Goal: Information Seeking & Learning: Learn about a topic

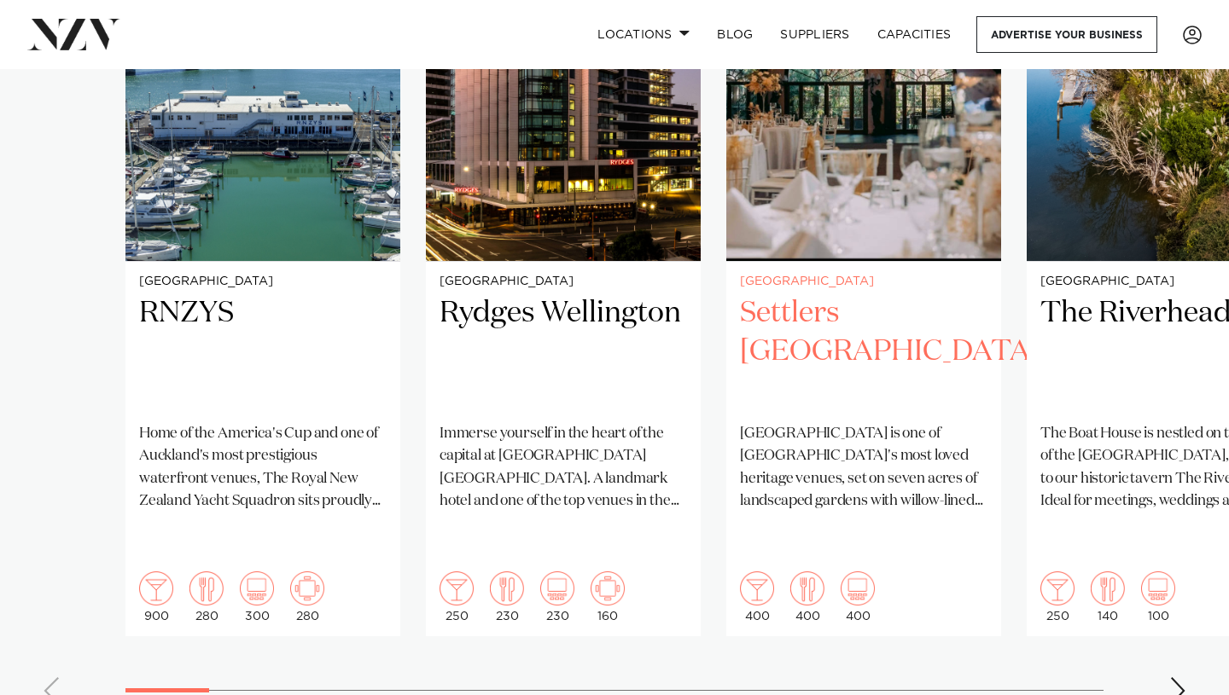
scroll to position [1394, 0]
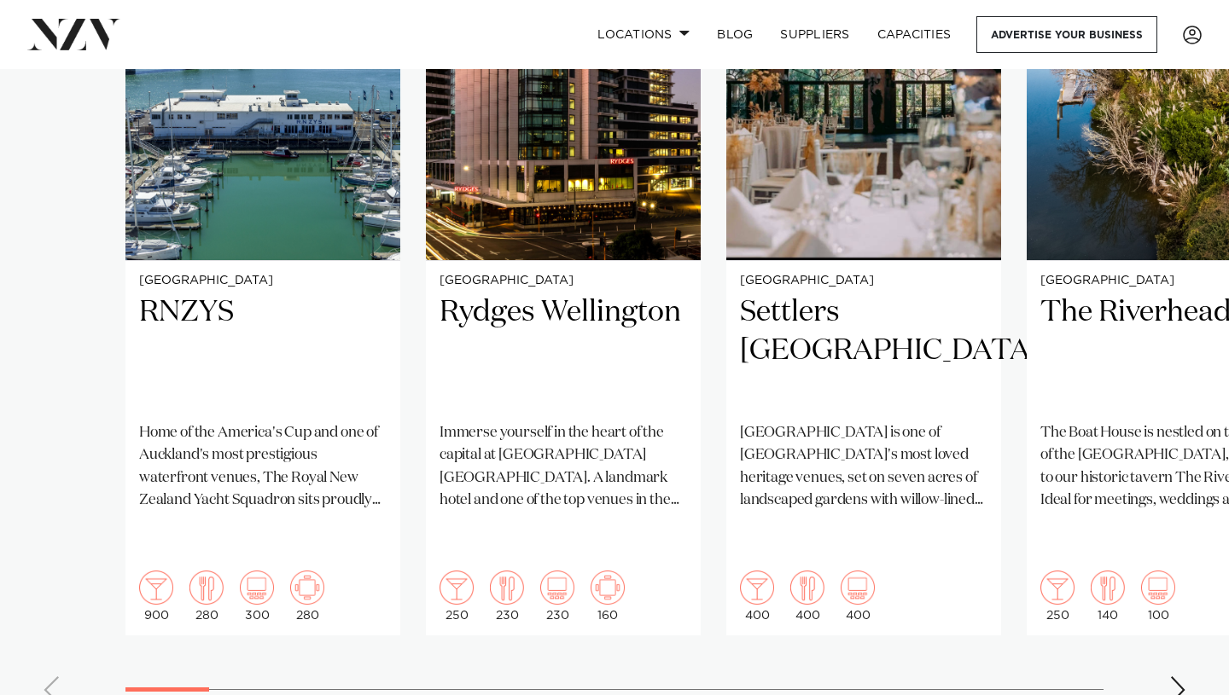
click at [1164, 658] on swiper-container "Auckland RNZYS Home of the America's Cup and one of [GEOGRAPHIC_DATA]'s most pr…" at bounding box center [614, 305] width 1229 height 826
click at [1183, 677] on div "Next slide" at bounding box center [1177, 690] width 17 height 27
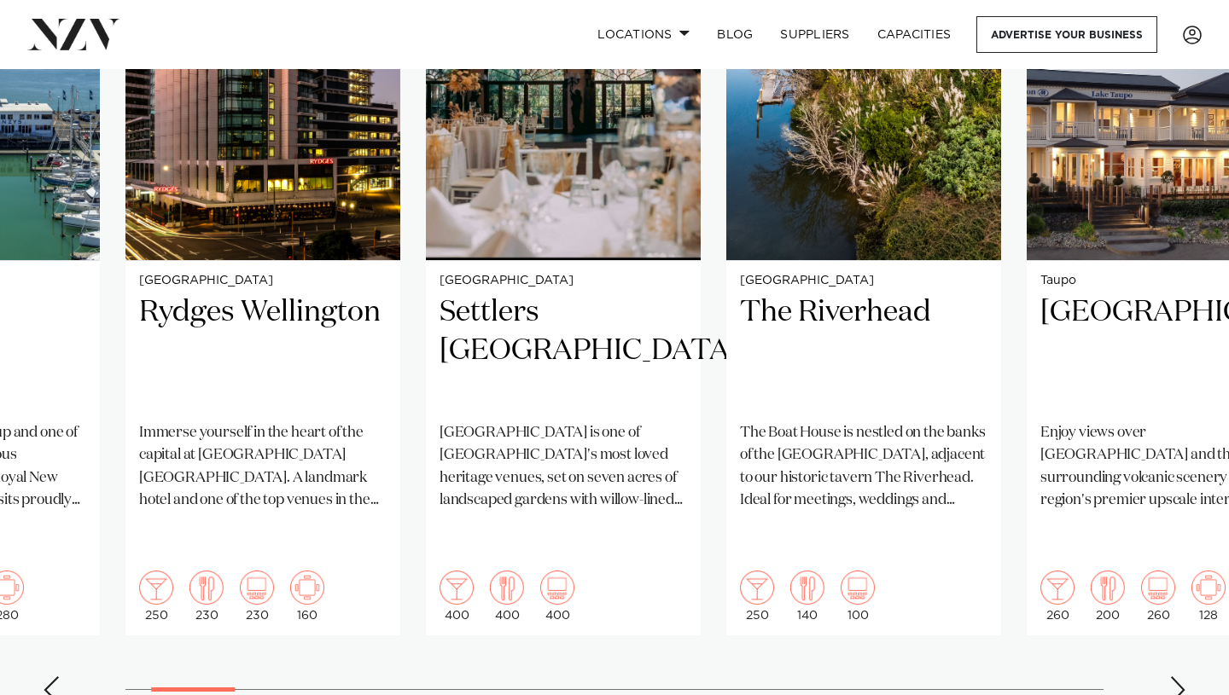
click at [1183, 677] on div "Next slide" at bounding box center [1177, 690] width 17 height 27
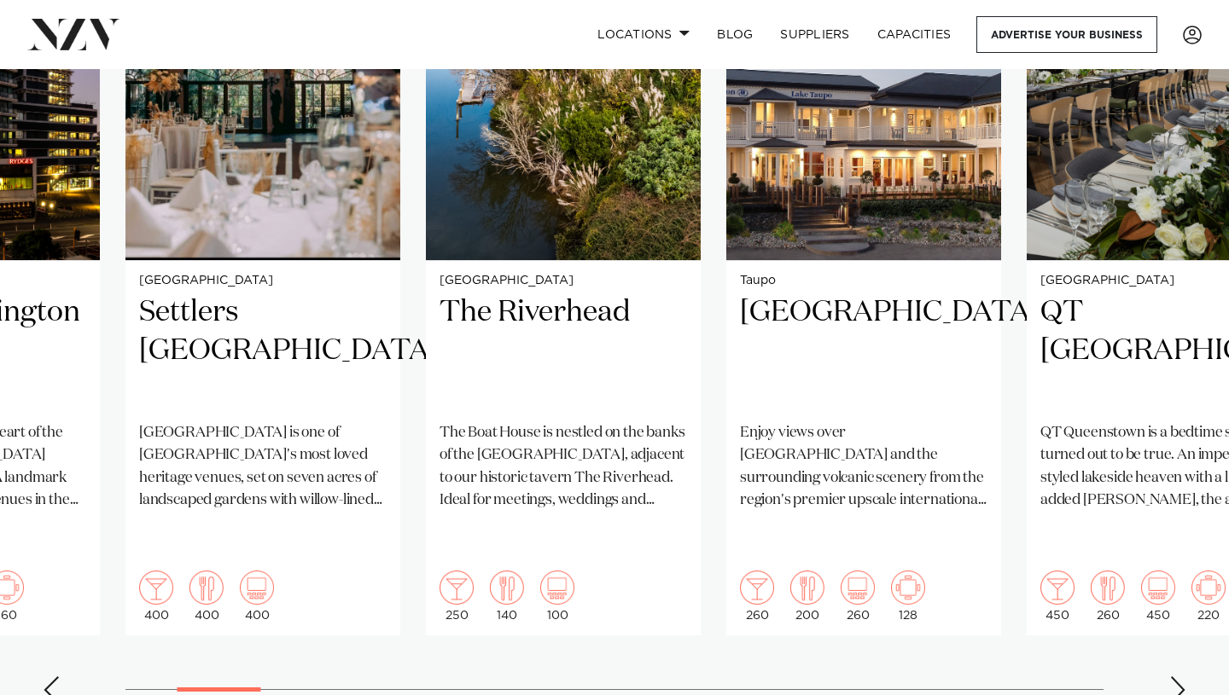
click at [1183, 677] on div "Next slide" at bounding box center [1177, 690] width 17 height 27
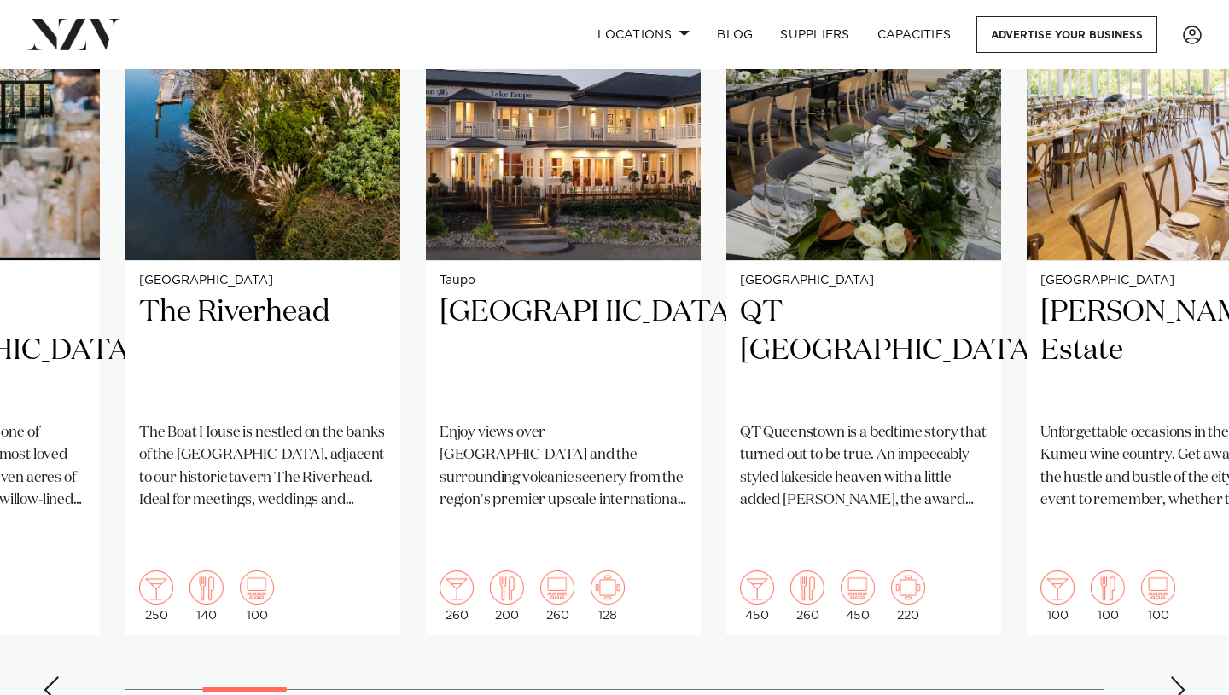
click at [1183, 677] on div "Next slide" at bounding box center [1177, 690] width 17 height 27
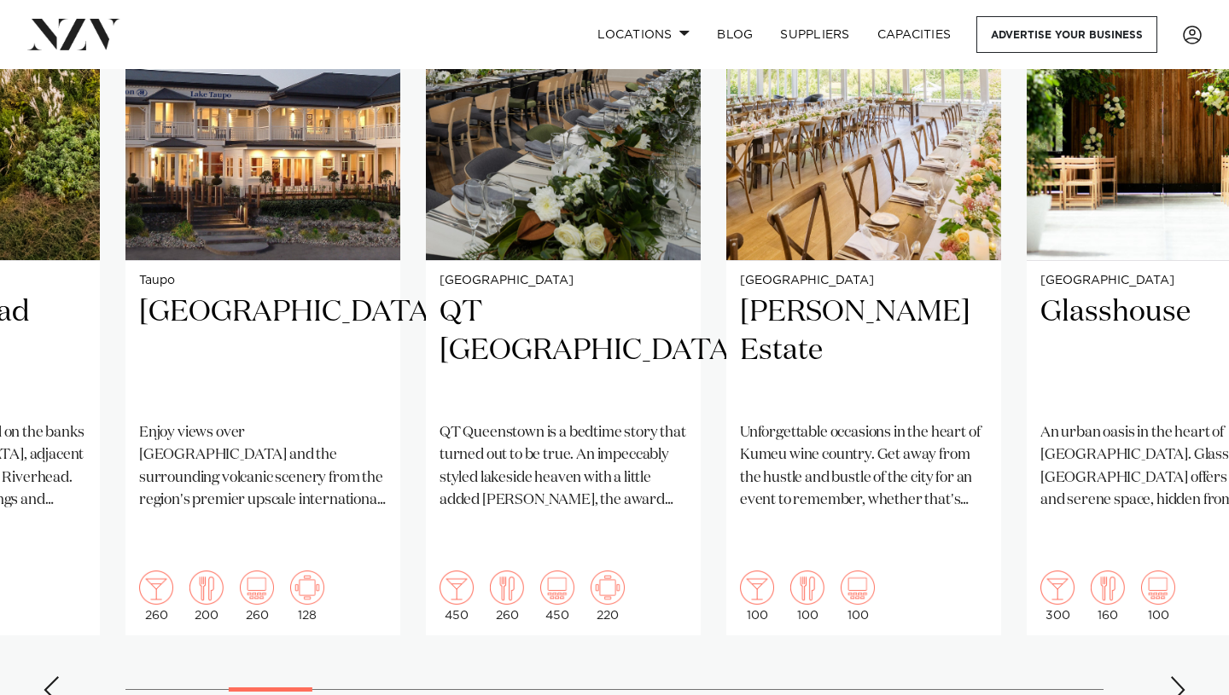
click at [1183, 677] on div "Next slide" at bounding box center [1177, 690] width 17 height 27
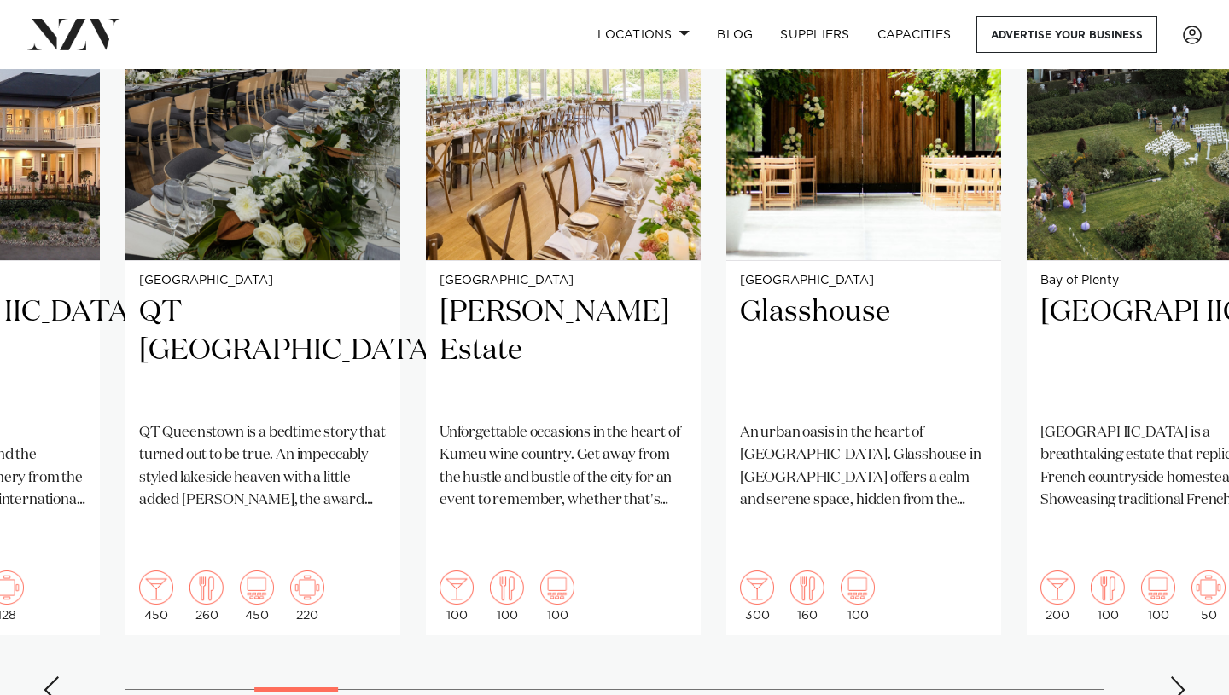
click at [1183, 677] on div "Next slide" at bounding box center [1177, 690] width 17 height 27
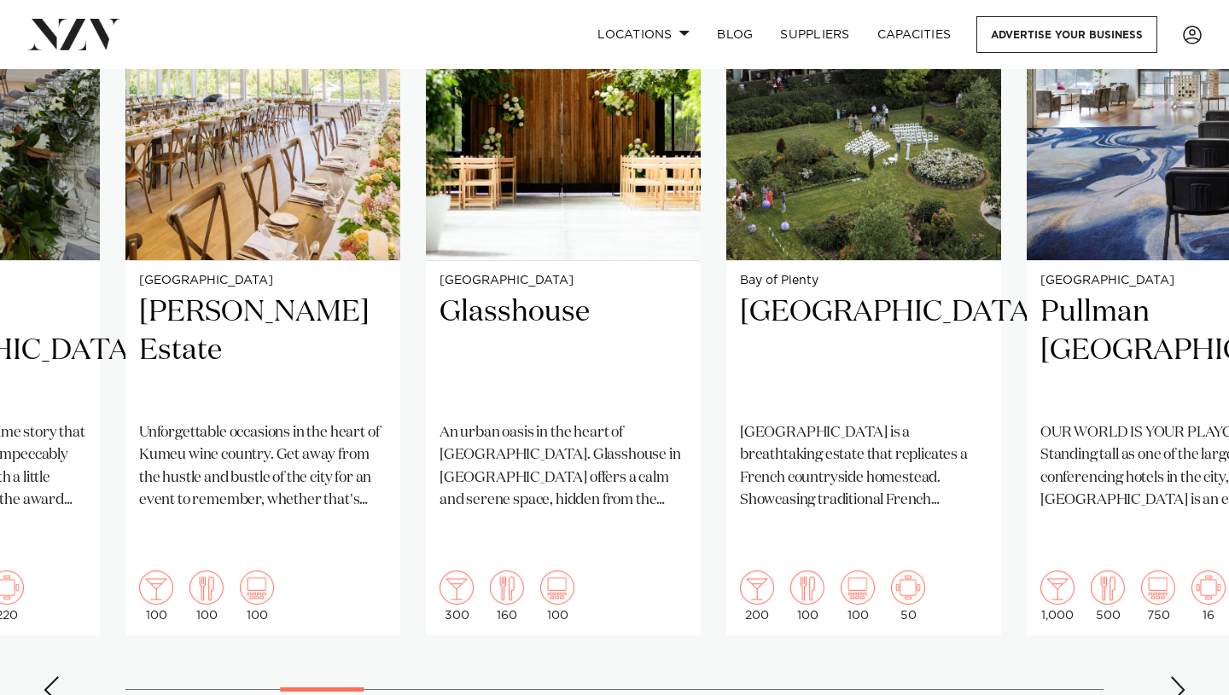
click at [1183, 677] on div "Next slide" at bounding box center [1177, 690] width 17 height 27
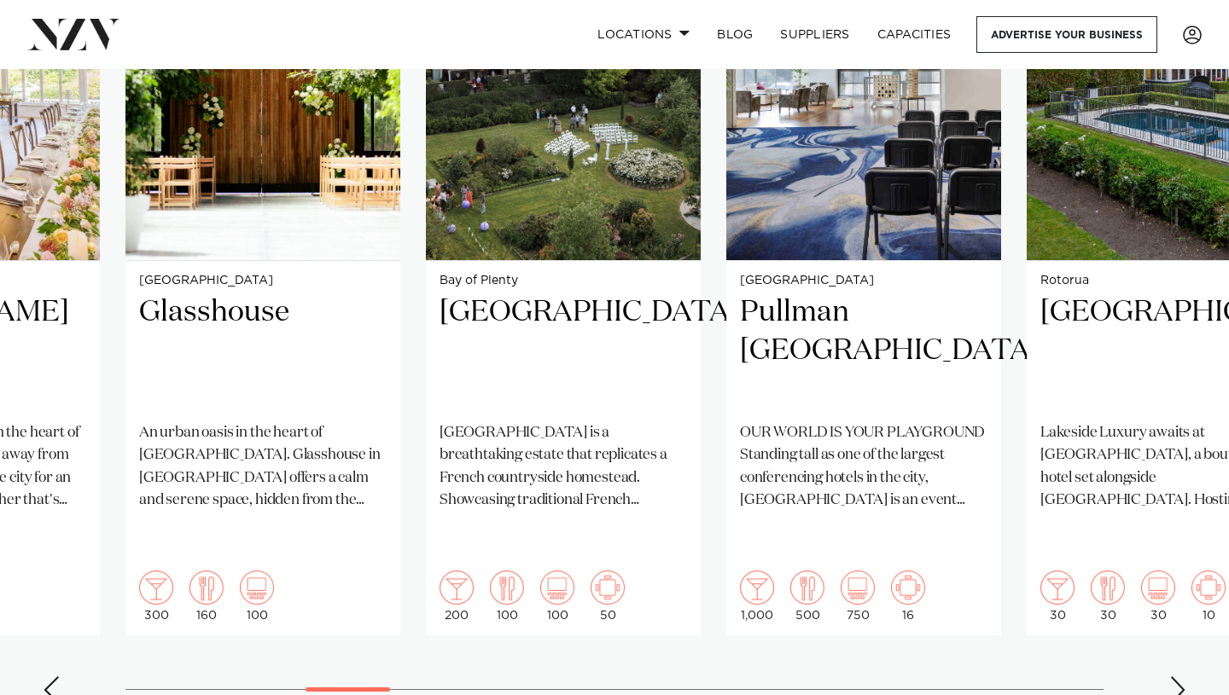
click at [1183, 677] on div "Next slide" at bounding box center [1177, 690] width 17 height 27
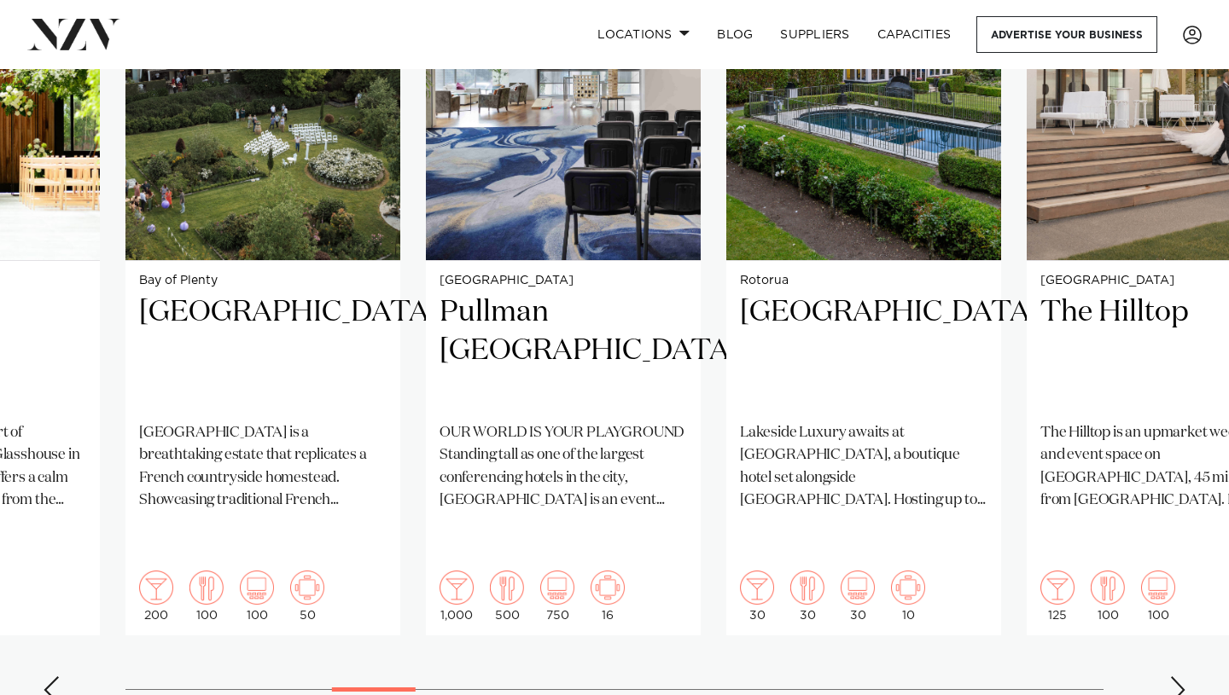
click at [1183, 677] on div "Next slide" at bounding box center [1177, 690] width 17 height 27
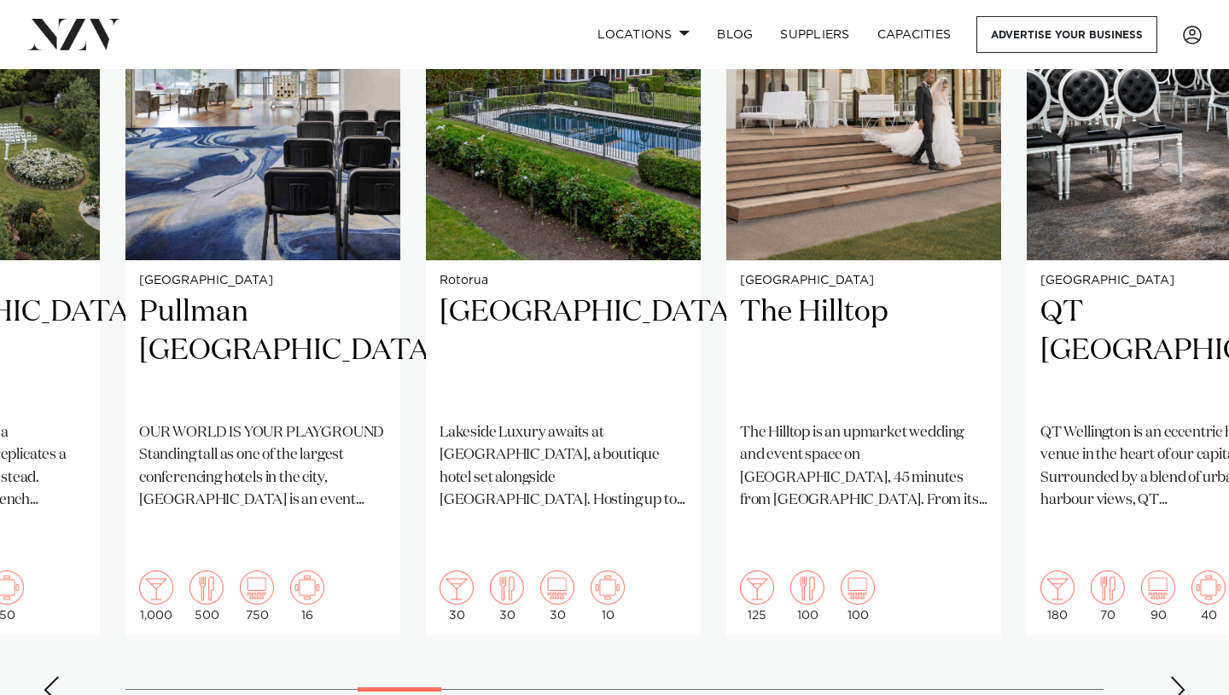
click at [1183, 677] on div "Next slide" at bounding box center [1177, 690] width 17 height 27
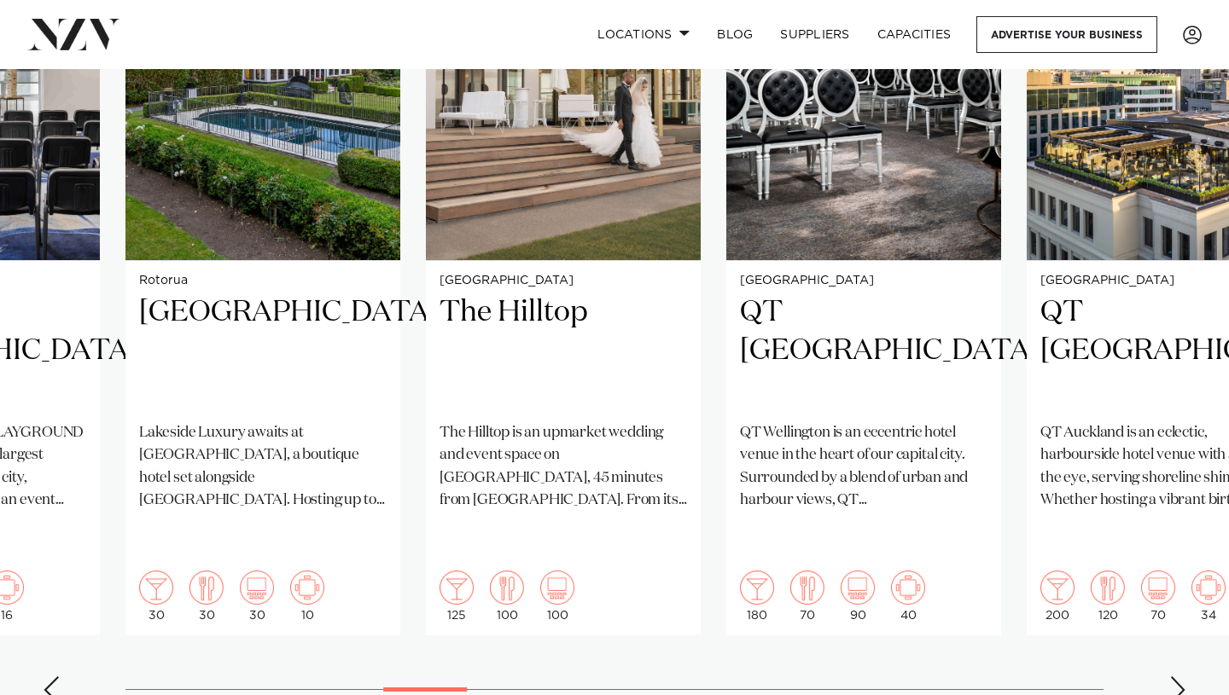
click at [1183, 677] on div "Next slide" at bounding box center [1177, 690] width 17 height 27
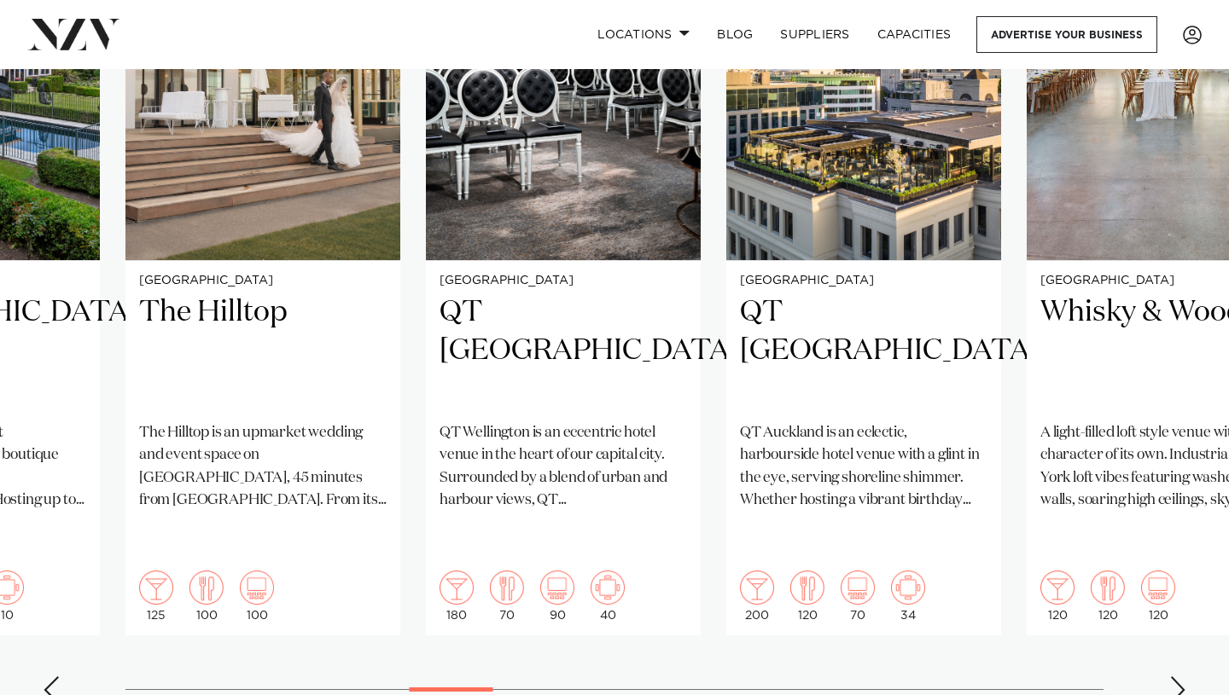
click at [1183, 677] on div "Next slide" at bounding box center [1177, 690] width 17 height 27
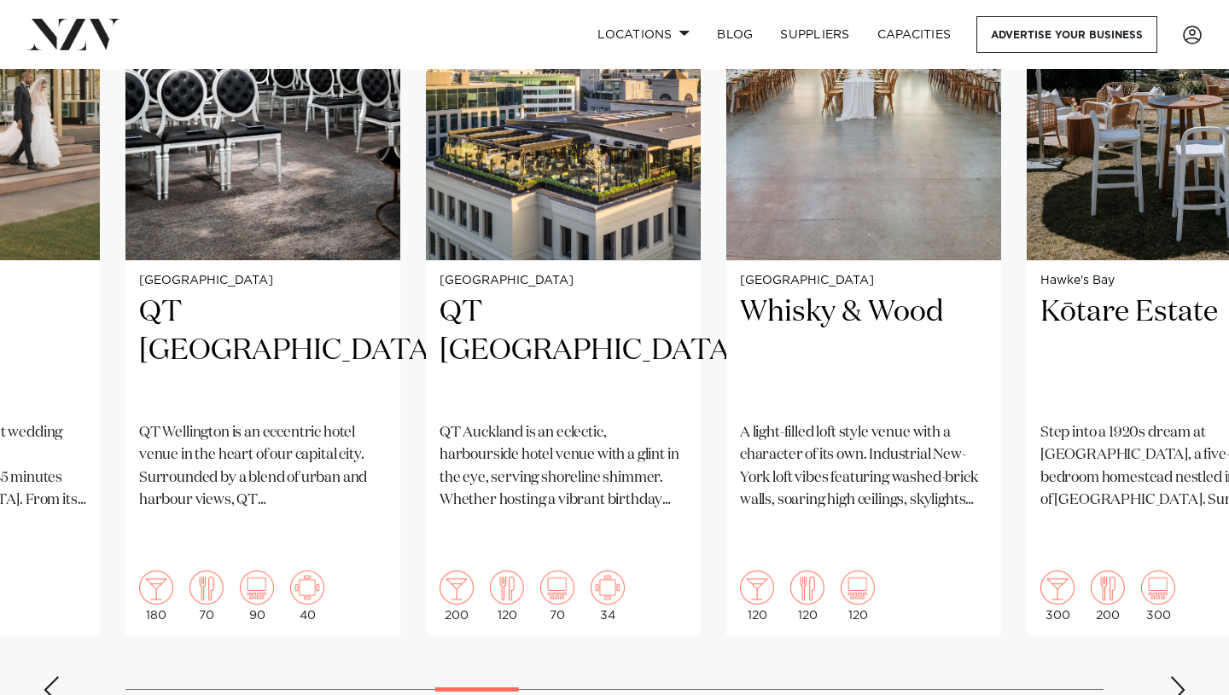
click at [1183, 677] on div "Next slide" at bounding box center [1177, 690] width 17 height 27
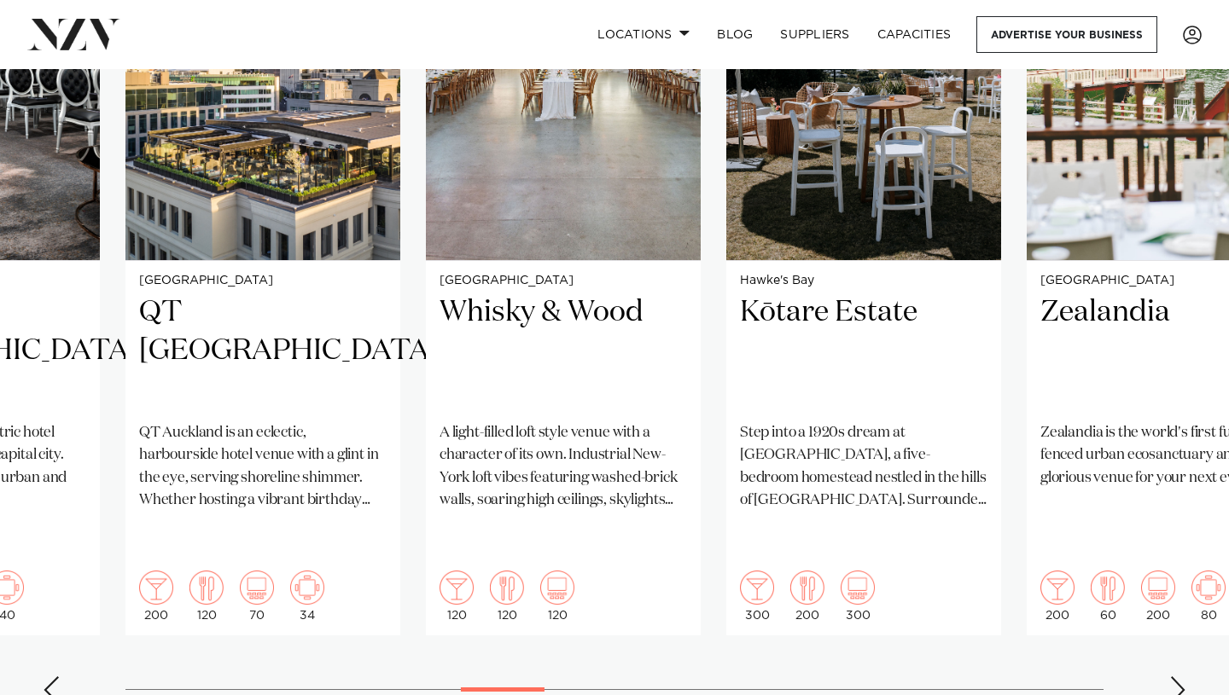
click at [1183, 677] on div "Next slide" at bounding box center [1177, 690] width 17 height 27
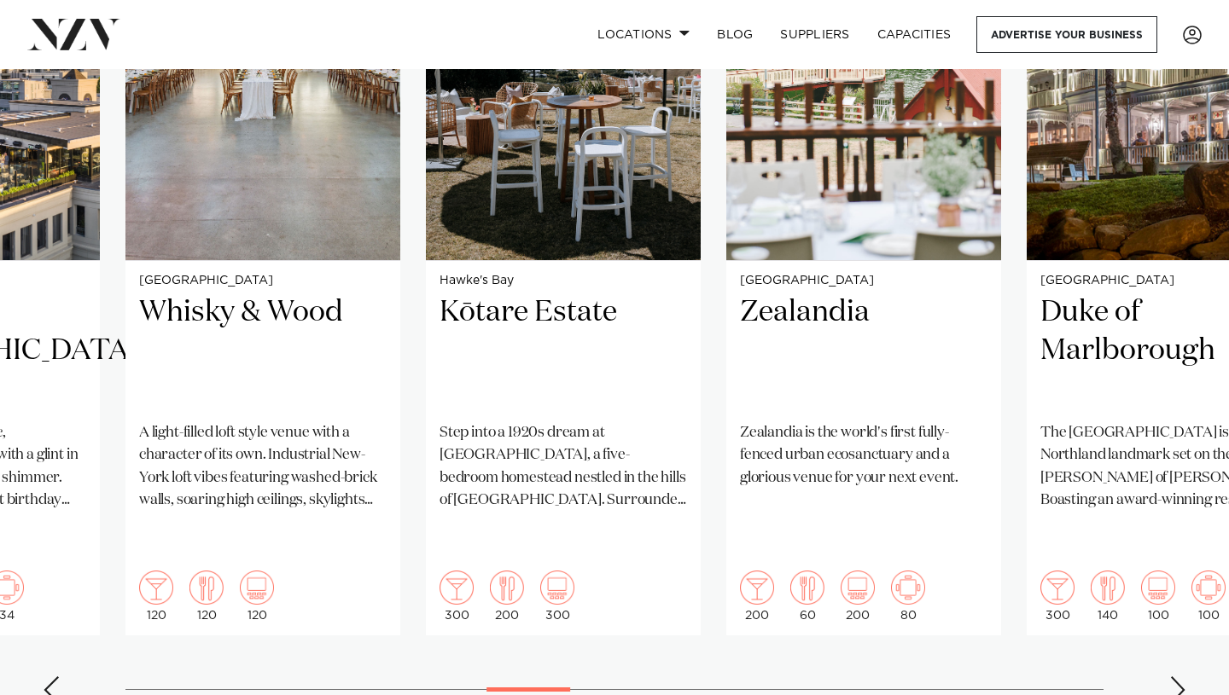
click at [1183, 677] on div "Next slide" at bounding box center [1177, 690] width 17 height 27
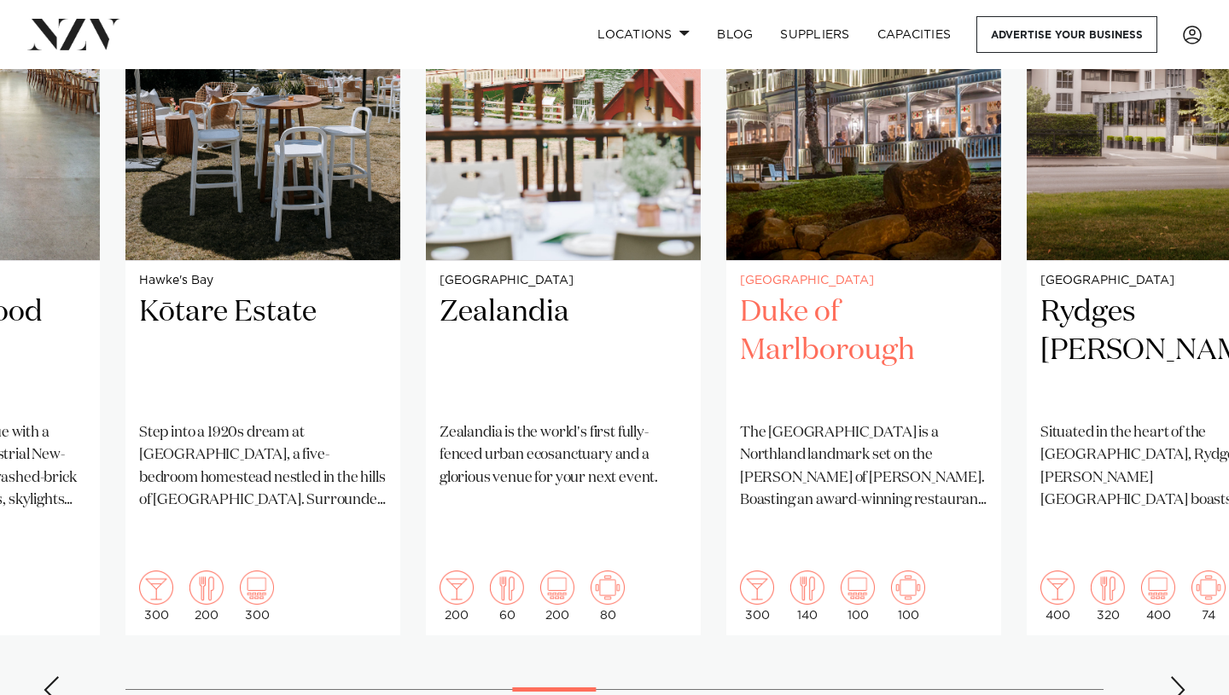
click at [980, 278] on small "[GEOGRAPHIC_DATA]" at bounding box center [863, 281] width 247 height 13
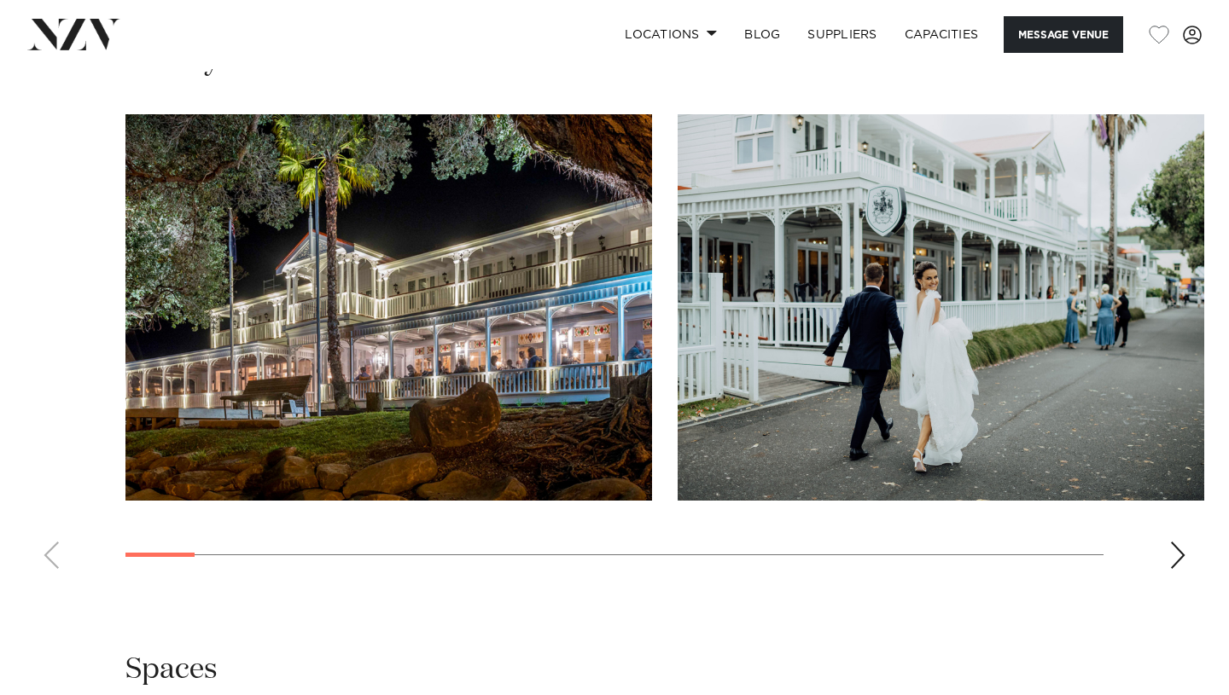
scroll to position [1734, 0]
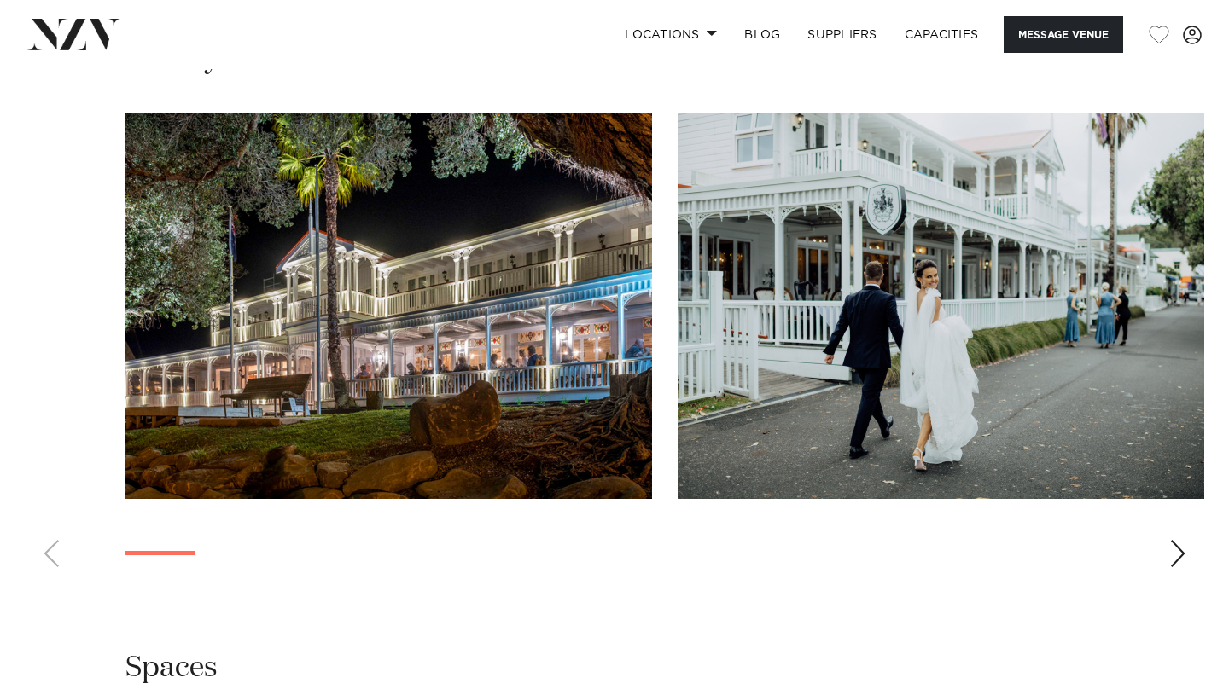
click at [1176, 547] on div "Next slide" at bounding box center [1177, 553] width 17 height 27
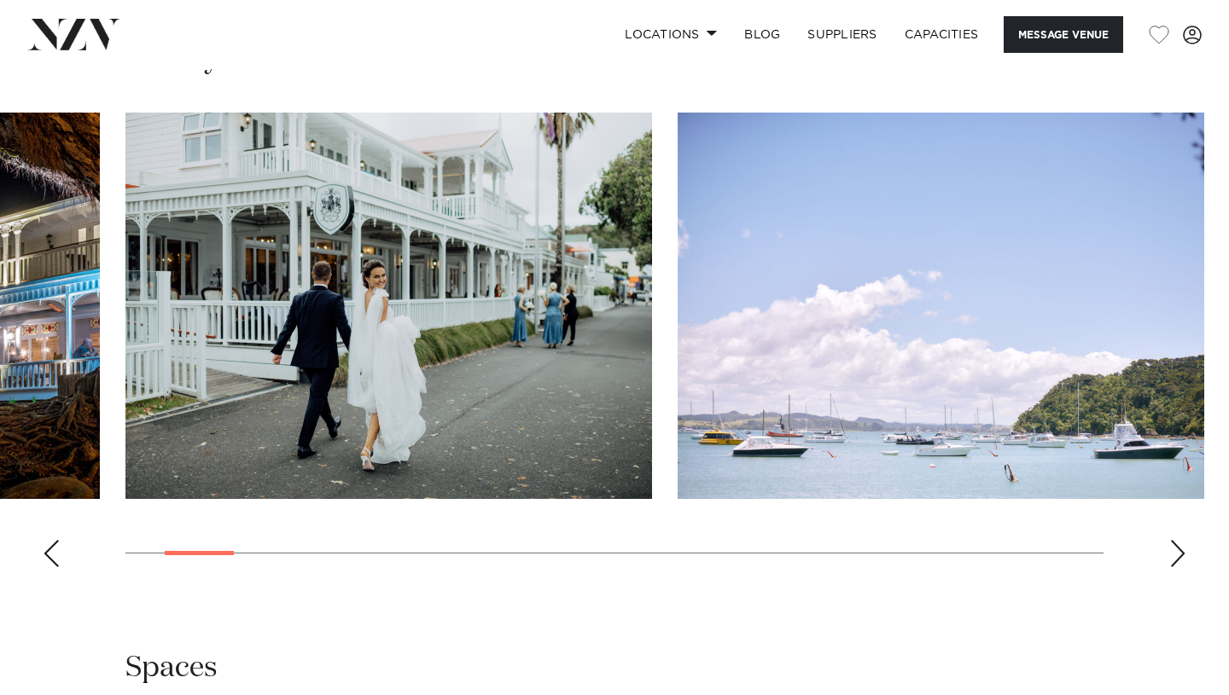
click at [1176, 547] on div "Next slide" at bounding box center [1177, 553] width 17 height 27
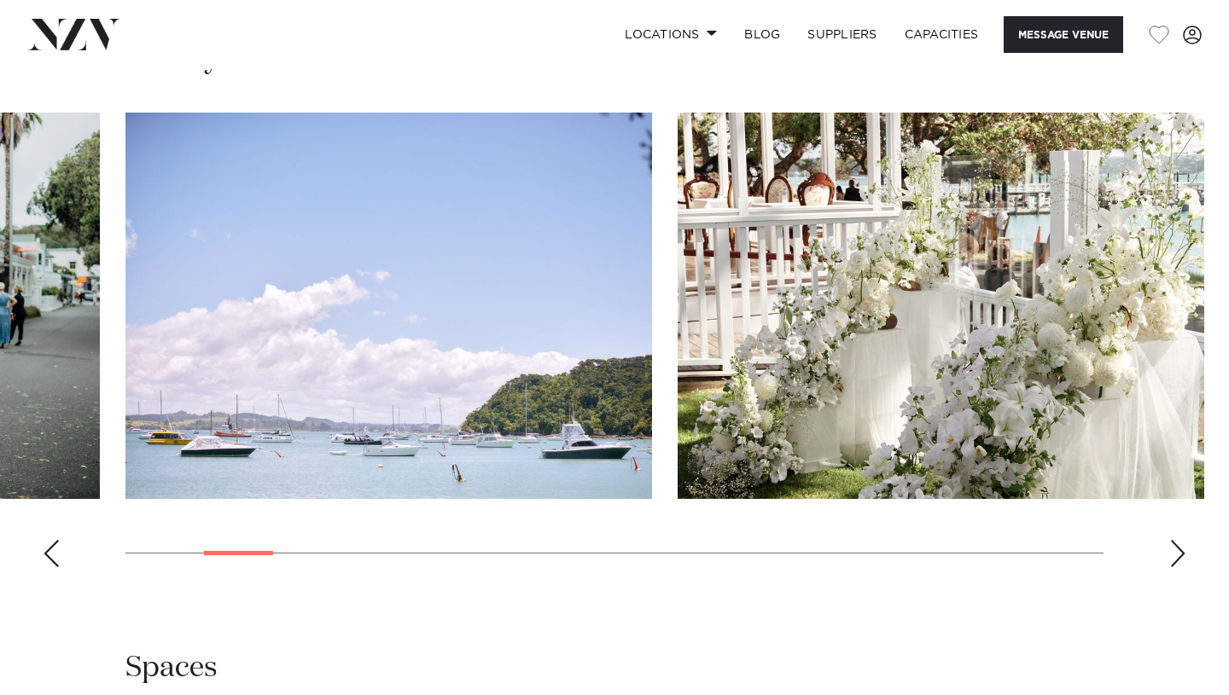
click at [1176, 547] on div "Next slide" at bounding box center [1177, 553] width 17 height 27
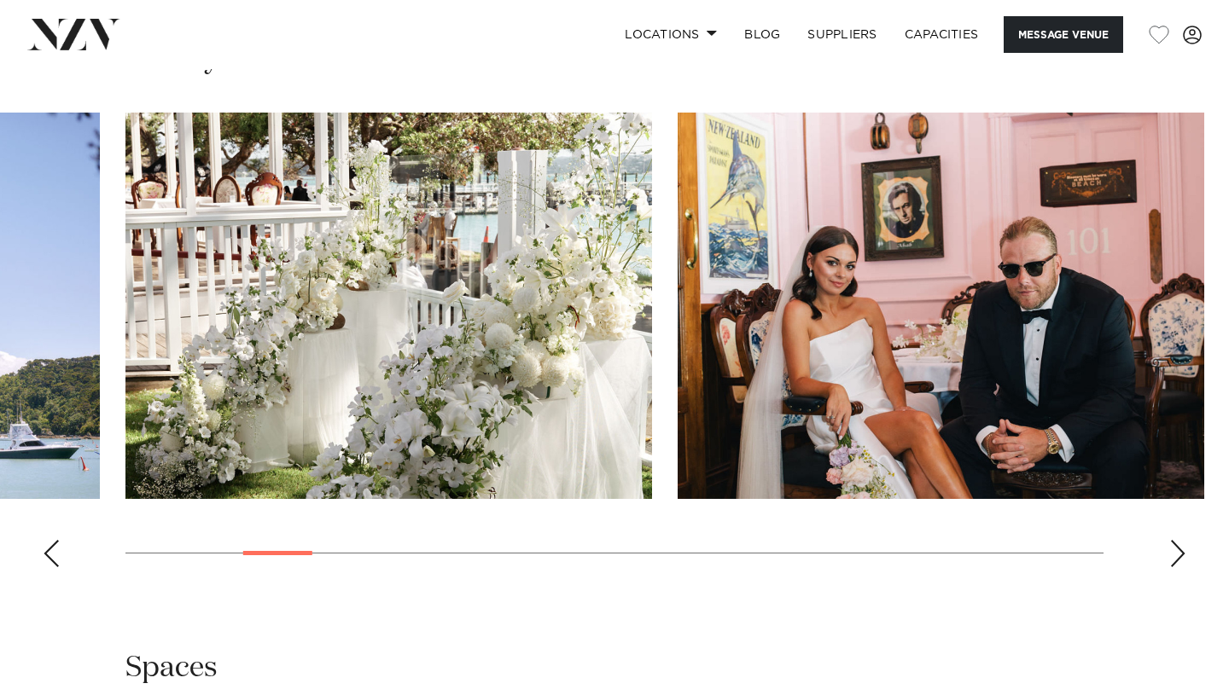
click at [1176, 547] on div "Next slide" at bounding box center [1177, 553] width 17 height 27
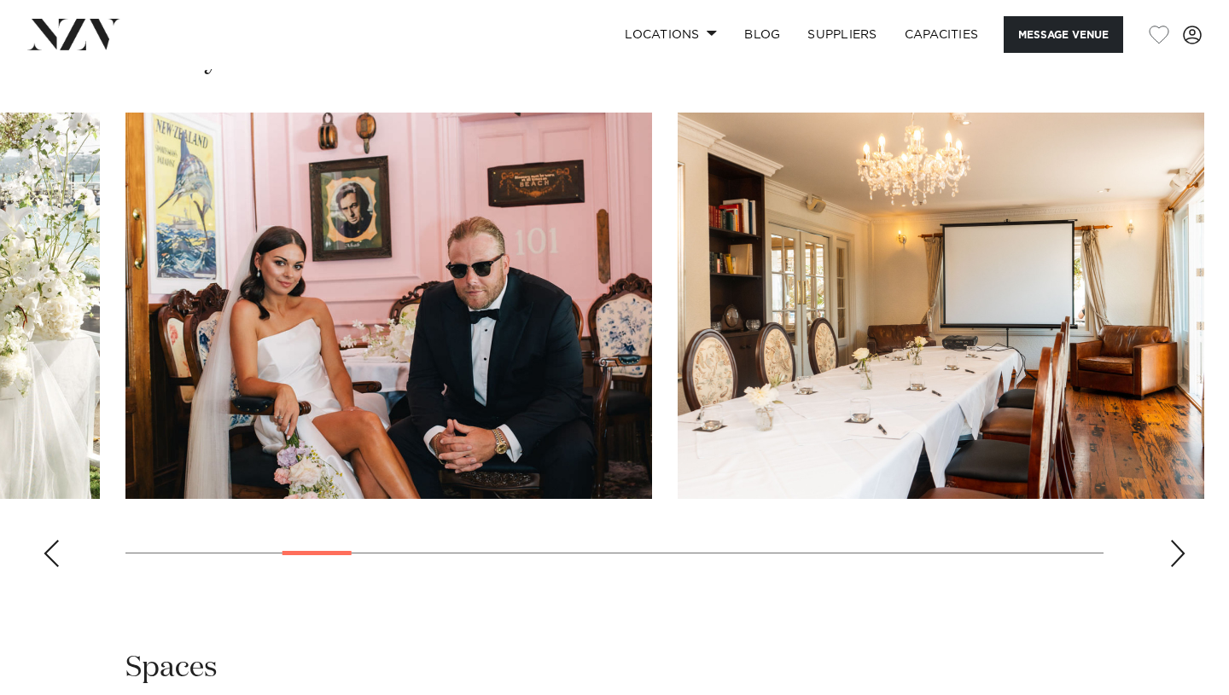
click at [1176, 547] on div "Next slide" at bounding box center [1177, 553] width 17 height 27
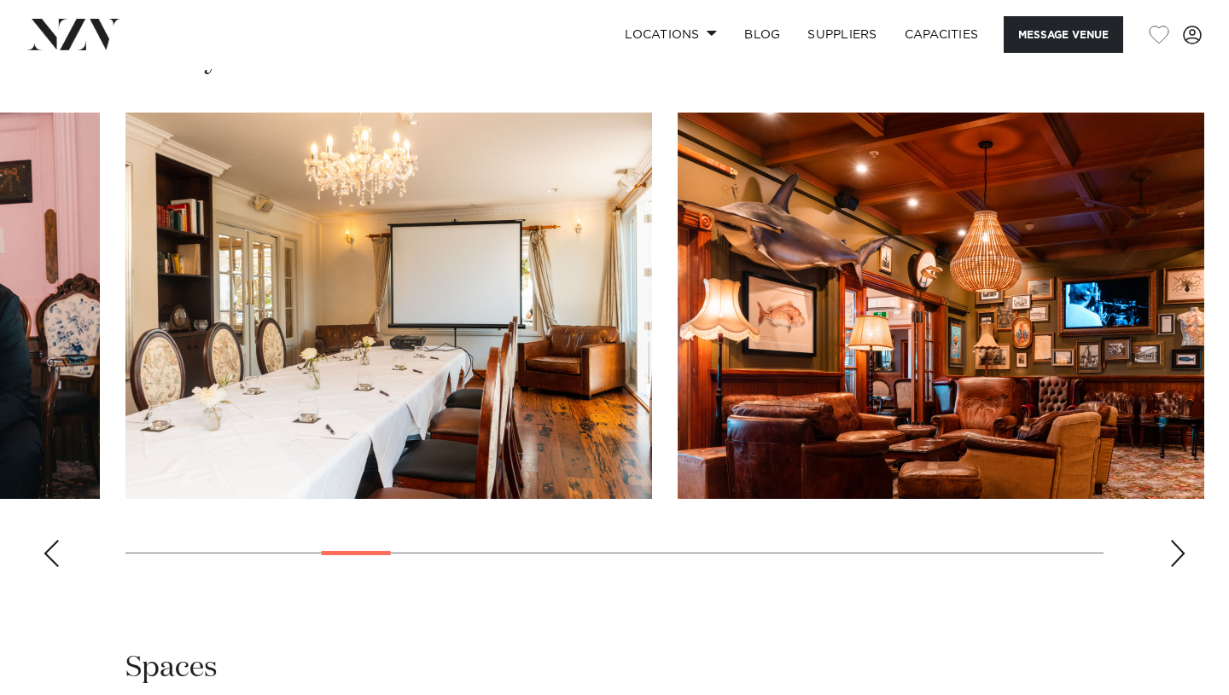
click at [1176, 547] on div "Next slide" at bounding box center [1177, 553] width 17 height 27
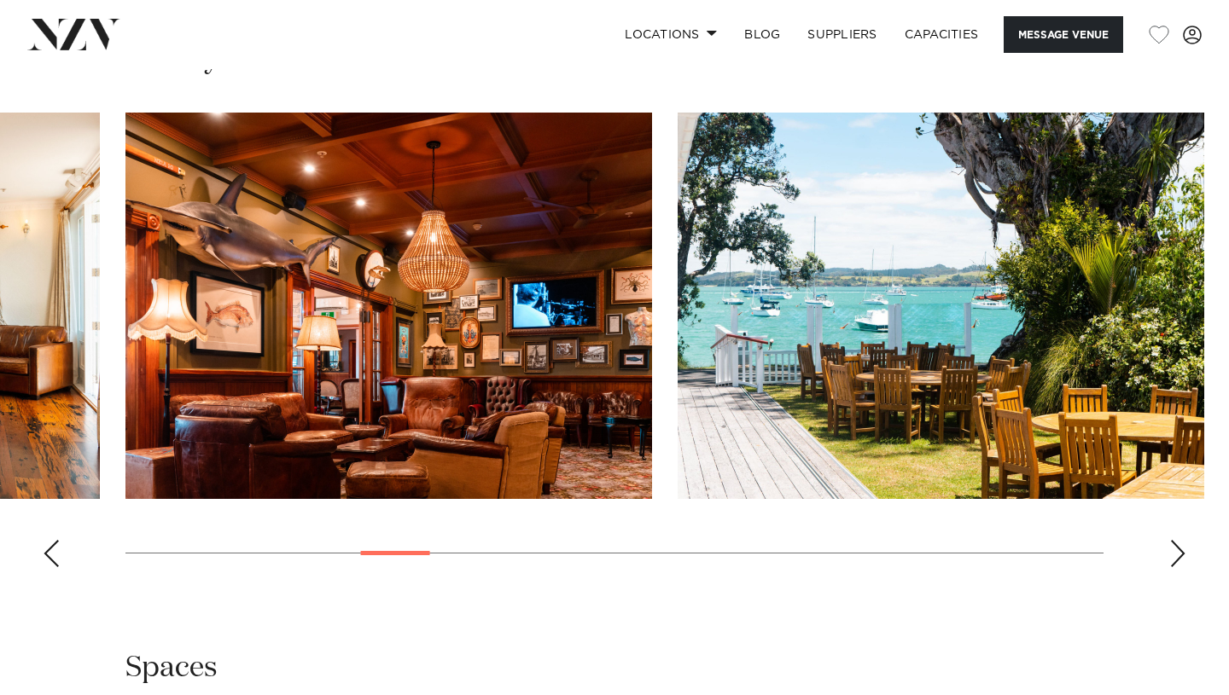
click at [1176, 547] on div "Next slide" at bounding box center [1177, 553] width 17 height 27
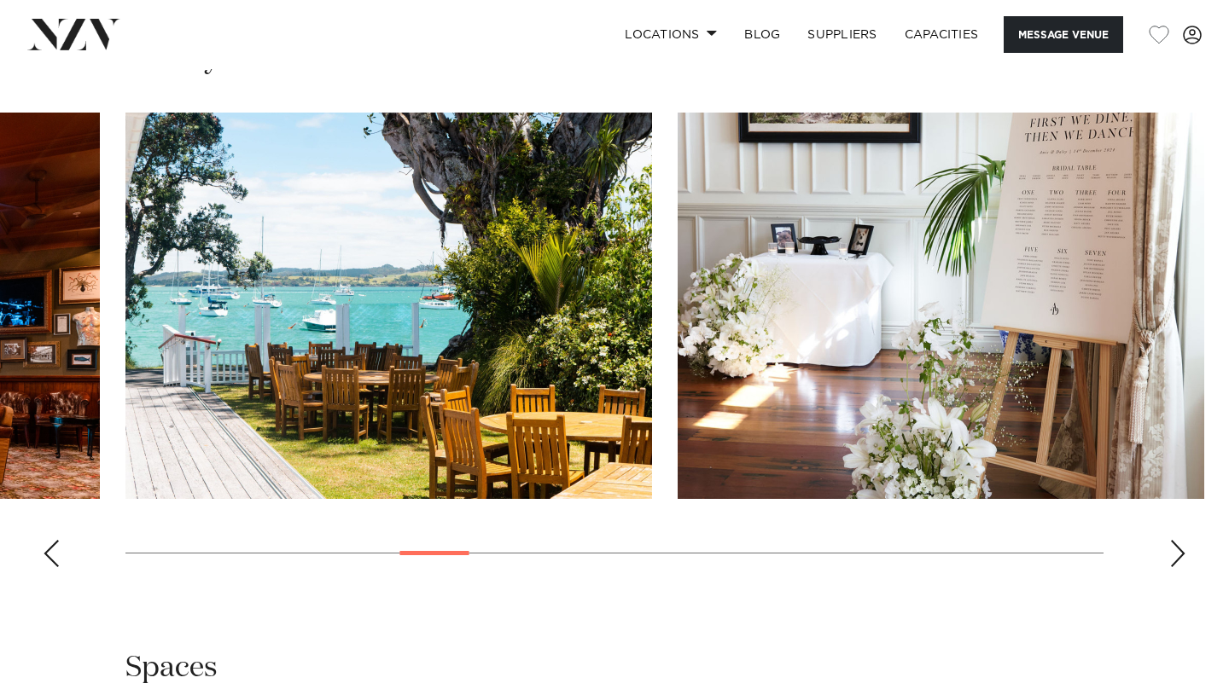
click at [1176, 547] on div "Next slide" at bounding box center [1177, 553] width 17 height 27
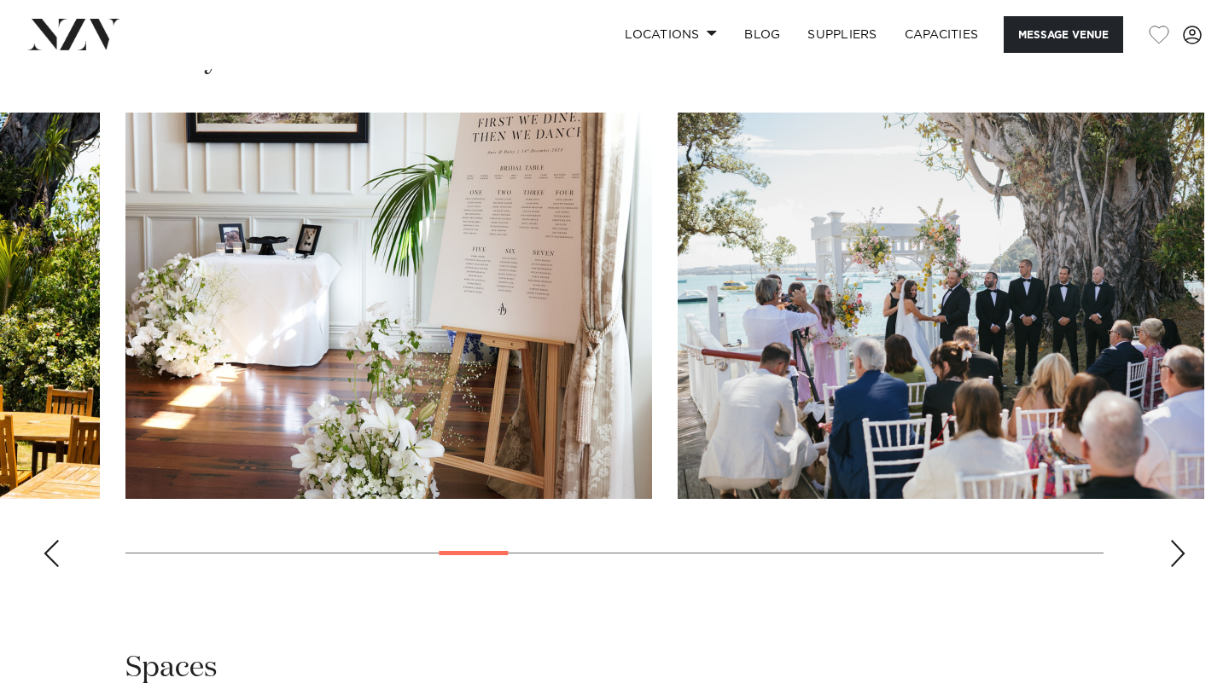
click at [1176, 547] on div "Next slide" at bounding box center [1177, 553] width 17 height 27
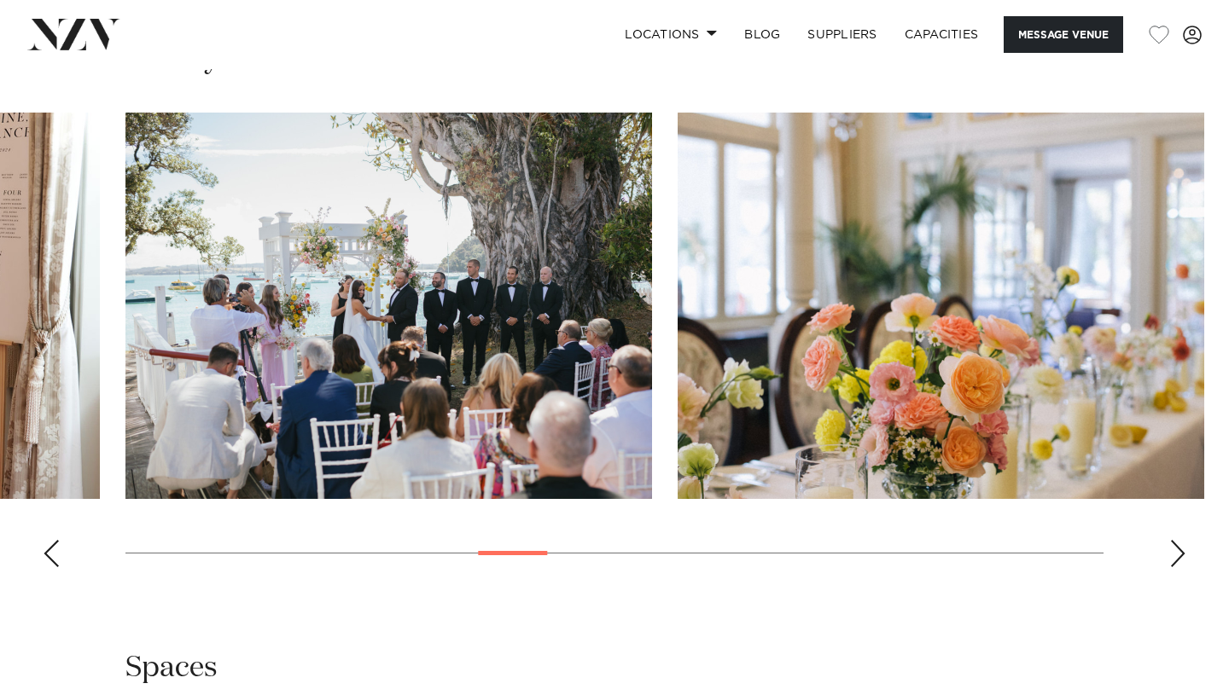
click at [1176, 547] on div "Next slide" at bounding box center [1177, 553] width 17 height 27
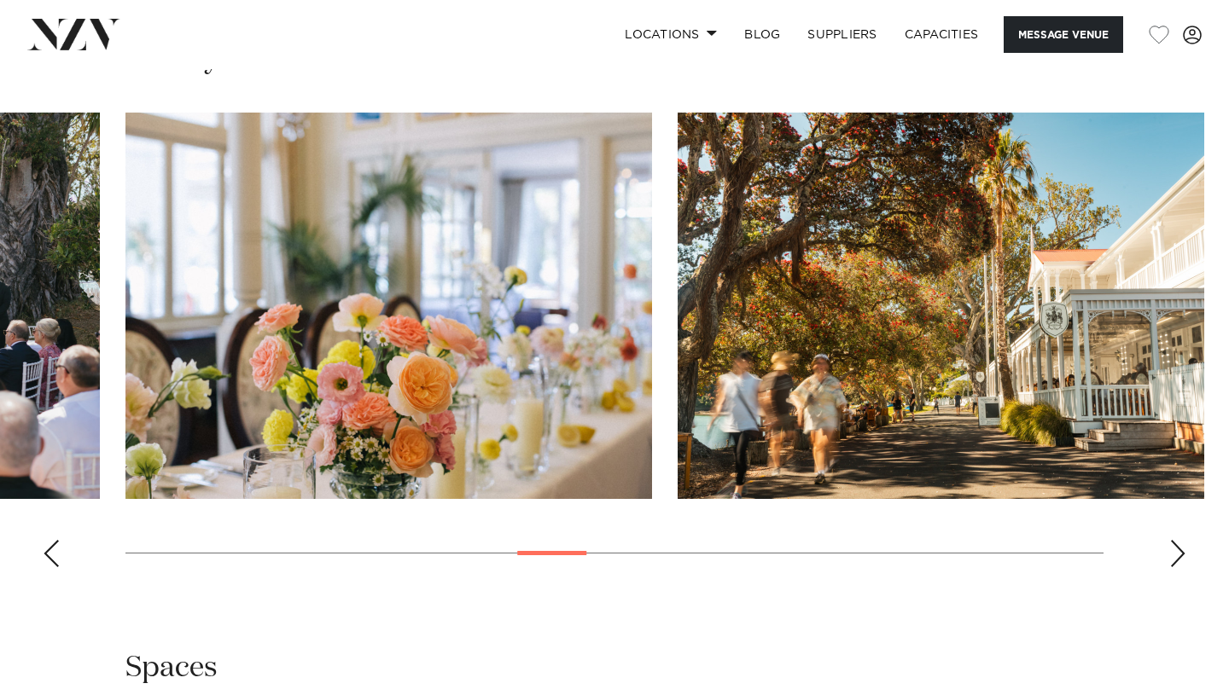
click at [1176, 547] on div "Next slide" at bounding box center [1177, 553] width 17 height 27
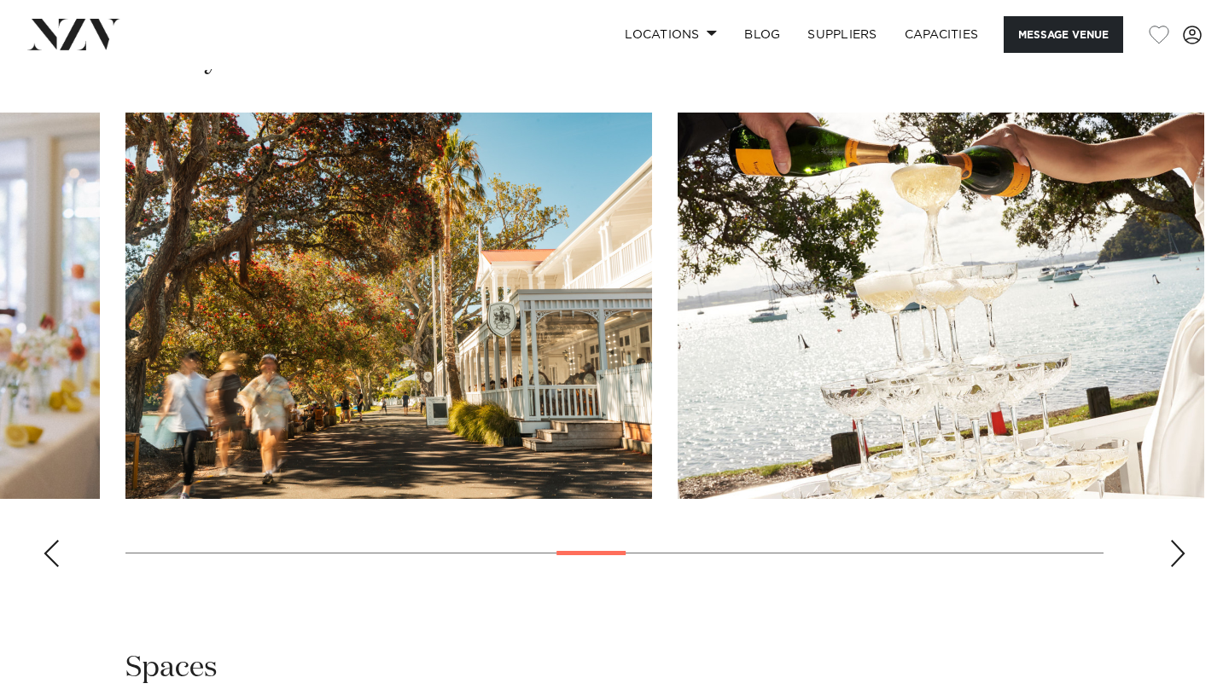
click at [1176, 547] on div "Next slide" at bounding box center [1177, 553] width 17 height 27
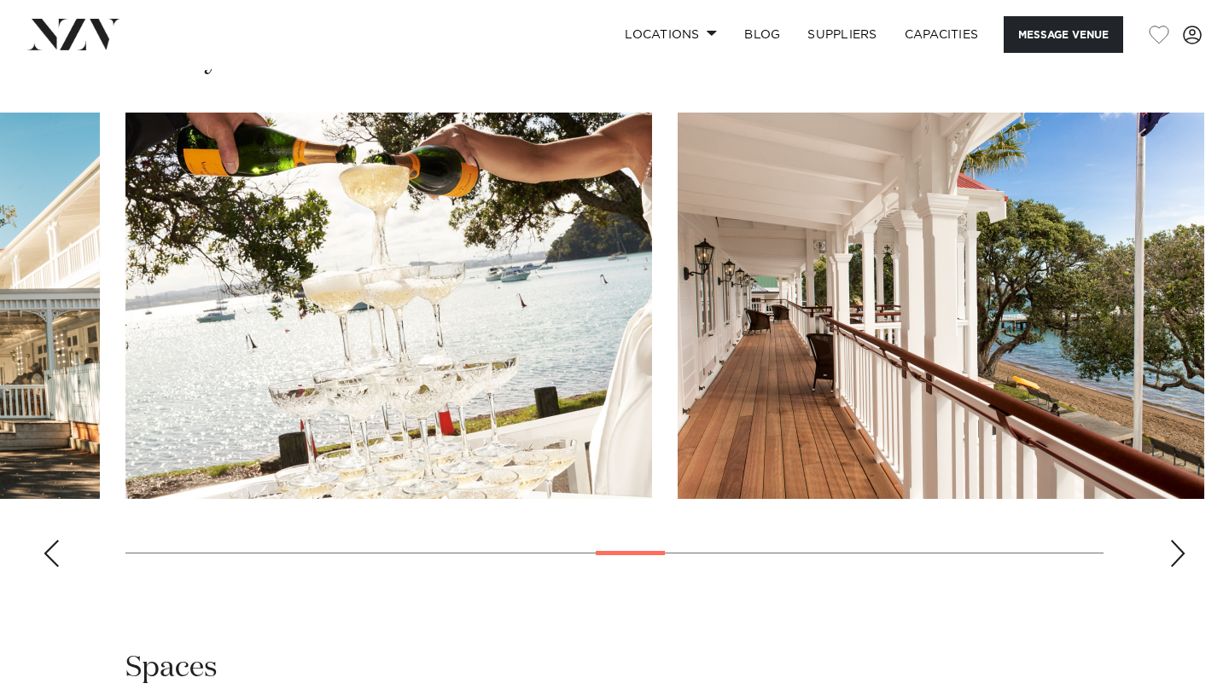
click at [1176, 547] on div "Next slide" at bounding box center [1177, 553] width 17 height 27
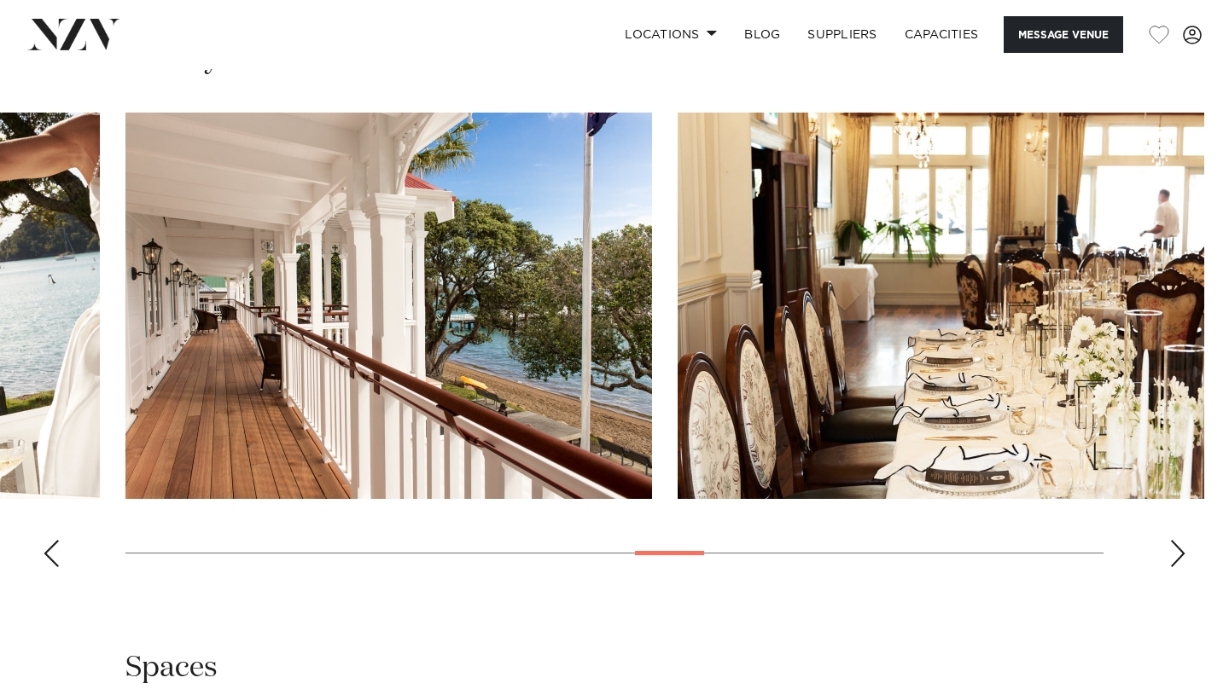
click at [1176, 547] on div "Next slide" at bounding box center [1177, 553] width 17 height 27
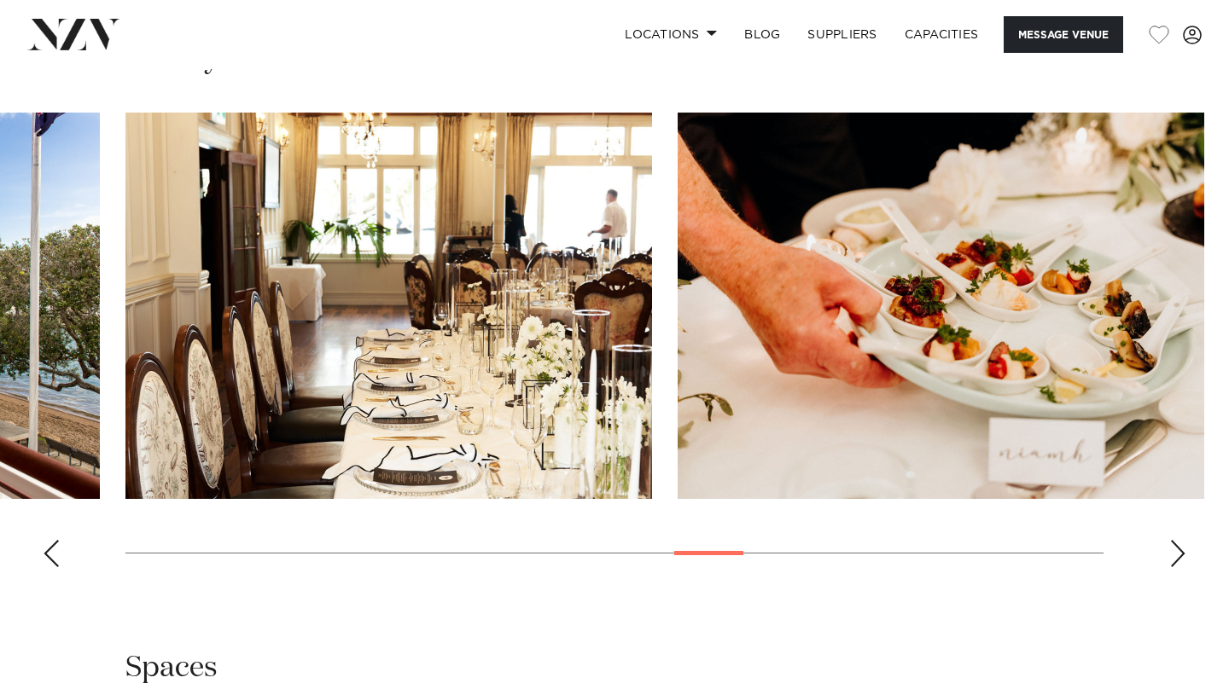
click at [1176, 547] on div "Next slide" at bounding box center [1177, 553] width 17 height 27
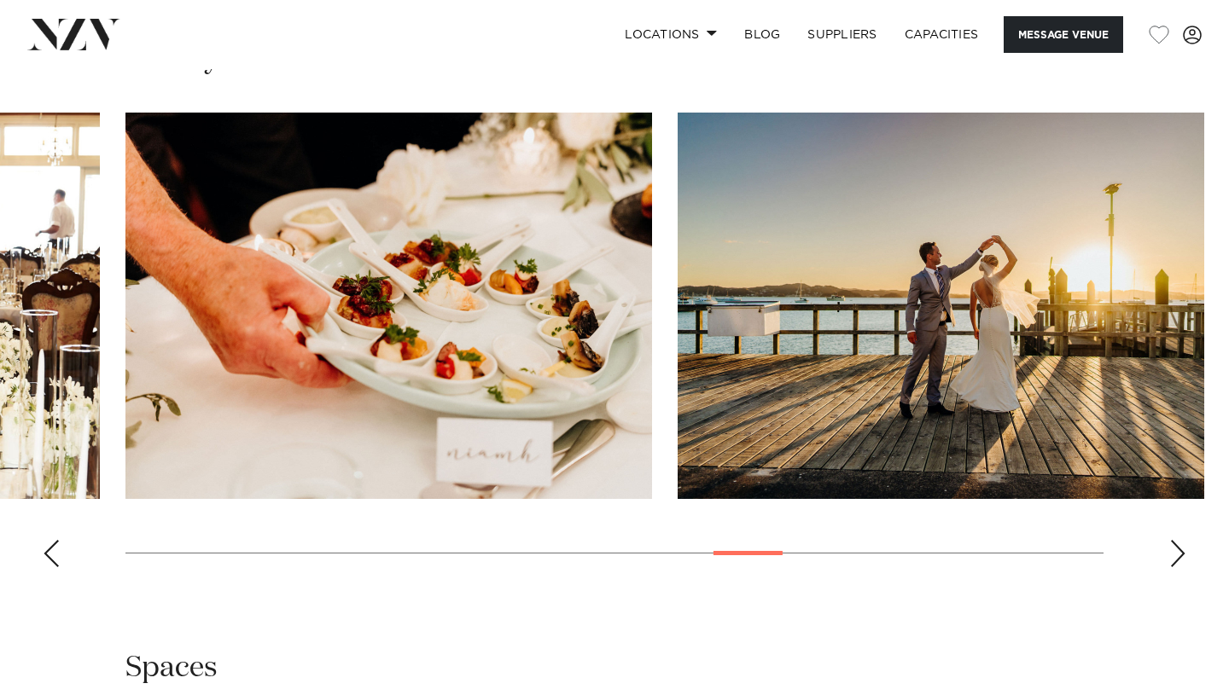
click at [1176, 547] on div "Next slide" at bounding box center [1177, 553] width 17 height 27
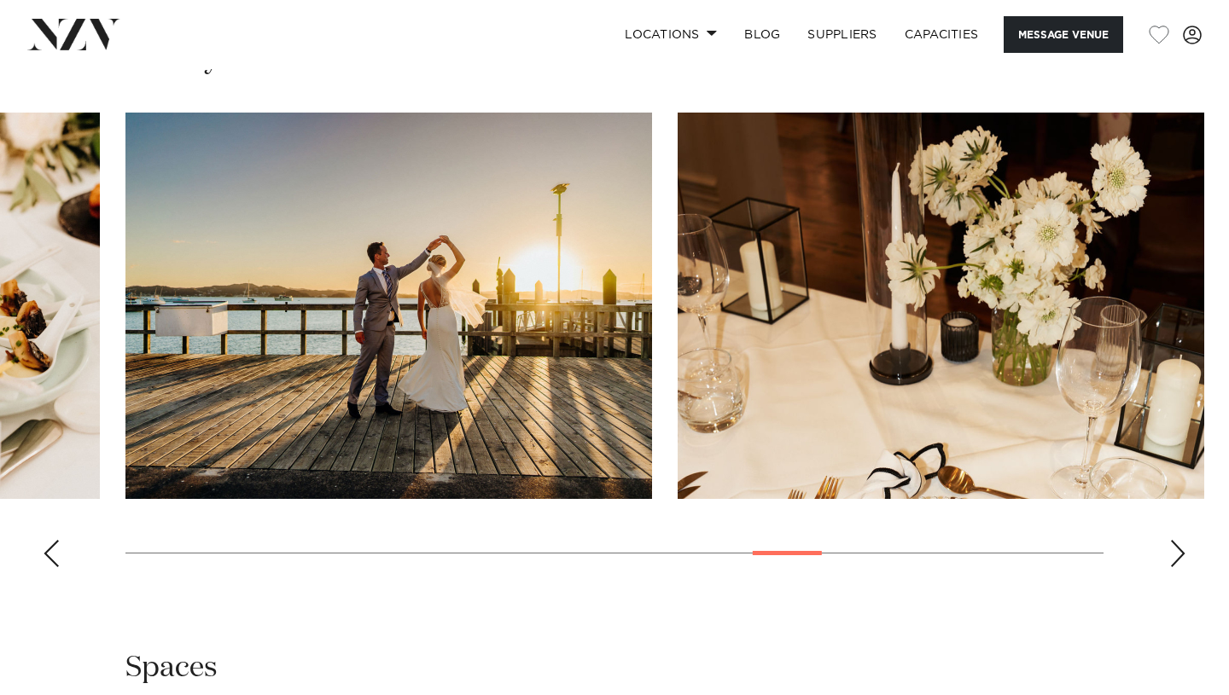
click at [1176, 547] on div "Next slide" at bounding box center [1177, 553] width 17 height 27
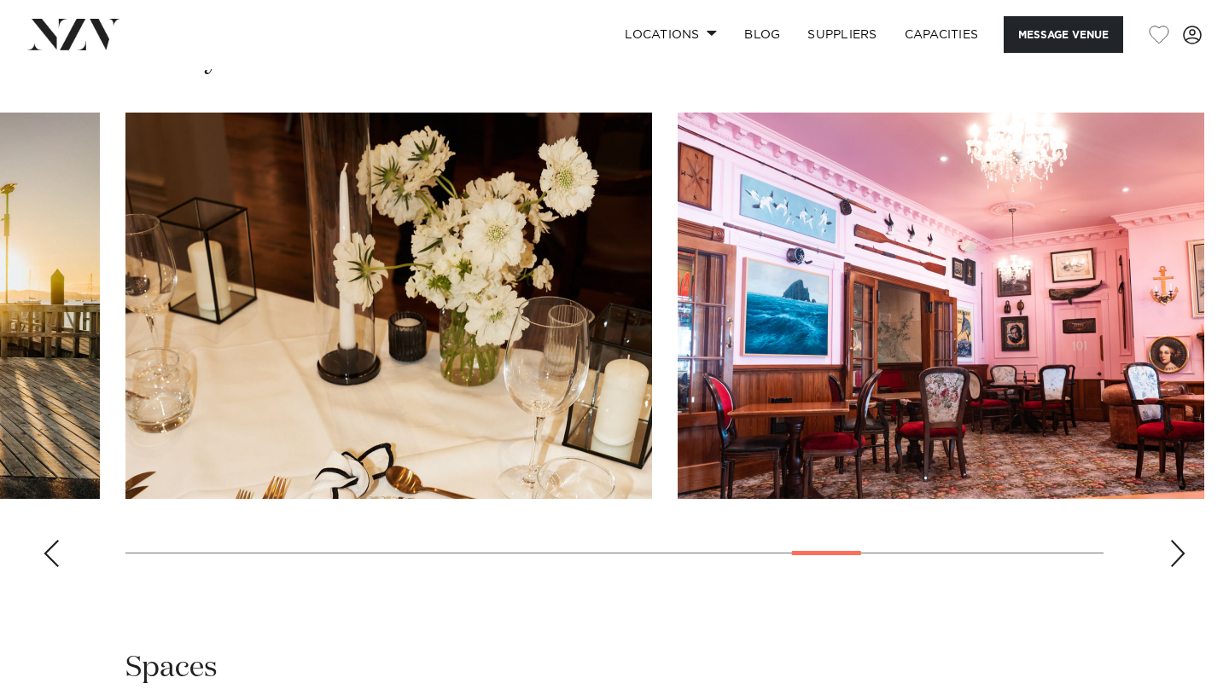
click at [1176, 547] on div "Next slide" at bounding box center [1177, 553] width 17 height 27
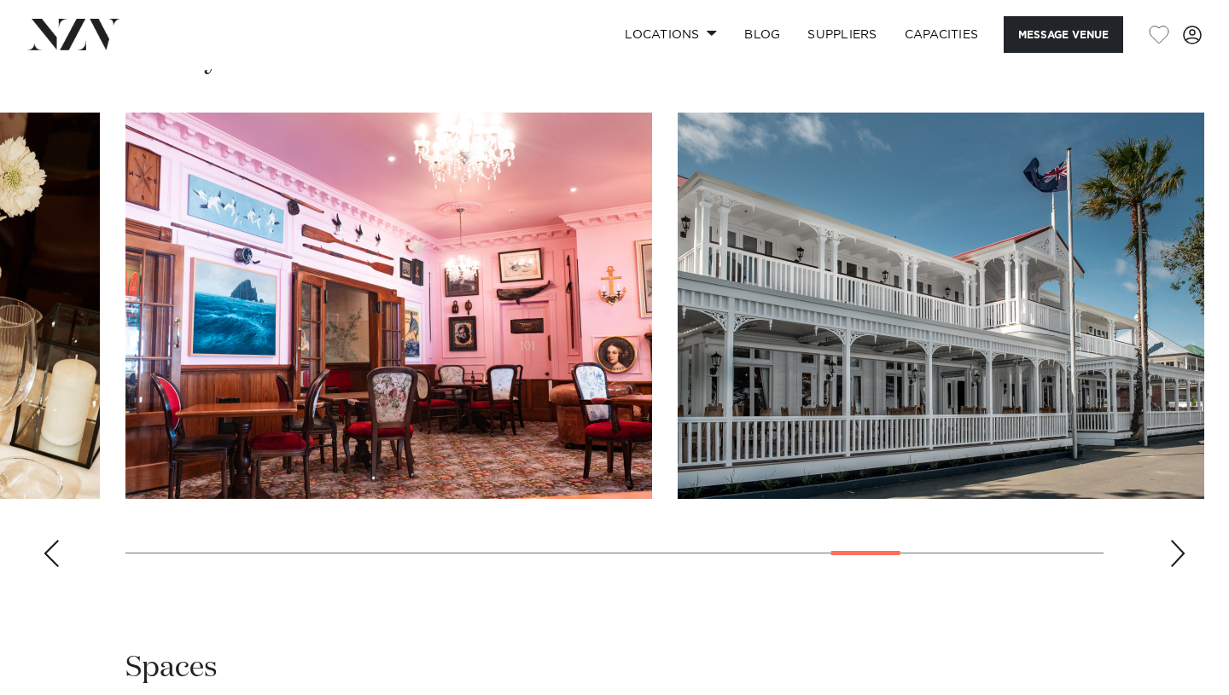
click at [1176, 547] on div "Next slide" at bounding box center [1177, 553] width 17 height 27
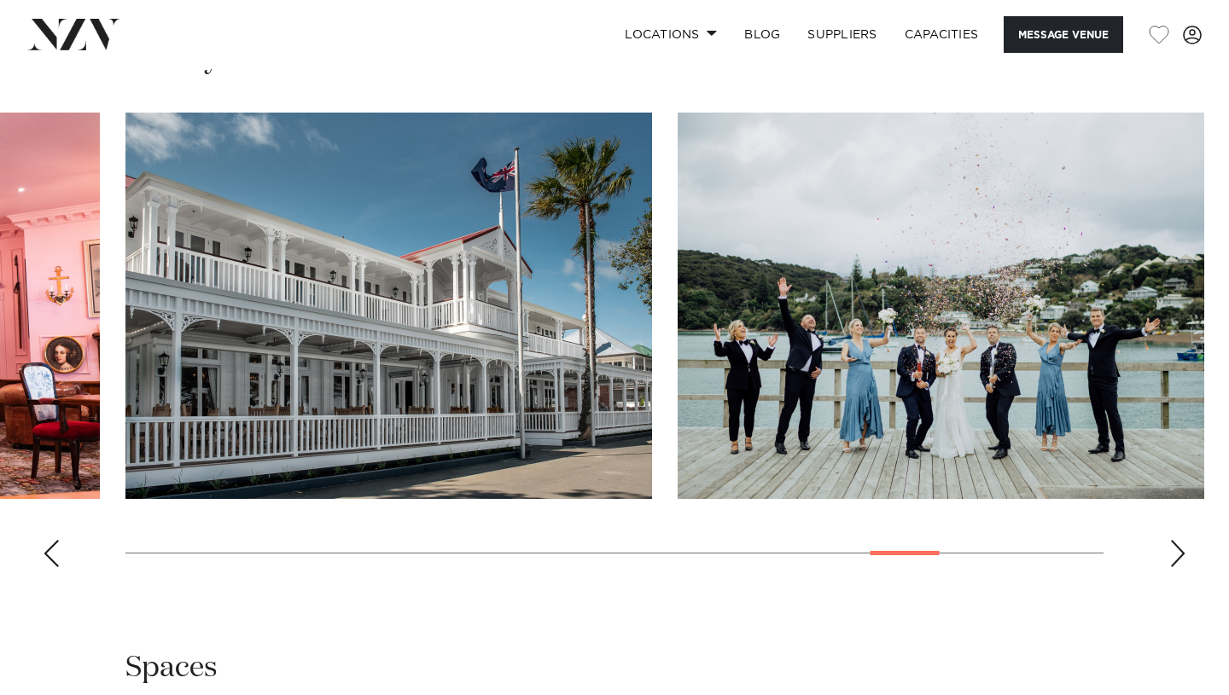
click at [1176, 547] on div "Next slide" at bounding box center [1177, 553] width 17 height 27
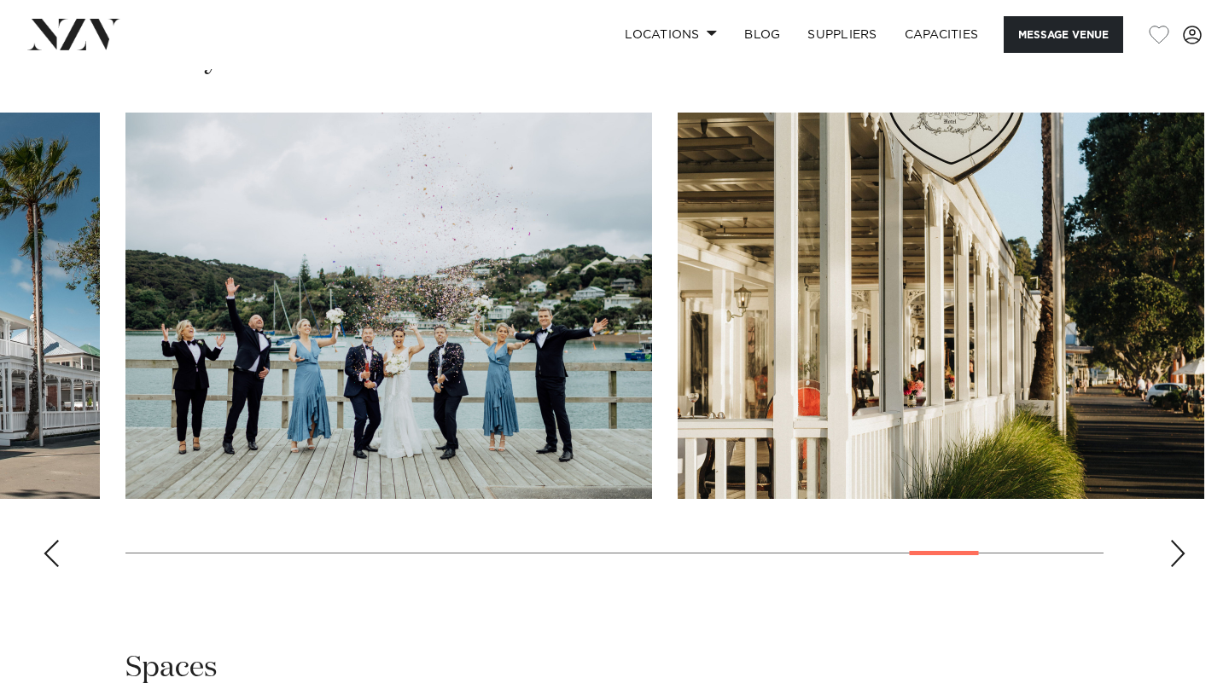
click at [1177, 546] on div "Next slide" at bounding box center [1177, 553] width 17 height 27
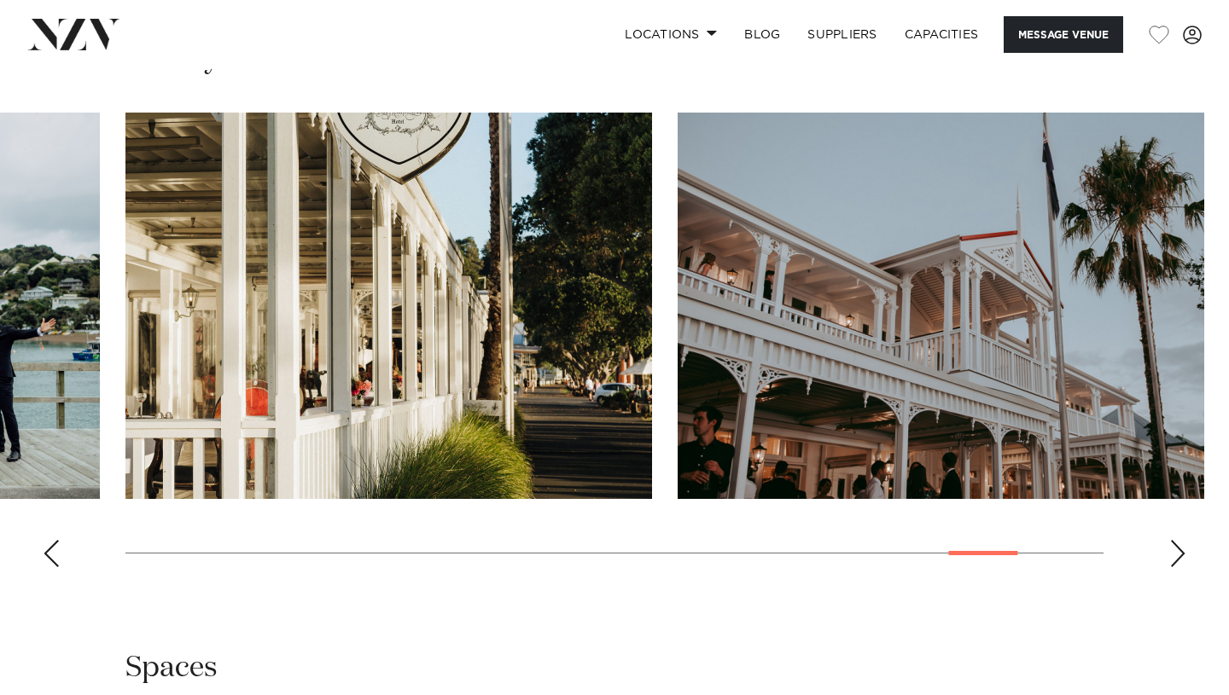
click at [1177, 545] on div "Next slide" at bounding box center [1177, 553] width 17 height 27
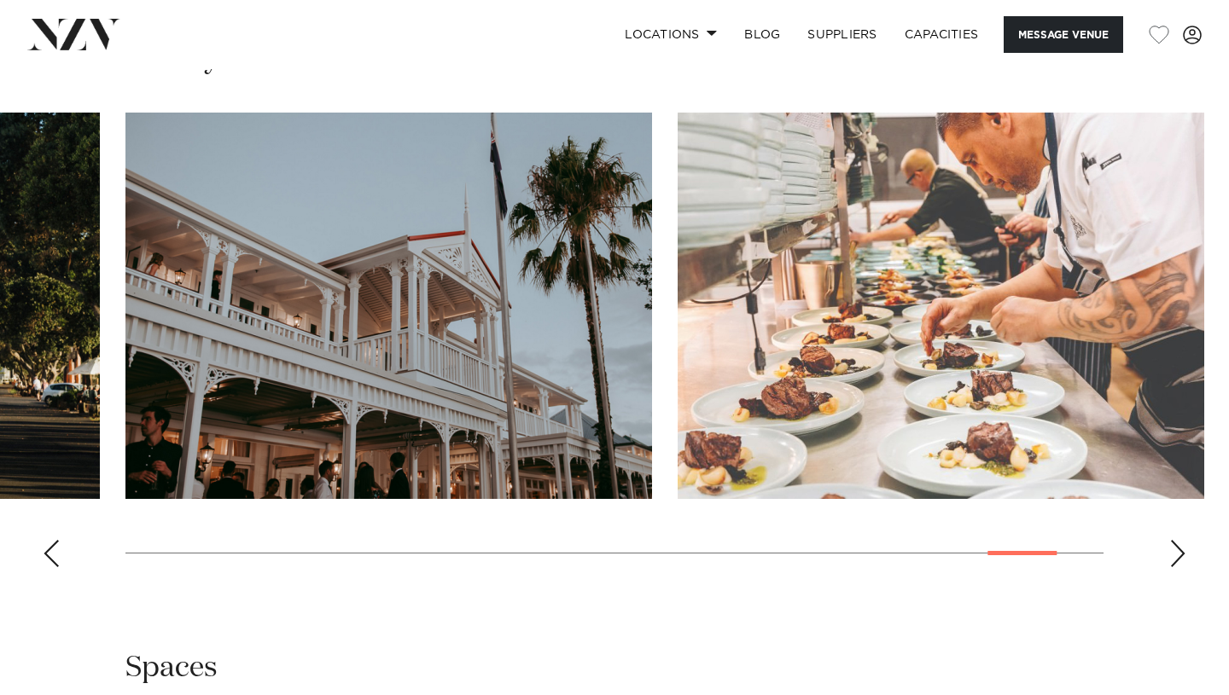
click at [1177, 545] on div "Next slide" at bounding box center [1177, 553] width 17 height 27
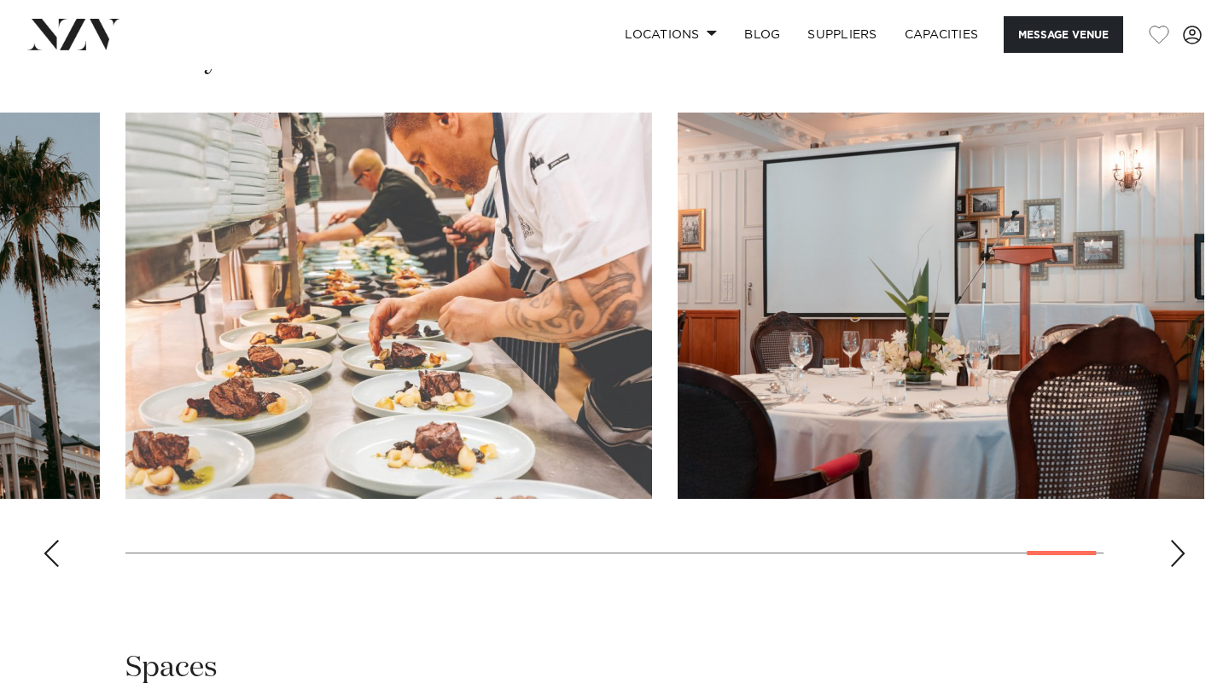
click at [1177, 545] on div "Next slide" at bounding box center [1177, 553] width 17 height 27
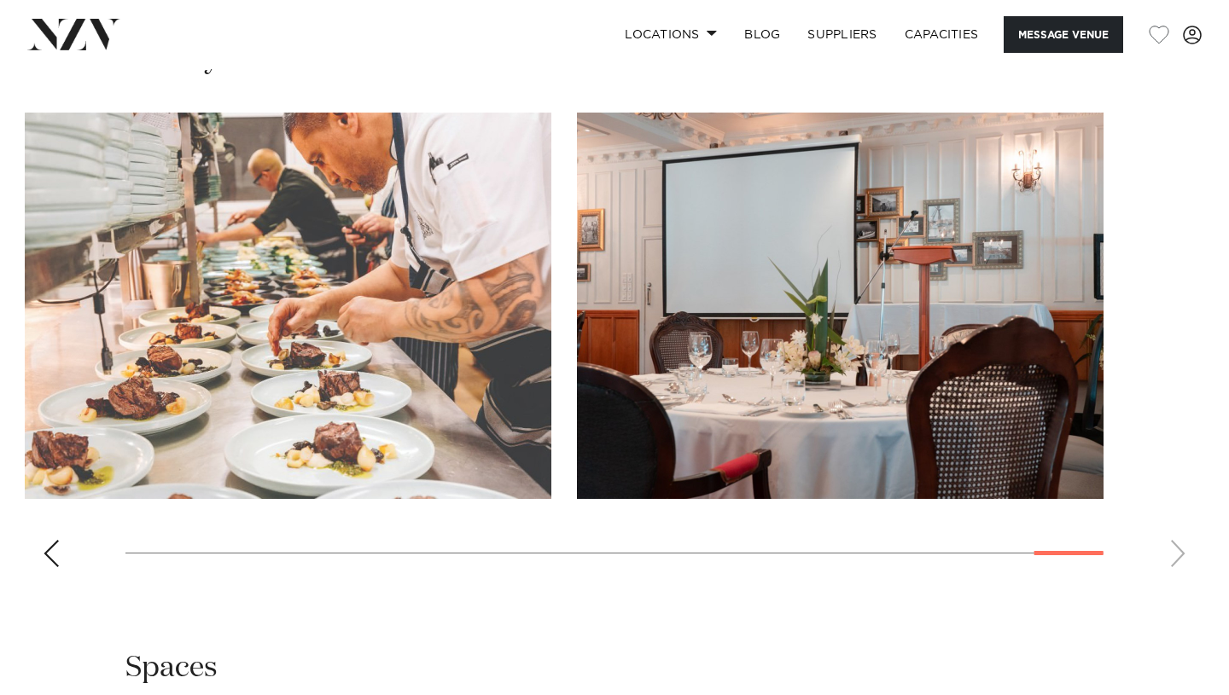
click at [1177, 544] on swiper-container at bounding box center [614, 347] width 1229 height 468
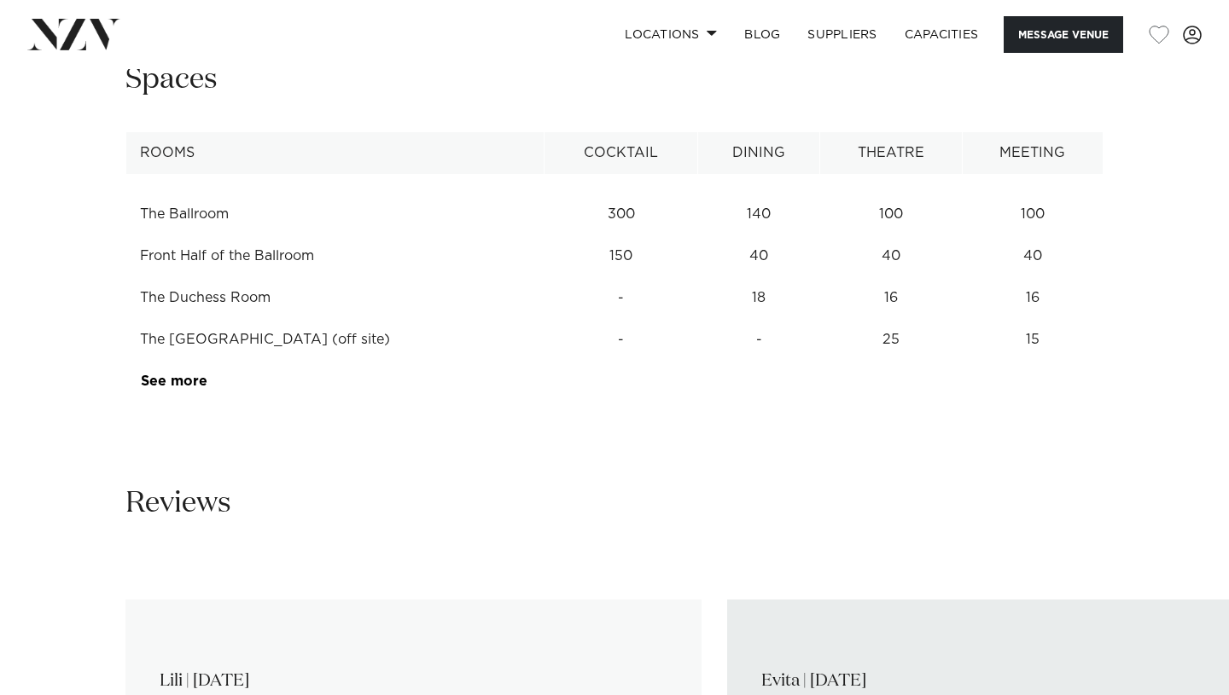
scroll to position [2321, 0]
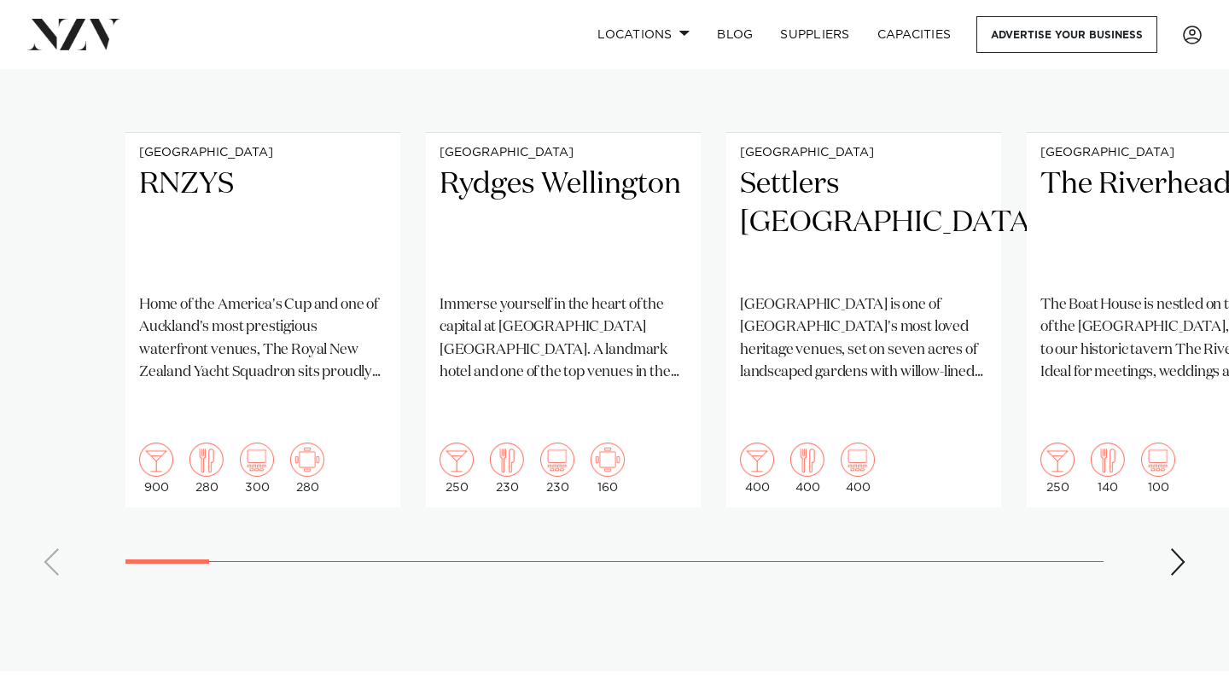
scroll to position [1523, 0]
click at [1176, 547] on div "Next slide" at bounding box center [1177, 560] width 17 height 27
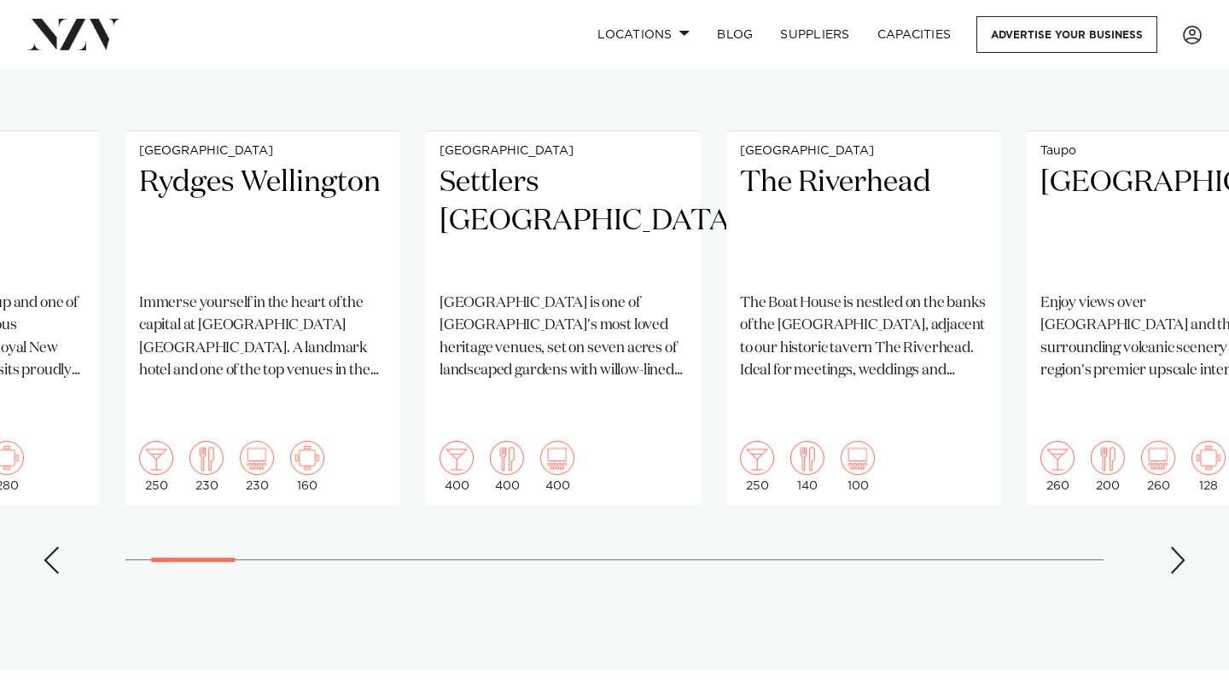
click at [1176, 547] on div "Next slide" at bounding box center [1177, 560] width 17 height 27
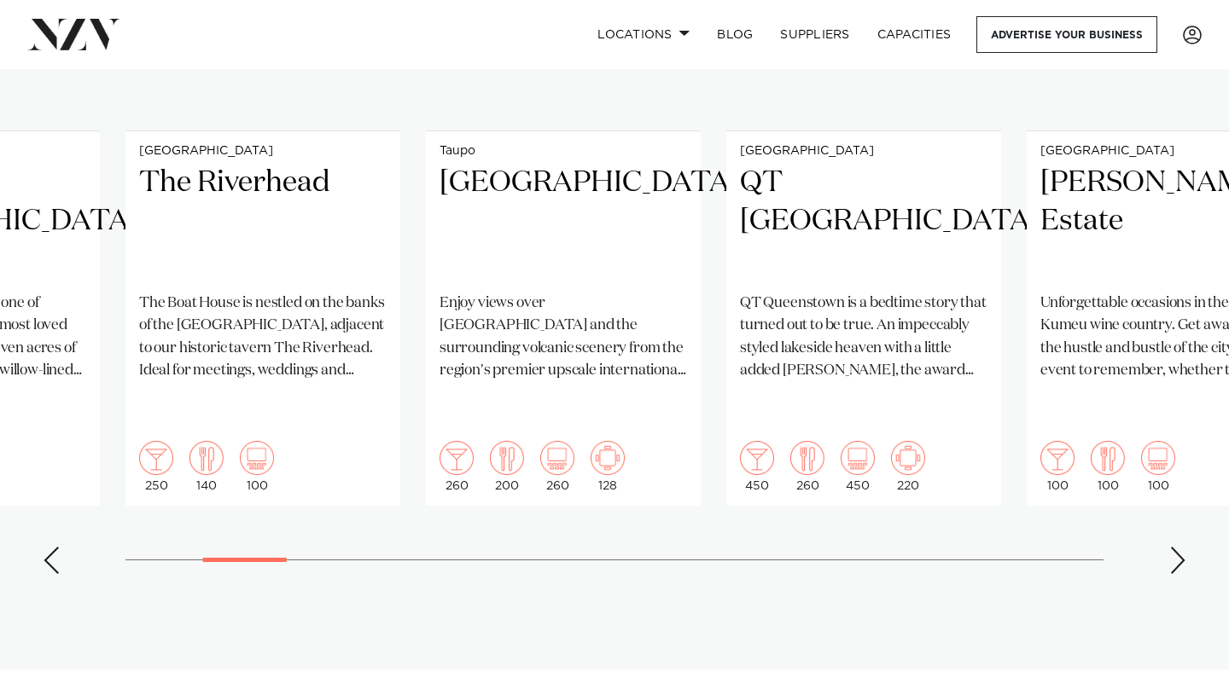
click at [1176, 547] on div "Next slide" at bounding box center [1177, 560] width 17 height 27
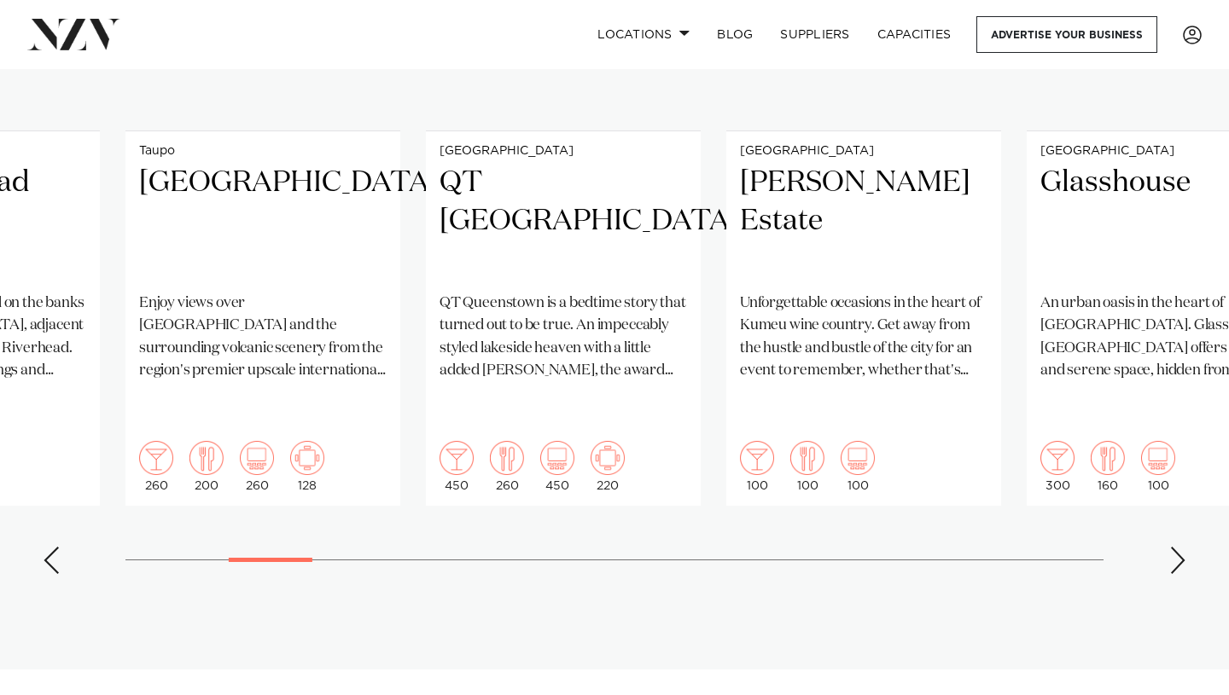
click at [1176, 547] on div "Next slide" at bounding box center [1177, 560] width 17 height 27
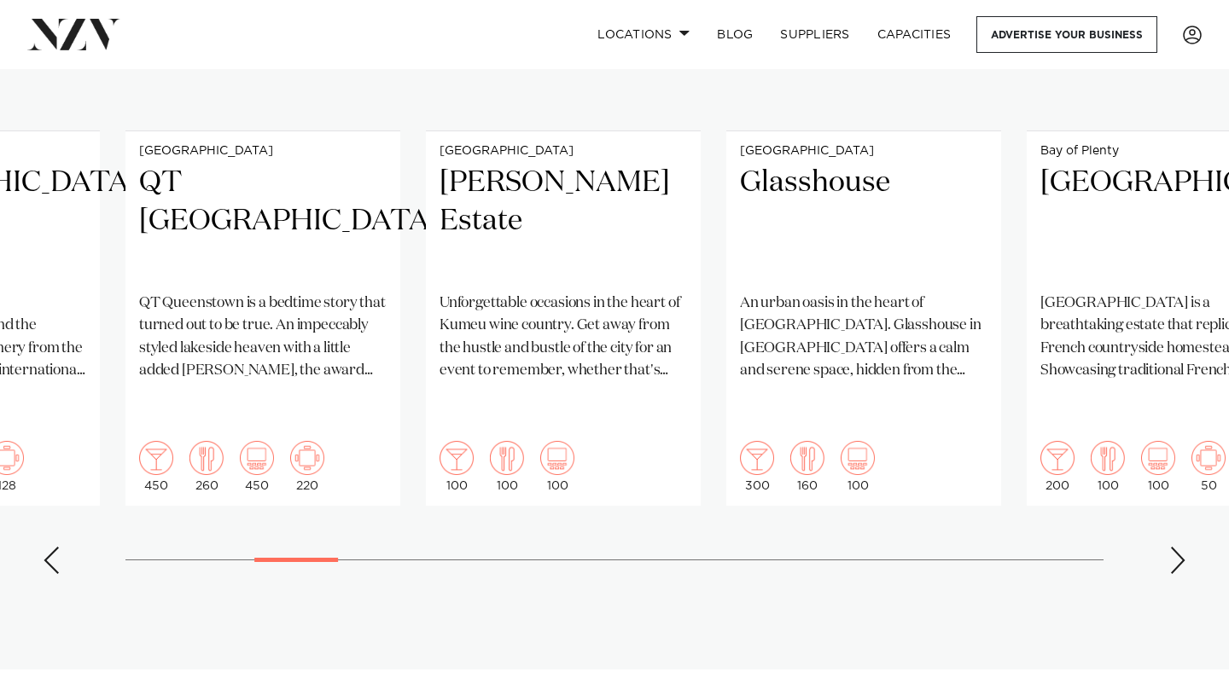
click at [1176, 547] on div "Next slide" at bounding box center [1177, 560] width 17 height 27
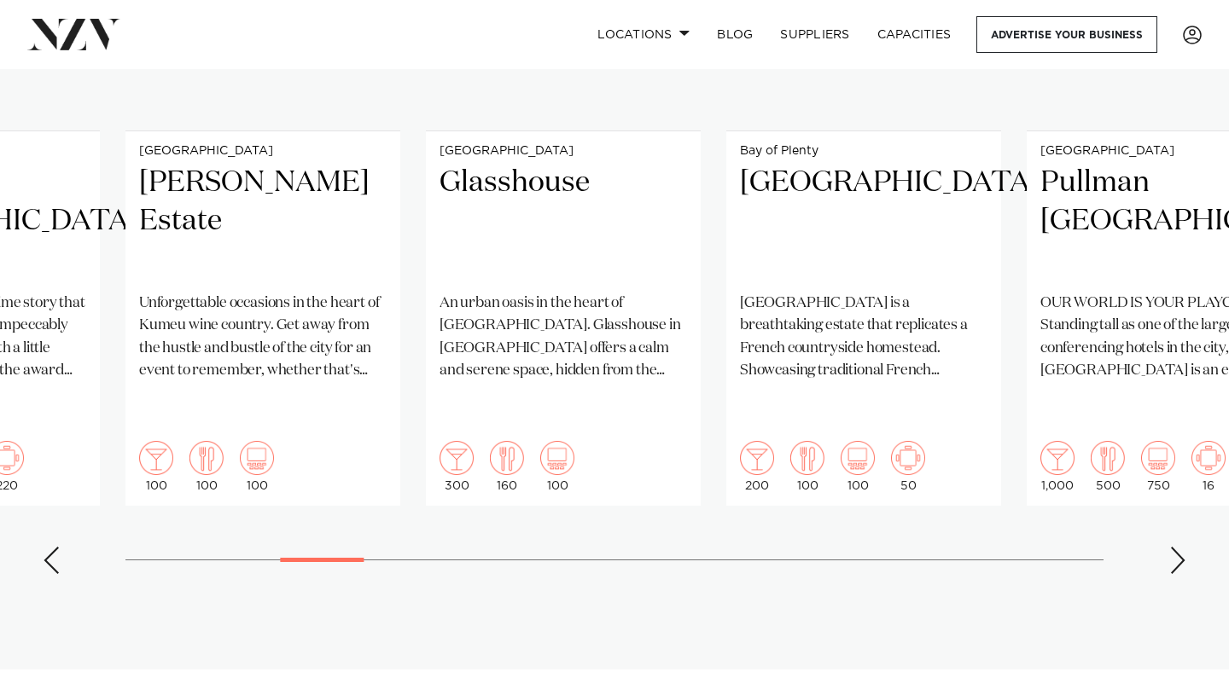
click at [1176, 547] on div "Next slide" at bounding box center [1177, 560] width 17 height 27
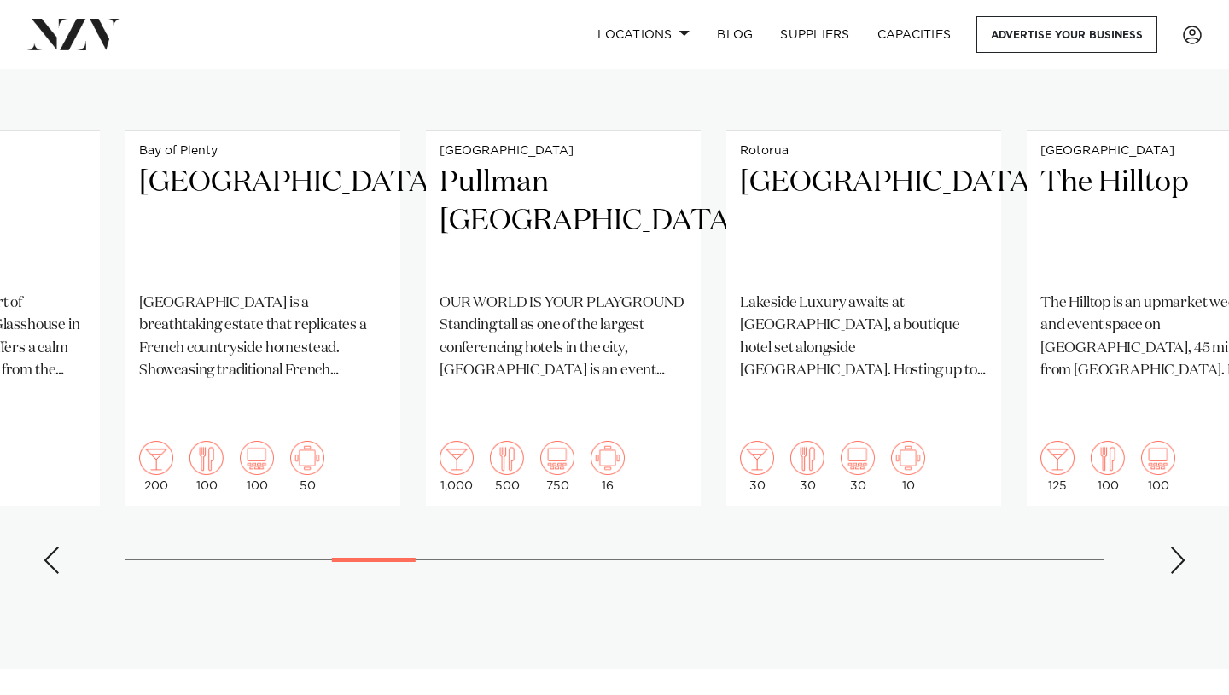
click at [1176, 547] on div "Next slide" at bounding box center [1177, 560] width 17 height 27
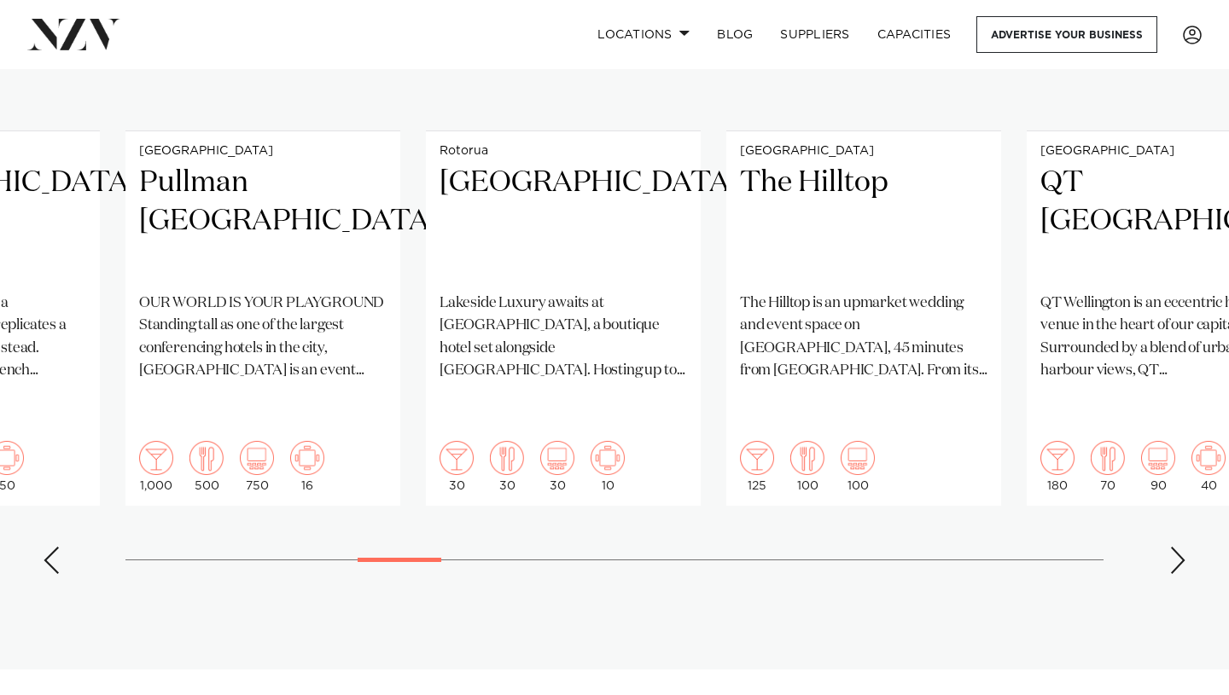
click at [1176, 547] on div "Next slide" at bounding box center [1177, 560] width 17 height 27
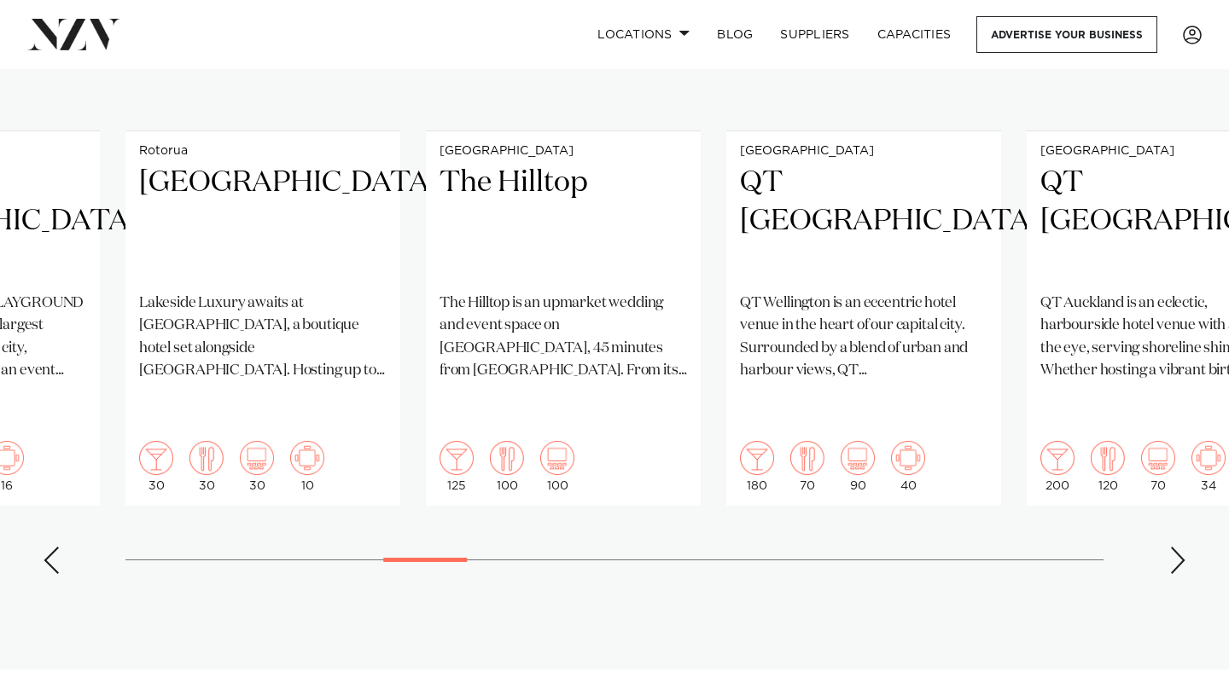
click at [1176, 547] on div "Next slide" at bounding box center [1177, 560] width 17 height 27
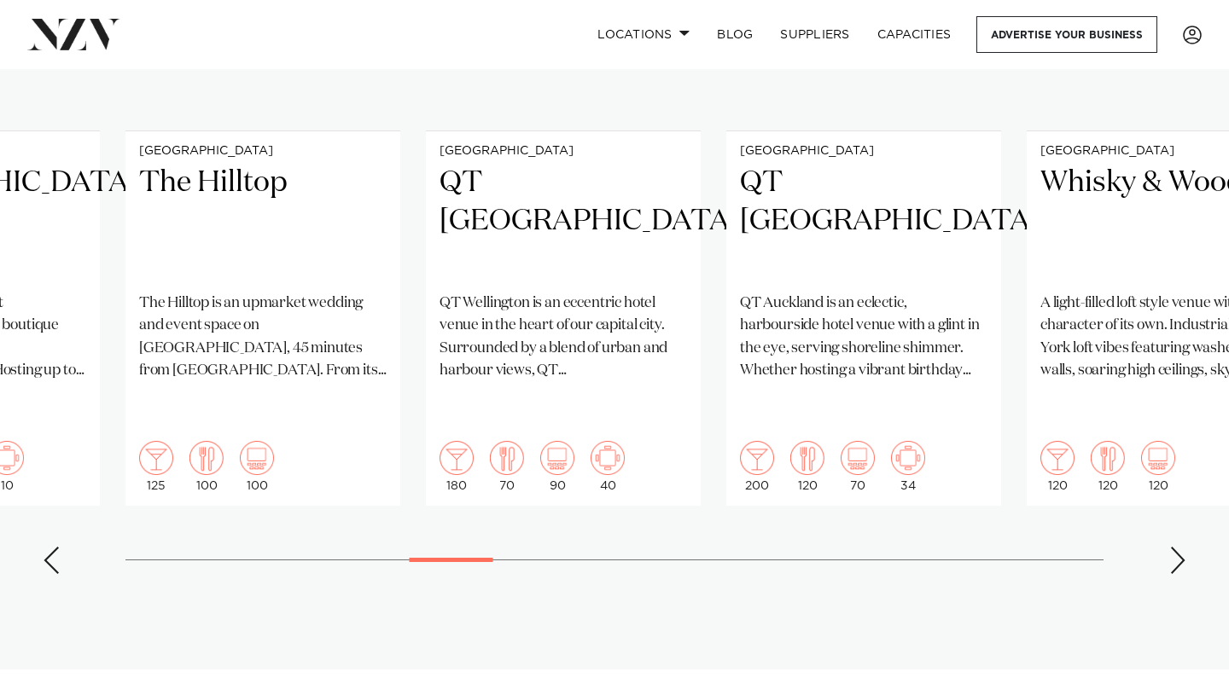
click at [1176, 547] on div "Next slide" at bounding box center [1177, 560] width 17 height 27
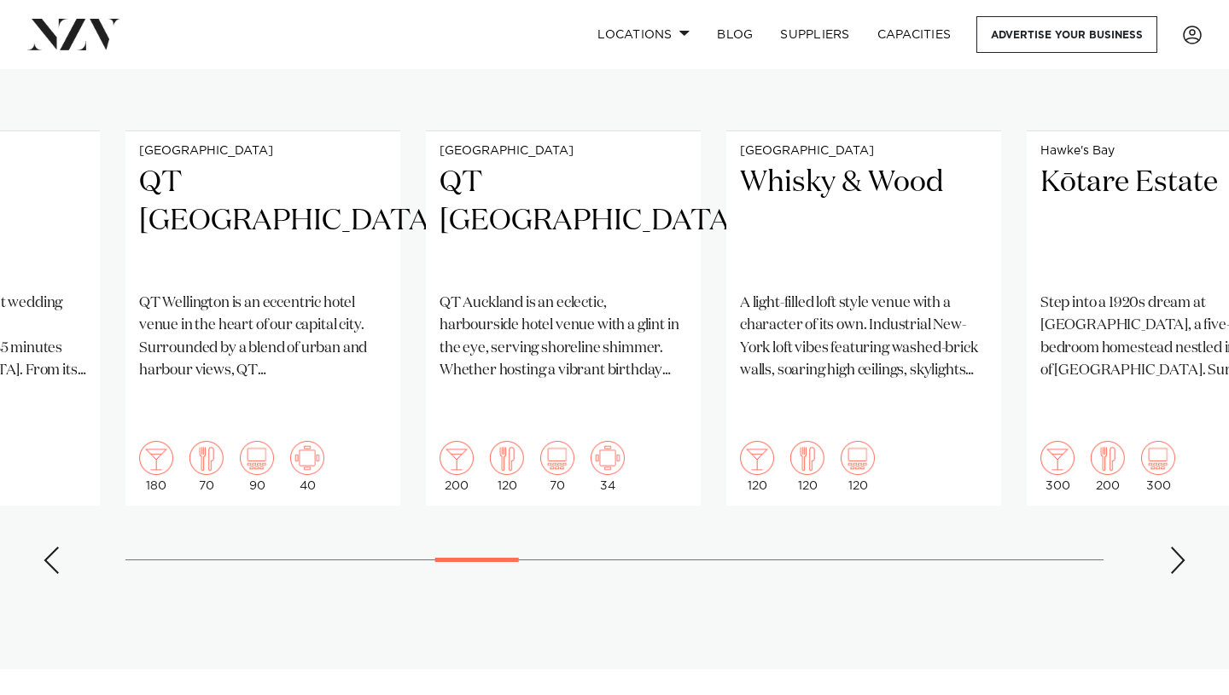
click at [1176, 547] on div "Next slide" at bounding box center [1177, 560] width 17 height 27
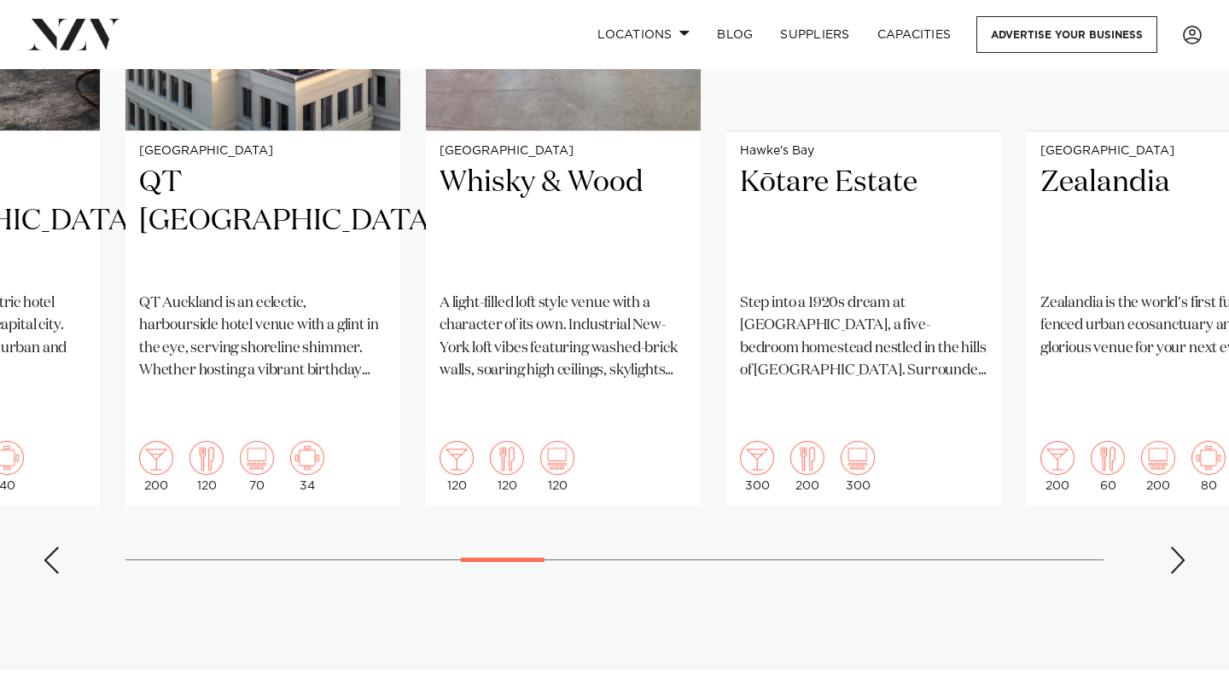
click at [1176, 547] on div "Next slide" at bounding box center [1177, 560] width 17 height 27
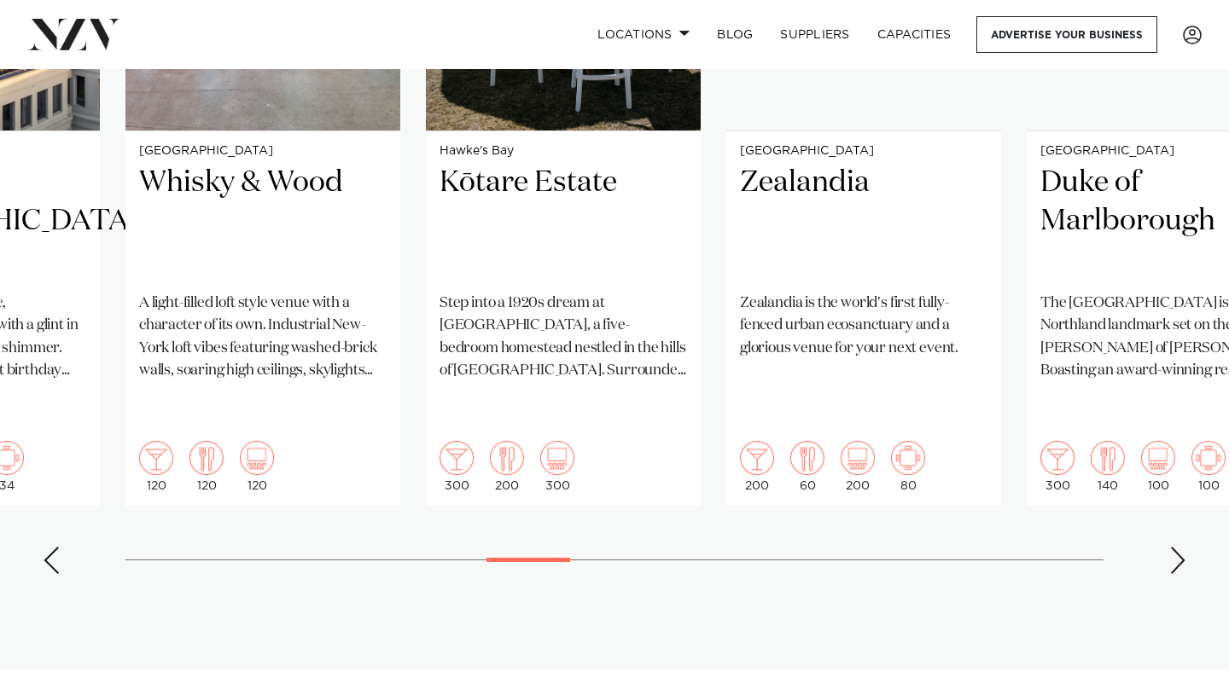
click at [1176, 547] on div "Next slide" at bounding box center [1177, 560] width 17 height 27
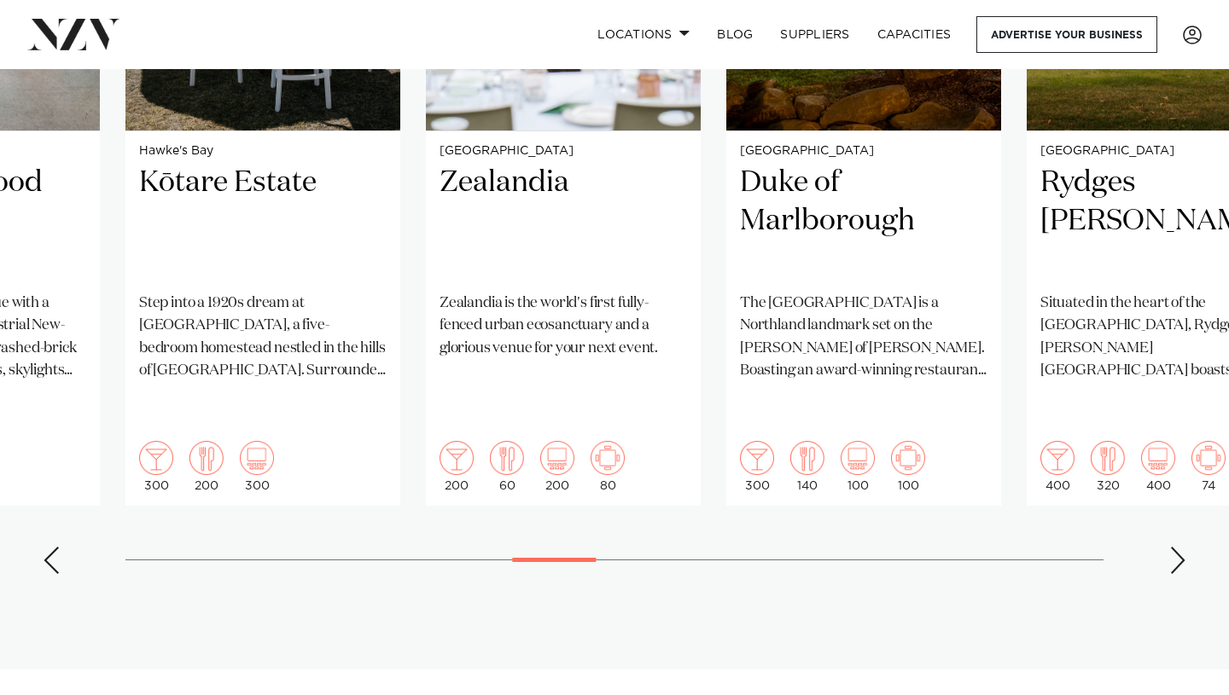
click at [1183, 547] on div "Next slide" at bounding box center [1177, 560] width 17 height 27
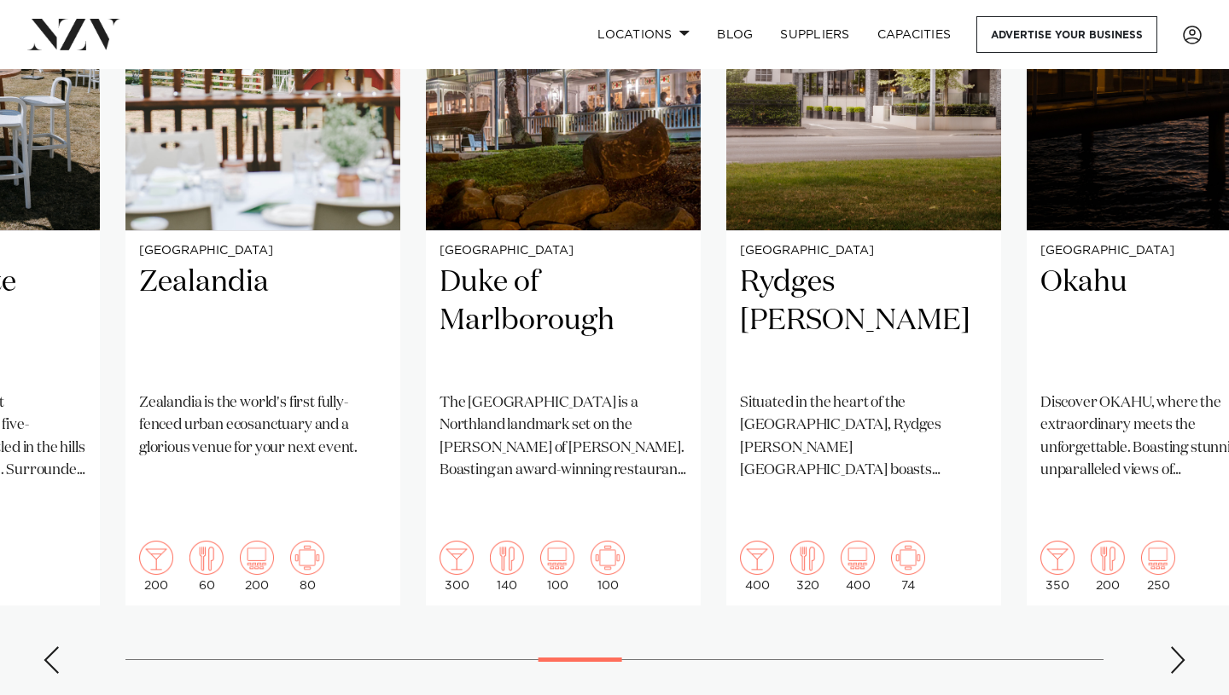
scroll to position [1426, 0]
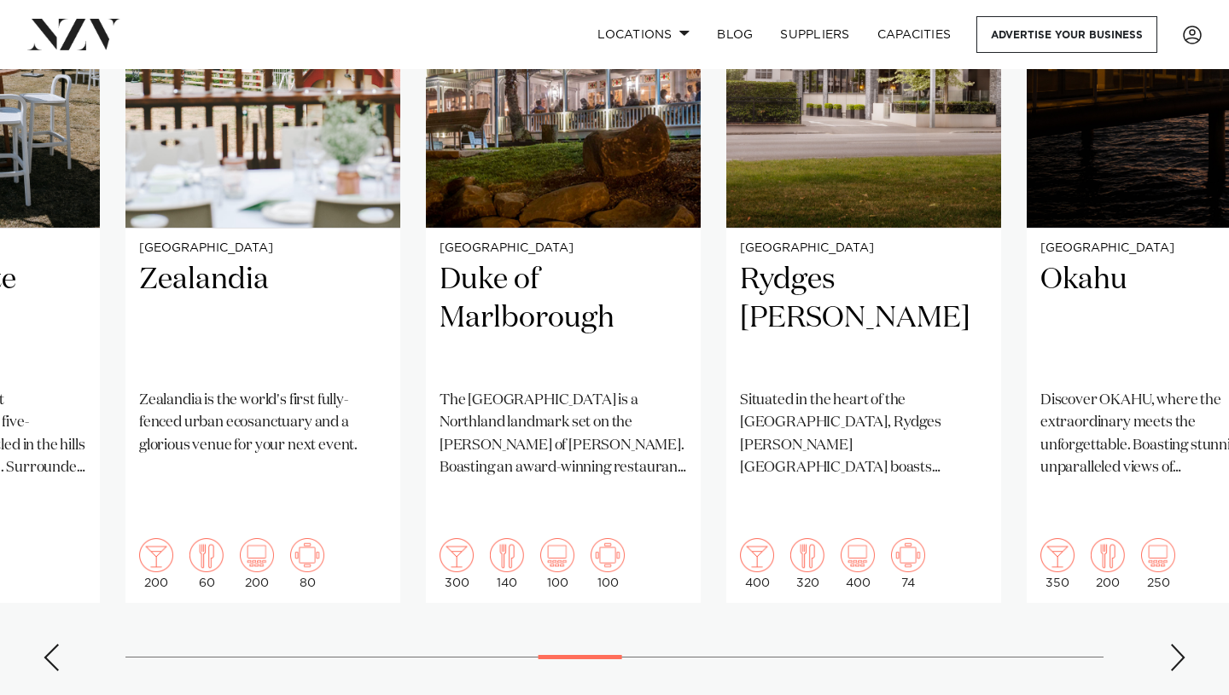
click at [1182, 644] on div "Next slide" at bounding box center [1177, 657] width 17 height 27
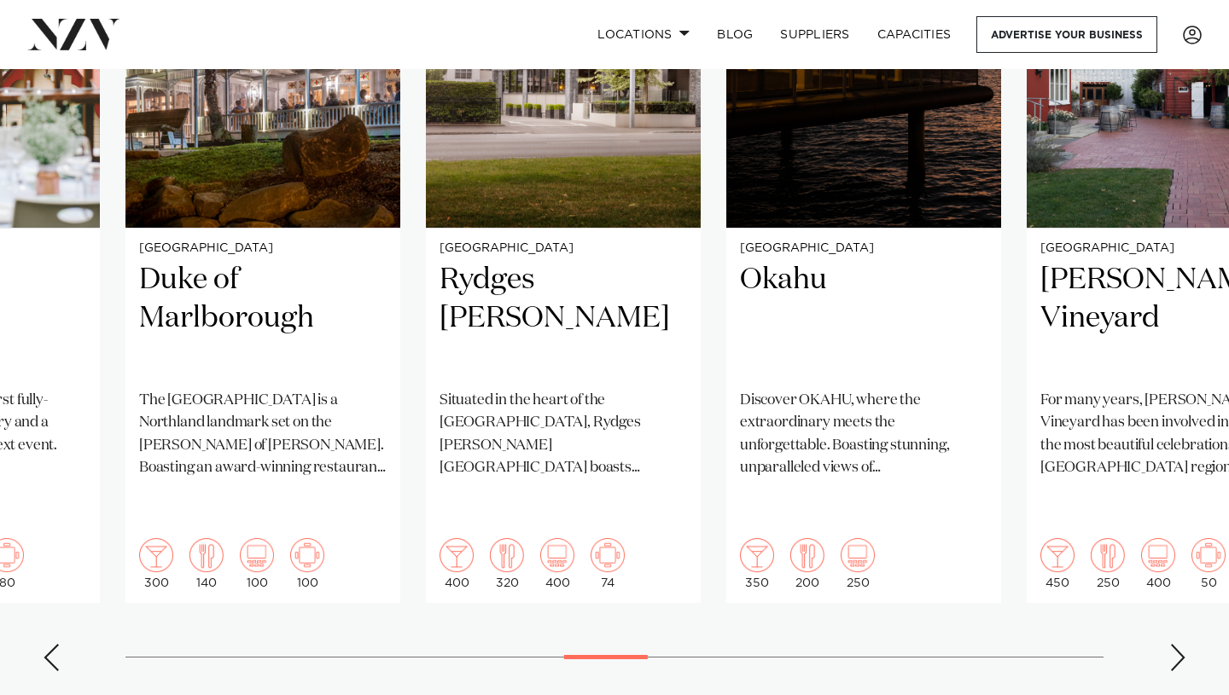
click at [1173, 605] on swiper-container "Auckland RNZYS Home of the America's Cup and one of [GEOGRAPHIC_DATA]'s most pr…" at bounding box center [614, 272] width 1229 height 826
click at [1180, 644] on div "Next slide" at bounding box center [1177, 657] width 17 height 27
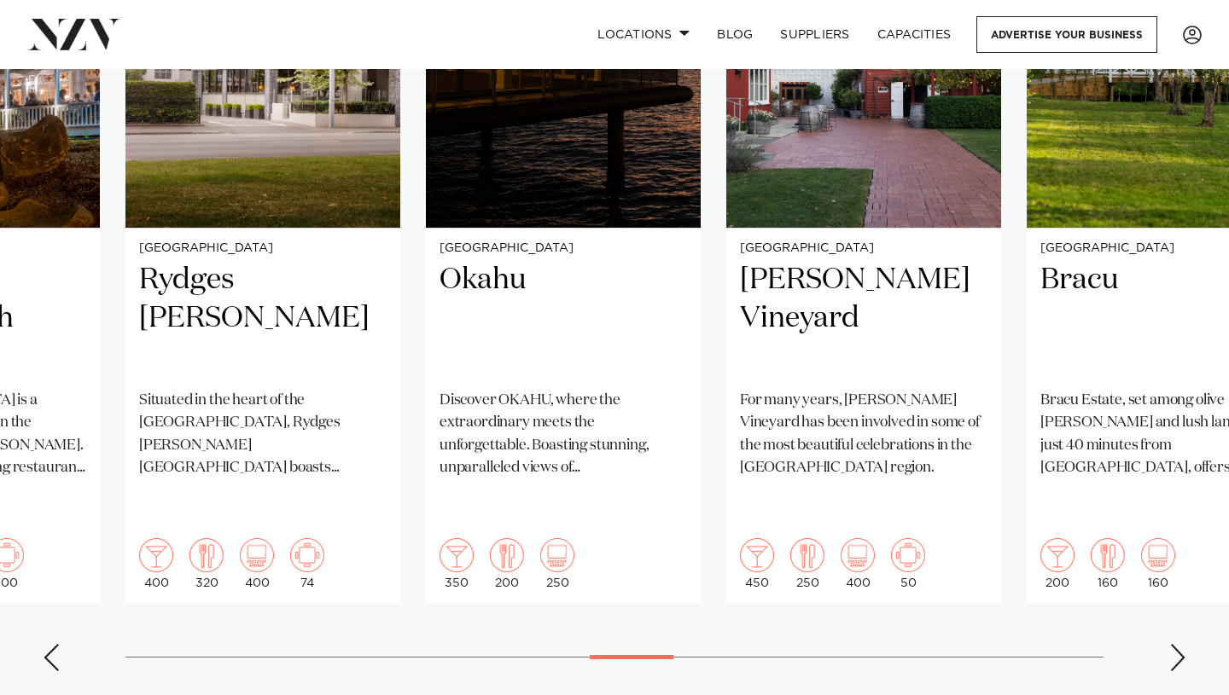
click at [1180, 644] on div "Next slide" at bounding box center [1177, 657] width 17 height 27
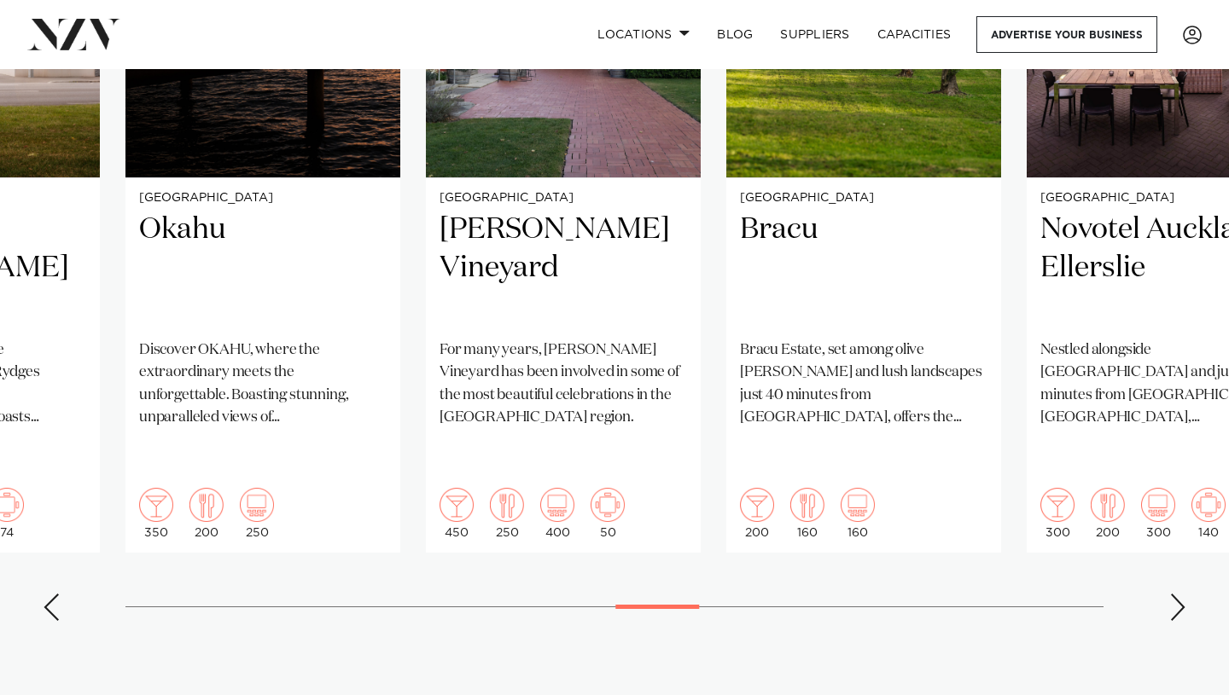
scroll to position [1480, 0]
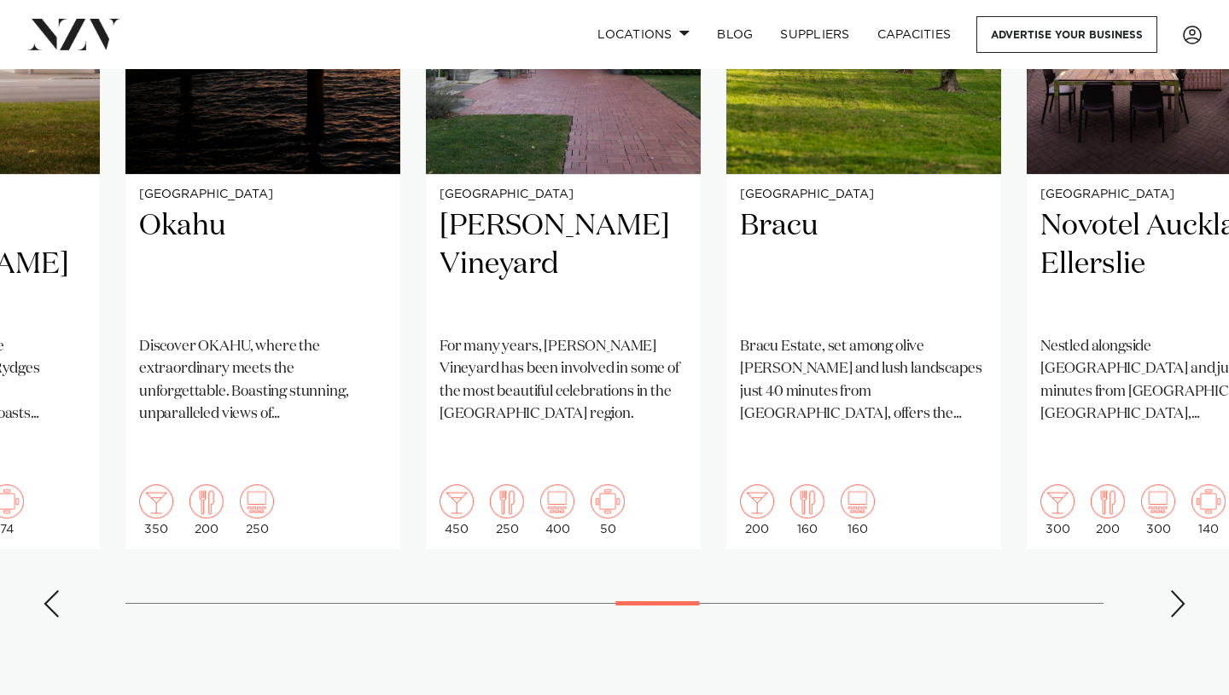
click at [1180, 609] on section "Featured venues Auckland RNZYS Home of the America's Cup and one of Auckland's …" at bounding box center [614, 182] width 1229 height 1062
click at [1180, 585] on swiper-container "Auckland RNZYS Home of the America's Cup and one of [GEOGRAPHIC_DATA]'s most pr…" at bounding box center [614, 218] width 1229 height 826
click at [1180, 585] on swiper-container "Auckland RNZYS Home of the America's Cup and one of Auckland's most prestigious…" at bounding box center [614, 218] width 1229 height 826
click at [1175, 591] on div "Next slide" at bounding box center [1177, 604] width 17 height 27
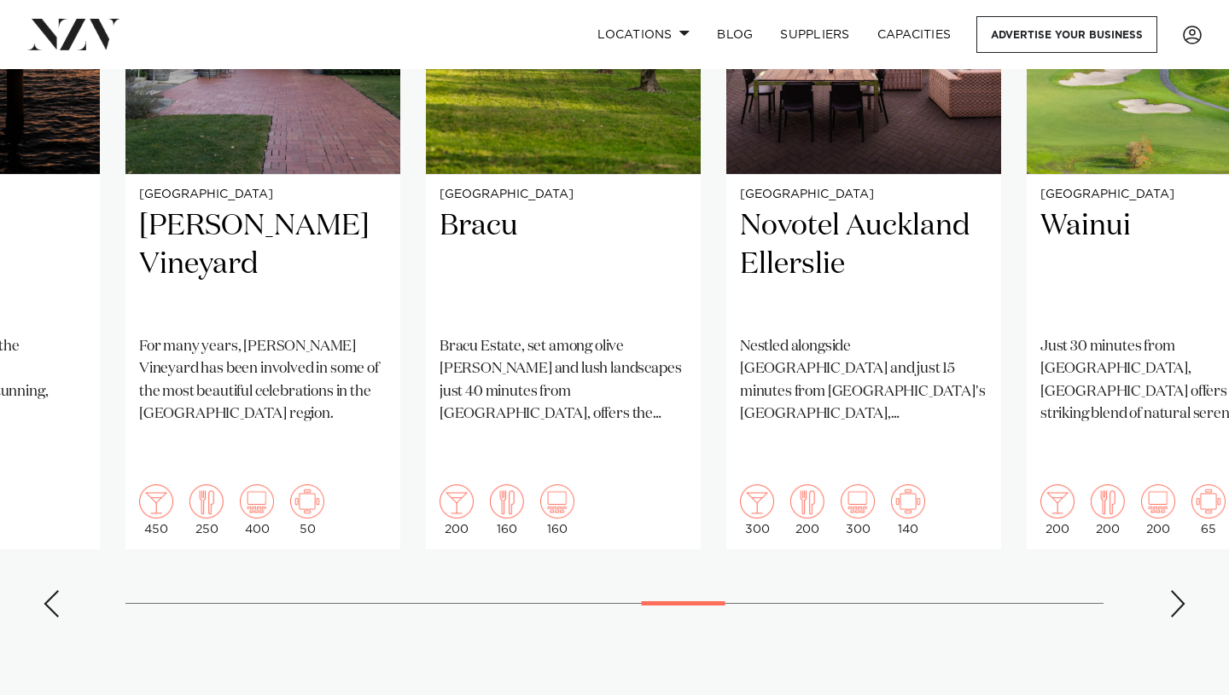
click at [1175, 591] on div "Next slide" at bounding box center [1177, 604] width 17 height 27
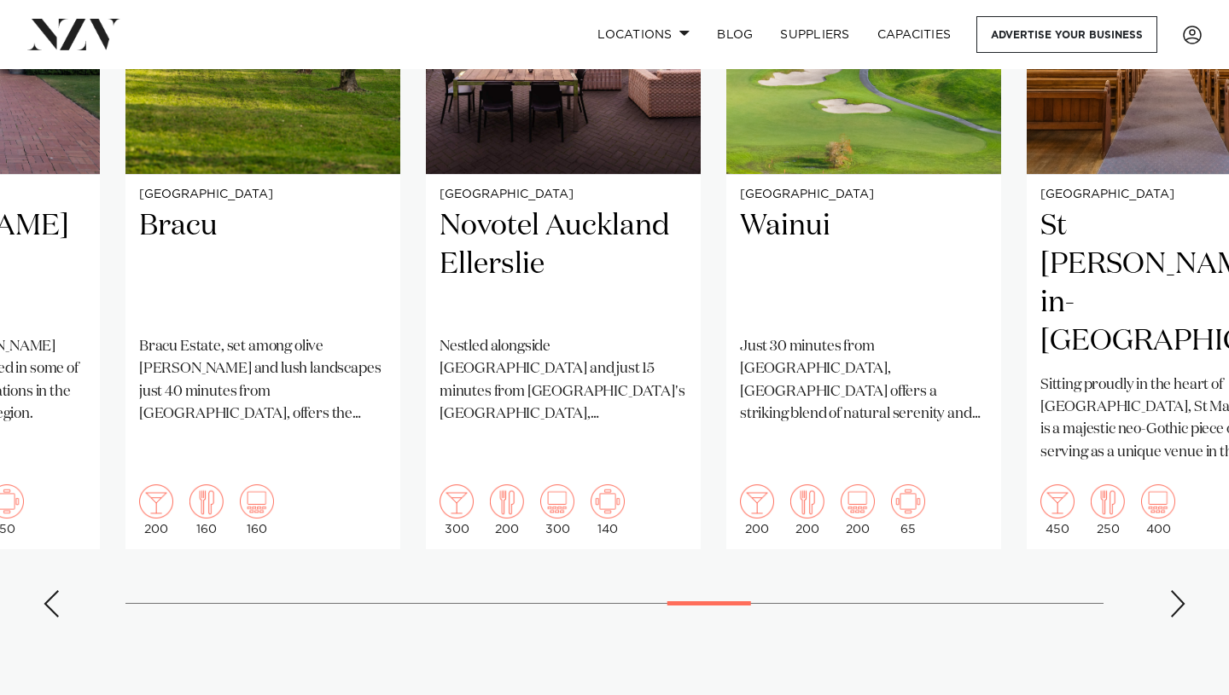
click at [1175, 591] on div "Next slide" at bounding box center [1177, 604] width 17 height 27
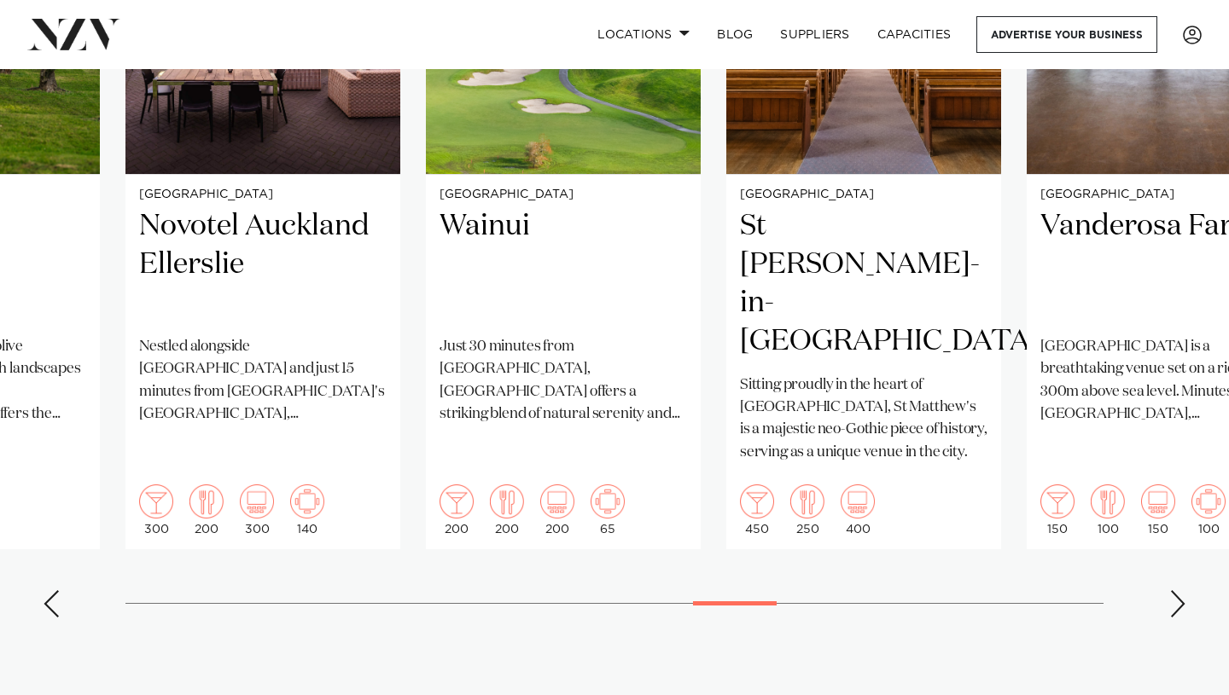
click at [1175, 591] on div "Next slide" at bounding box center [1177, 604] width 17 height 27
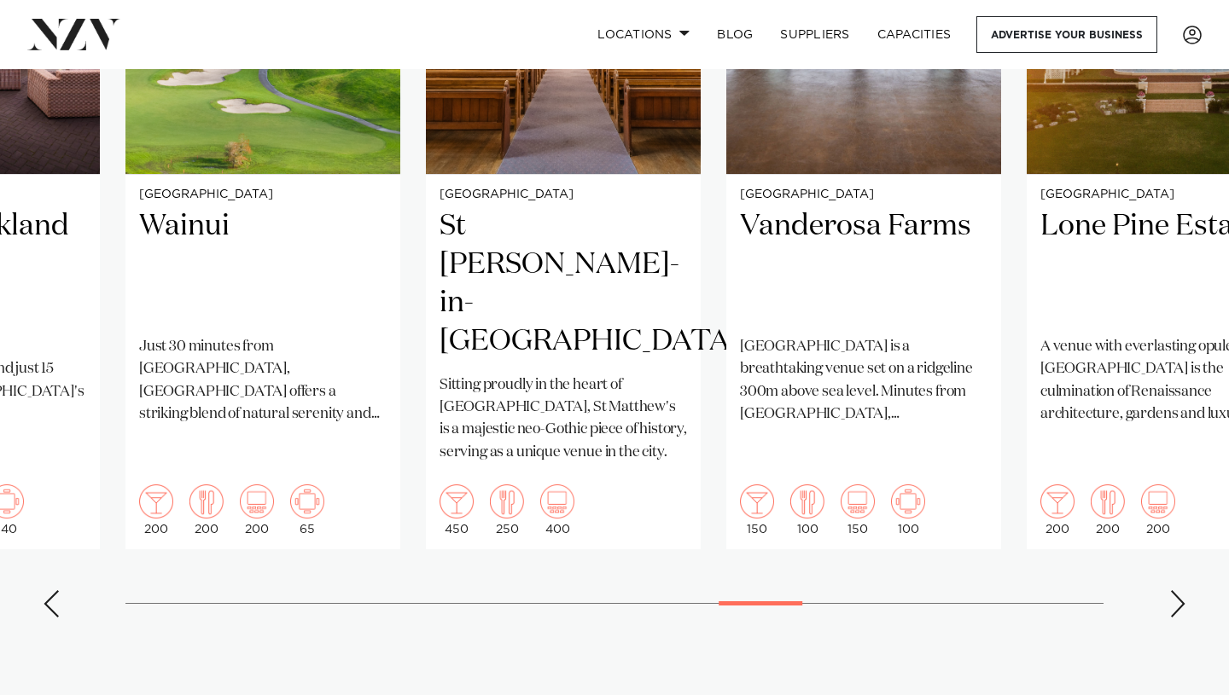
click at [1176, 591] on div "Next slide" at bounding box center [1177, 604] width 17 height 27
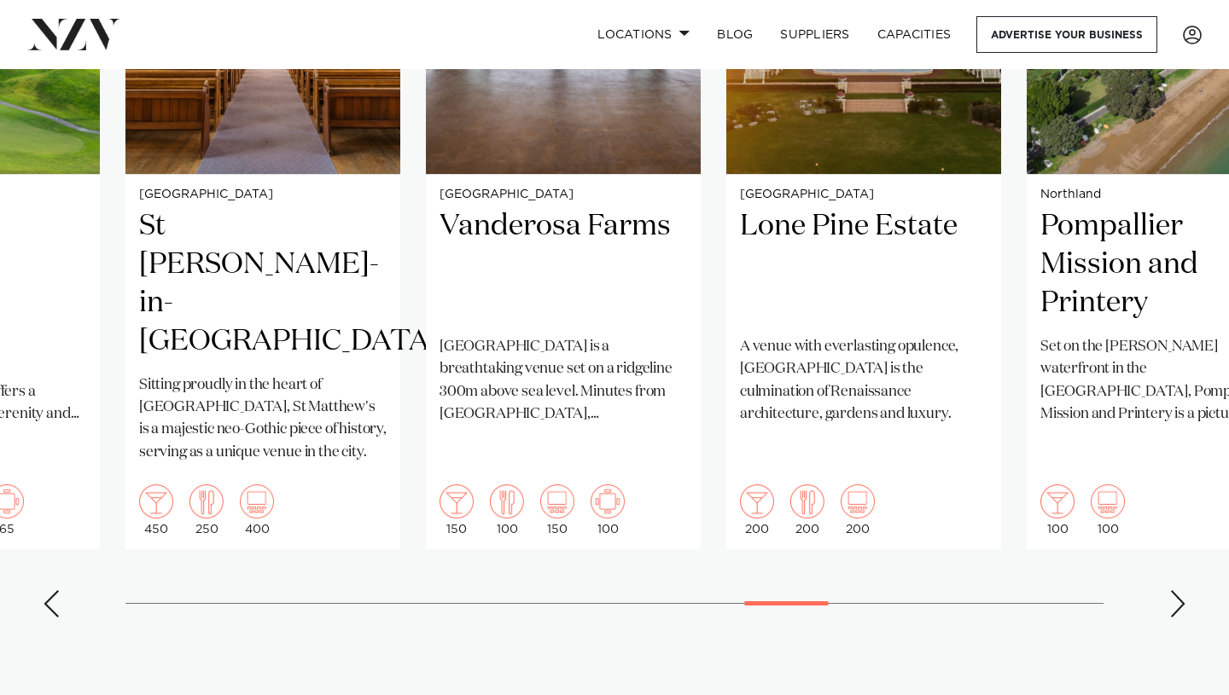
click at [1176, 591] on div "Next slide" at bounding box center [1177, 604] width 17 height 27
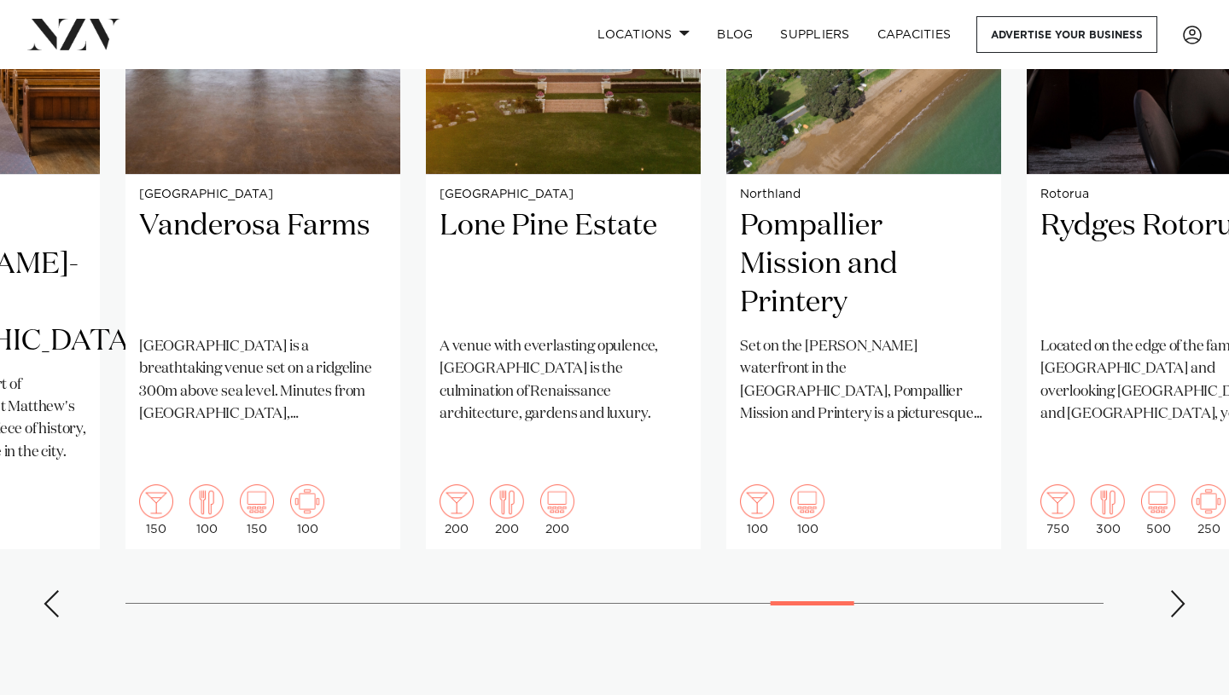
click at [1178, 591] on div "Next slide" at bounding box center [1177, 604] width 17 height 27
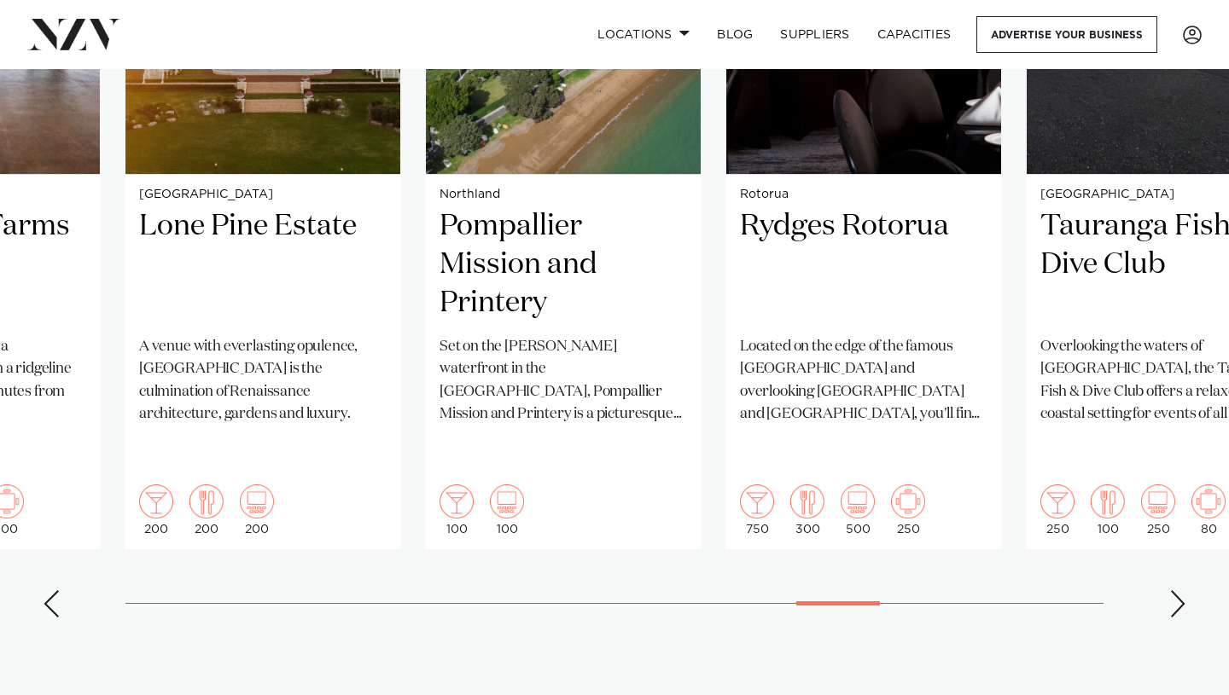
click at [1178, 591] on div "Next slide" at bounding box center [1177, 604] width 17 height 27
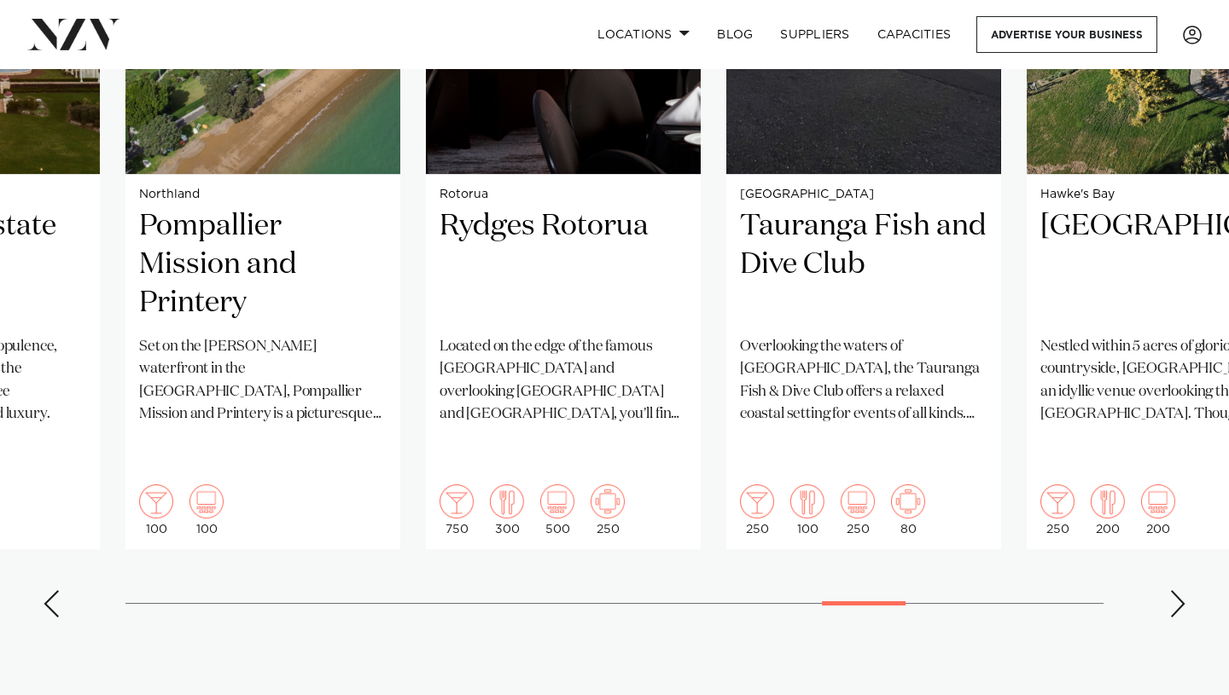
click at [1178, 591] on div "Next slide" at bounding box center [1177, 604] width 17 height 27
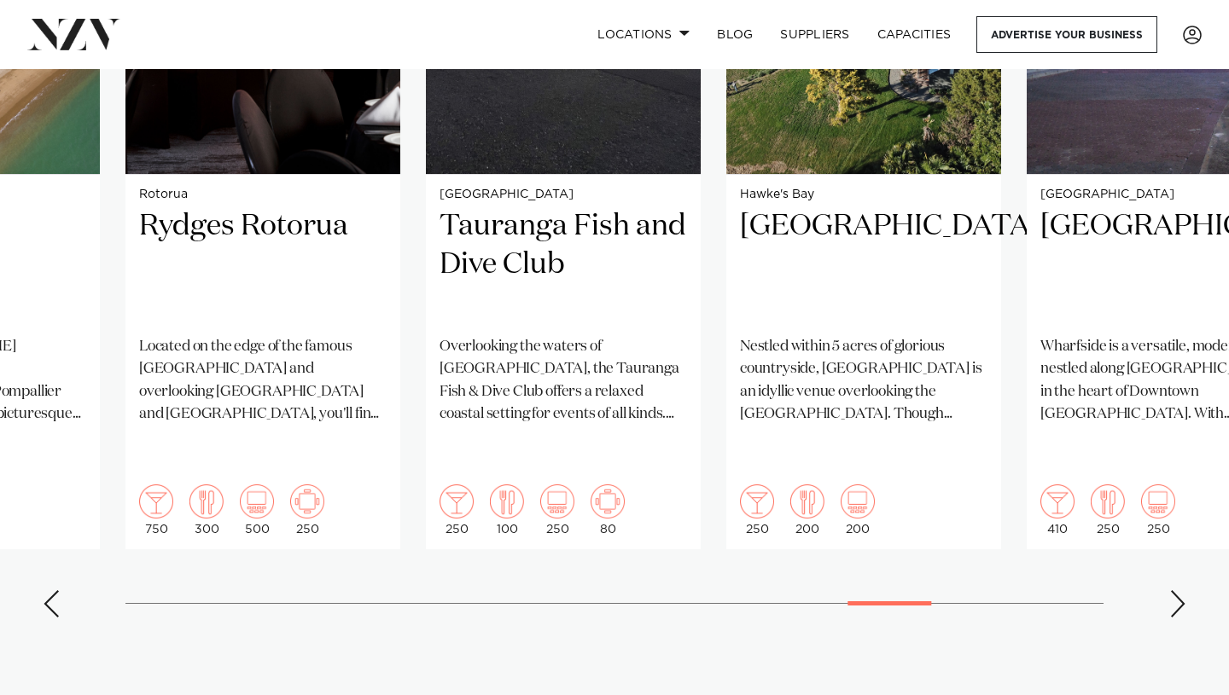
click at [1178, 591] on div "Next slide" at bounding box center [1177, 604] width 17 height 27
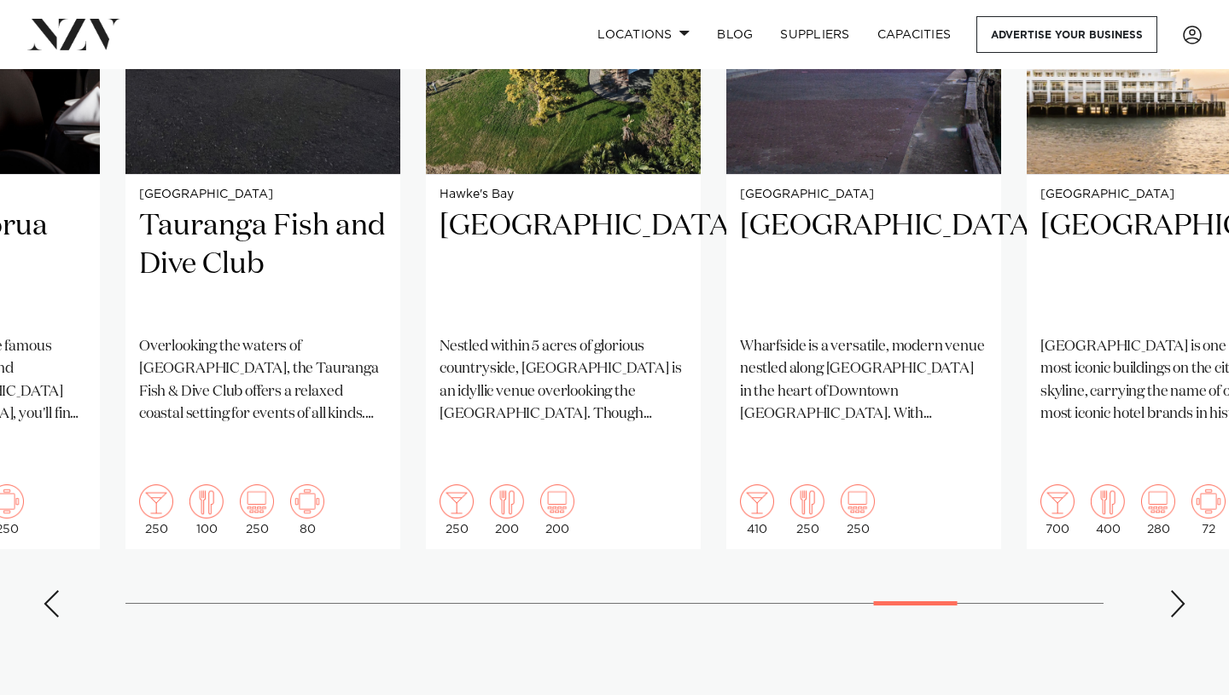
click at [1178, 591] on div "Next slide" at bounding box center [1177, 604] width 17 height 27
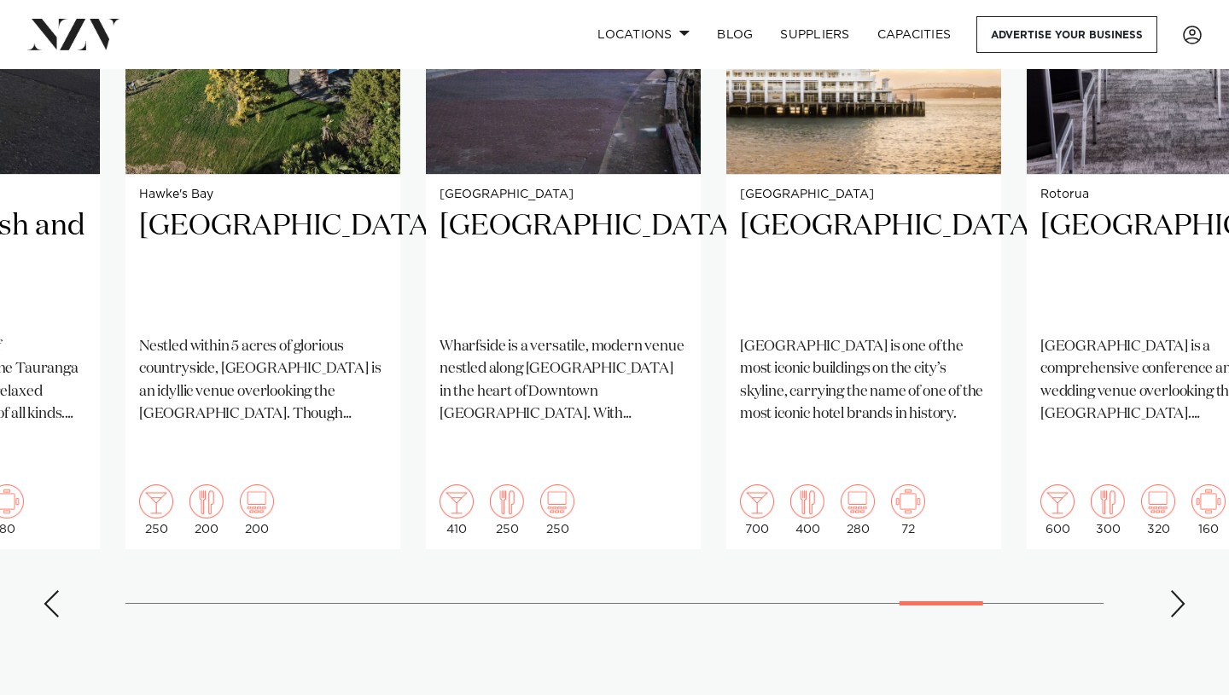
click at [1178, 591] on div "Next slide" at bounding box center [1177, 604] width 17 height 27
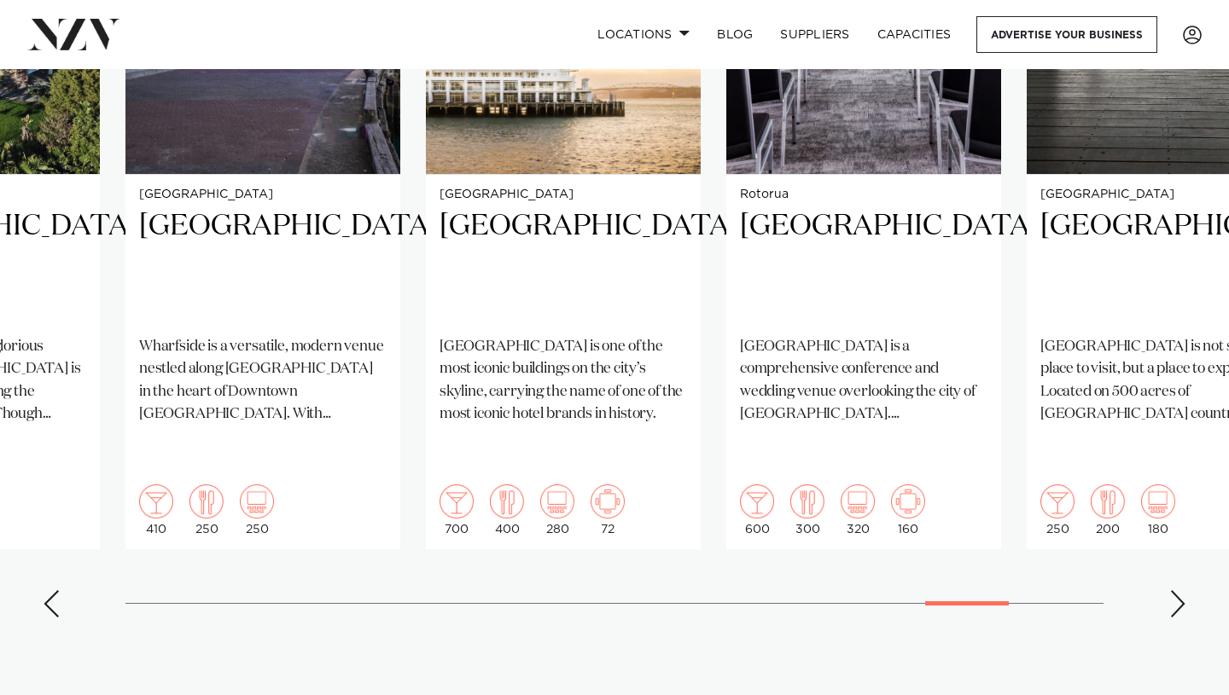
click at [1178, 591] on div "Next slide" at bounding box center [1177, 604] width 17 height 27
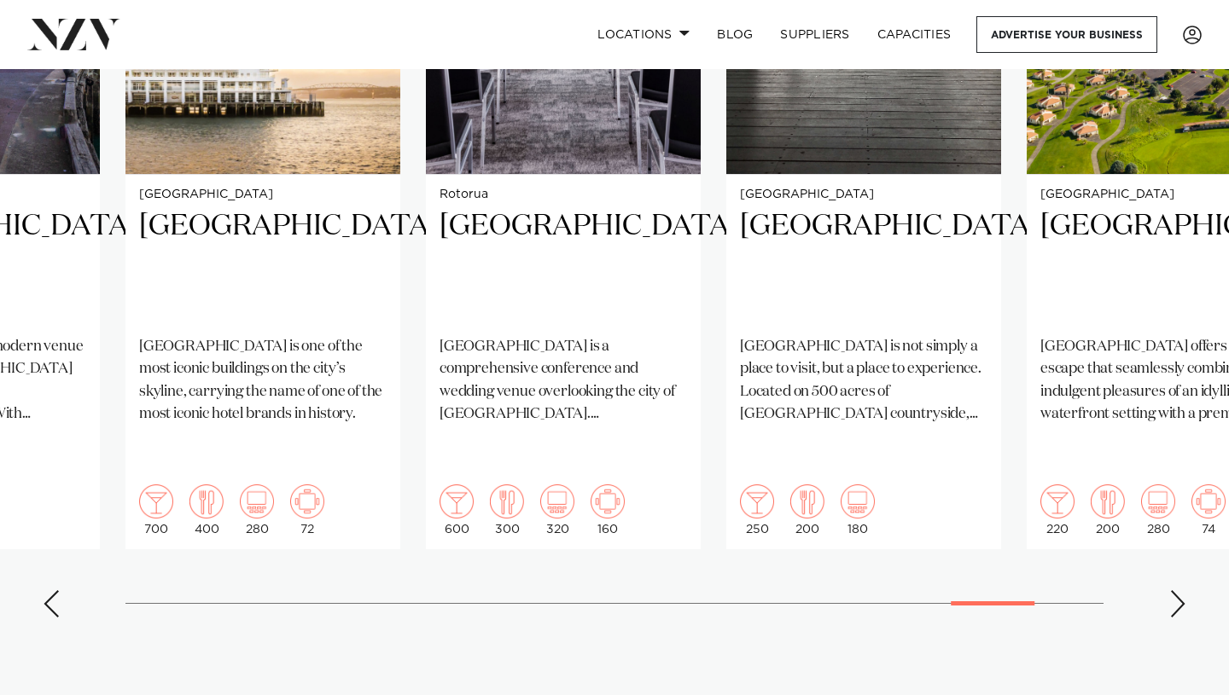
click at [1181, 591] on div "Next slide" at bounding box center [1177, 604] width 17 height 27
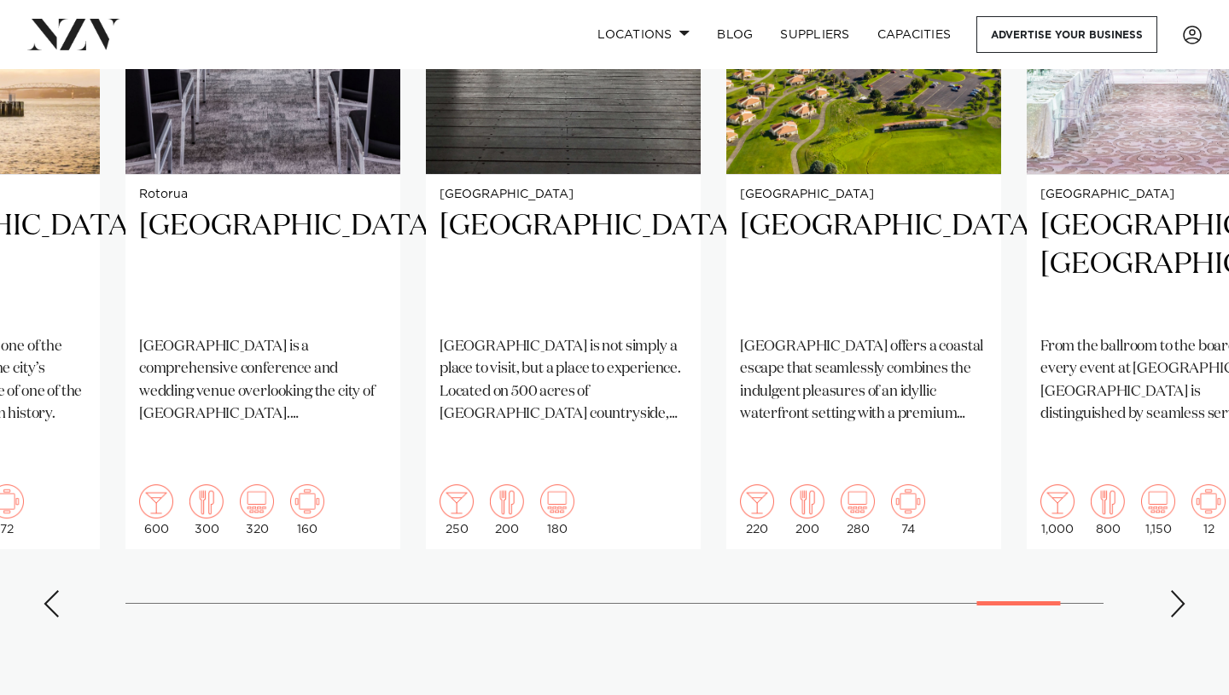
click at [1181, 591] on div "Next slide" at bounding box center [1177, 604] width 17 height 27
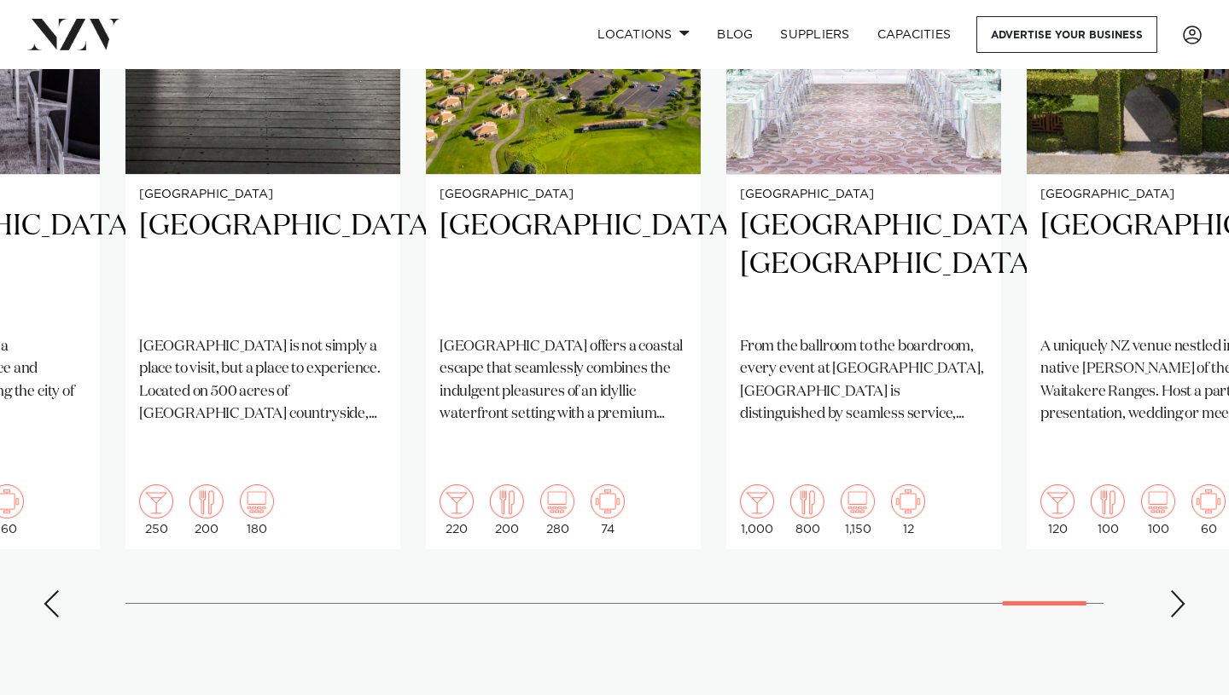
click at [1181, 591] on div "Next slide" at bounding box center [1177, 604] width 17 height 27
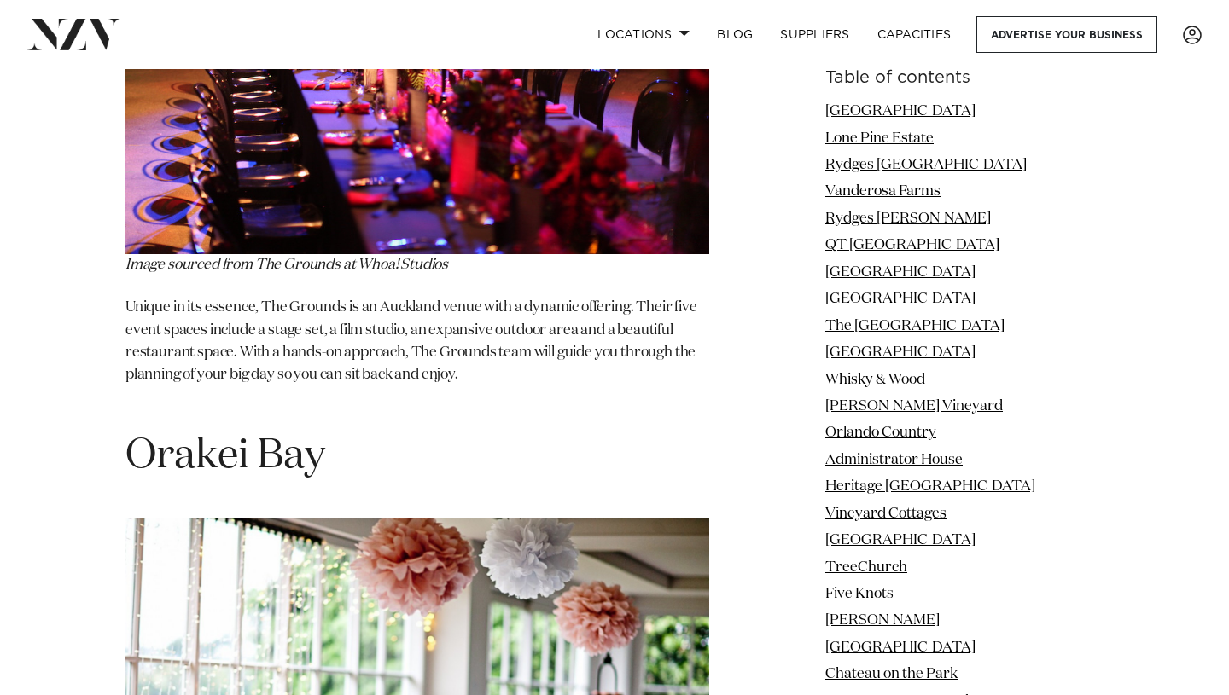
scroll to position [20812, 0]
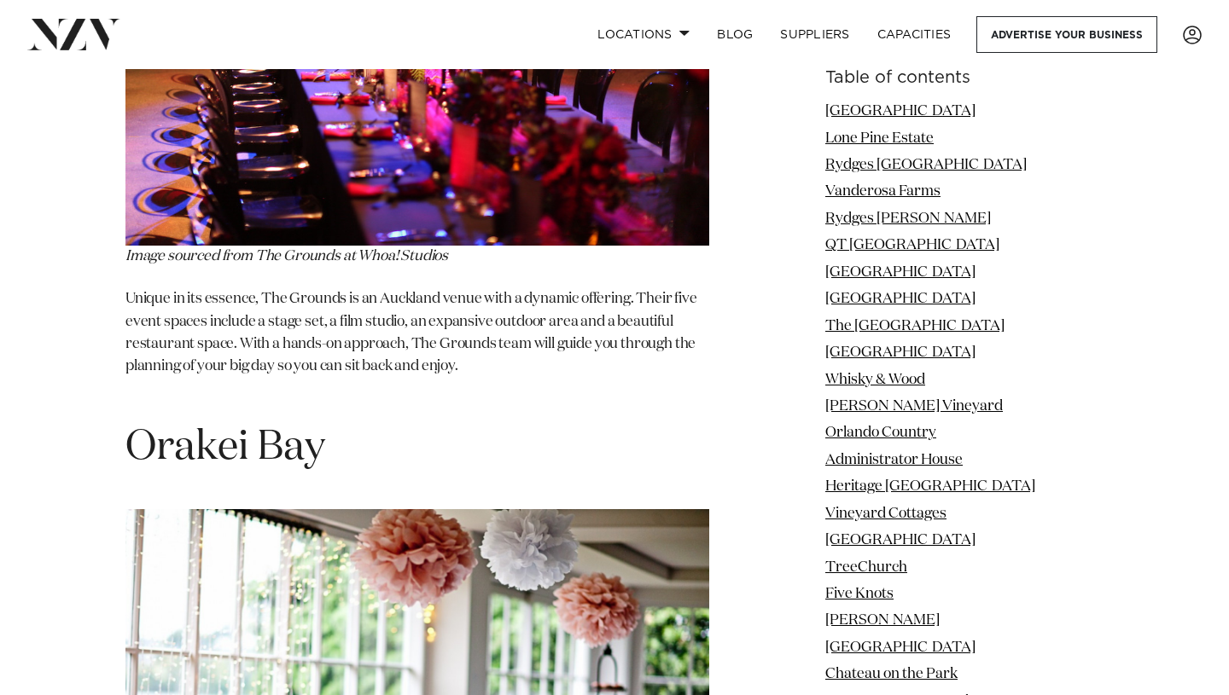
click at [635, 509] on img at bounding box center [417, 698] width 584 height 378
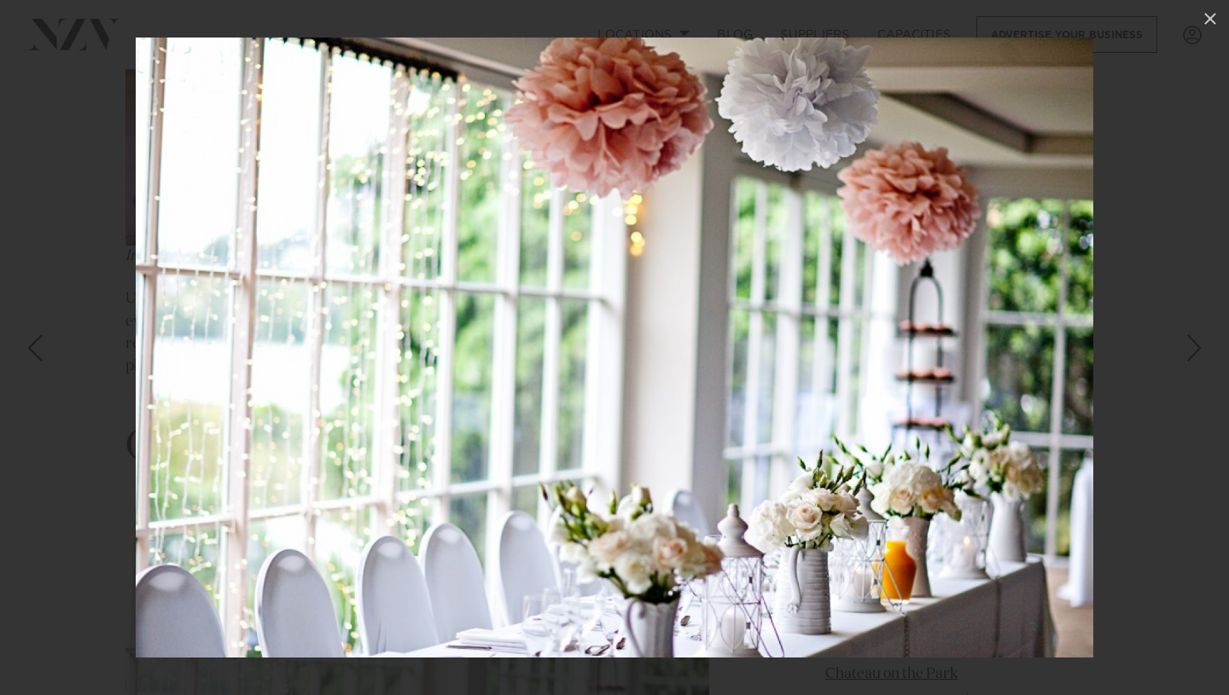
click at [1180, 156] on div at bounding box center [614, 347] width 1229 height 695
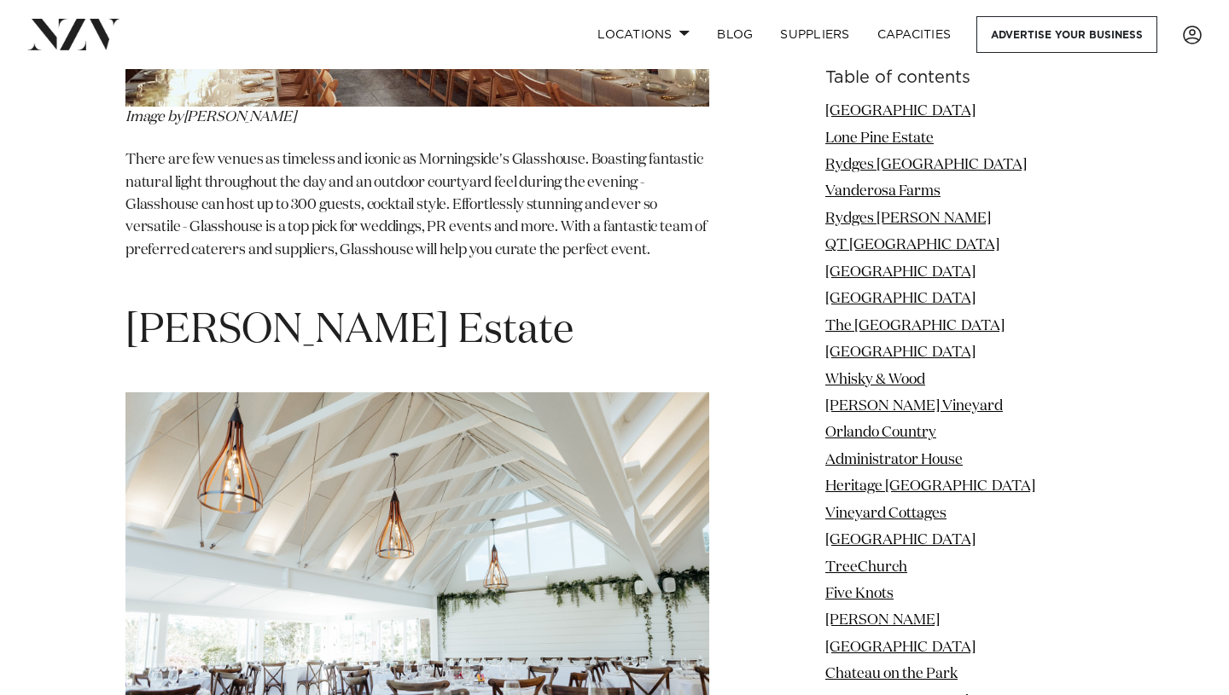
scroll to position [24219, 0]
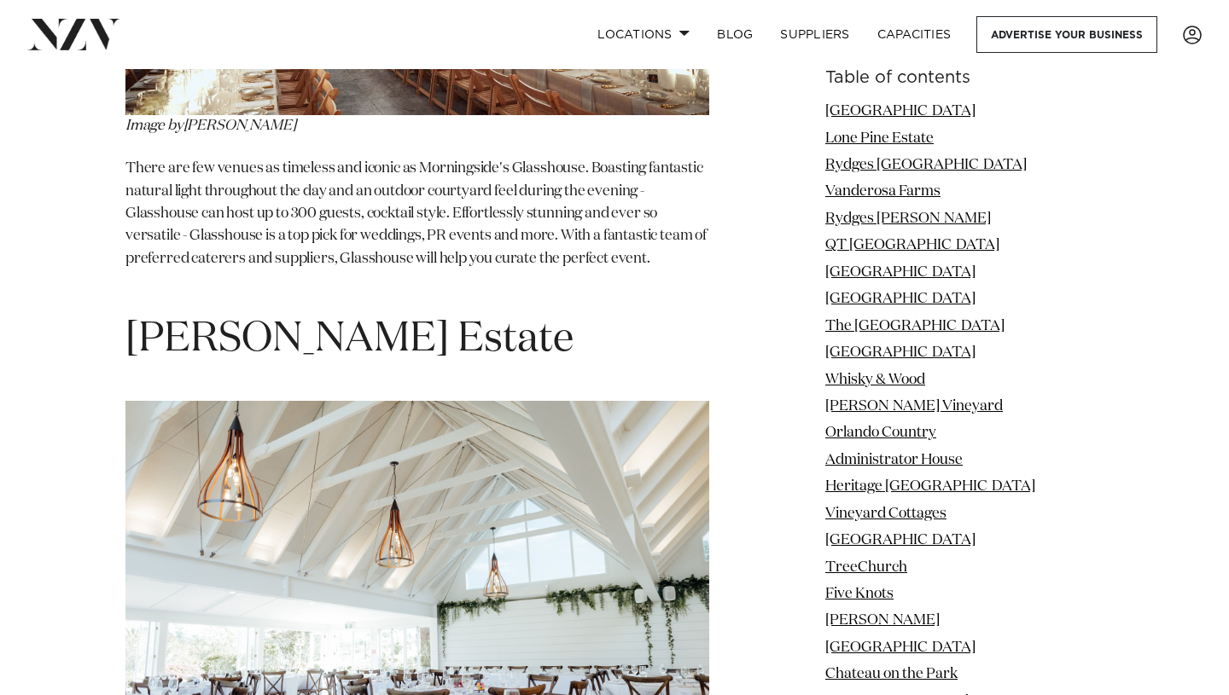
click at [643, 401] on img at bounding box center [417, 595] width 584 height 389
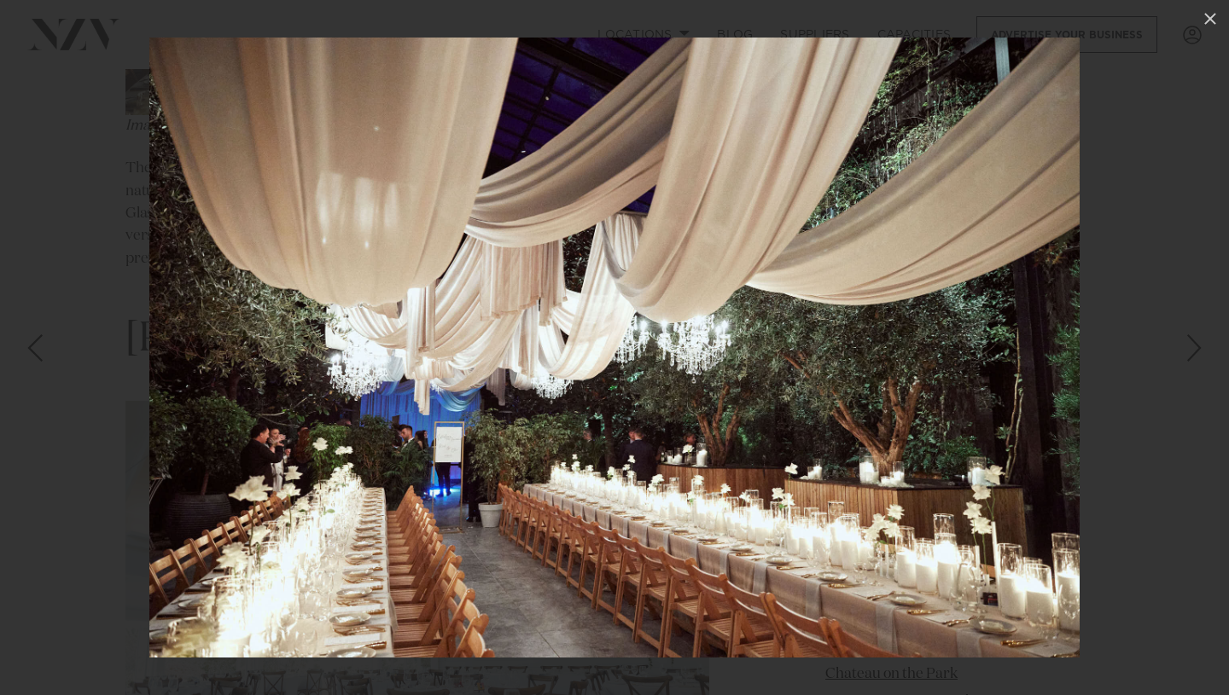
click at [85, 227] on div at bounding box center [614, 347] width 1229 height 695
click at [1217, 25] on icon at bounding box center [1210, 19] width 20 height 20
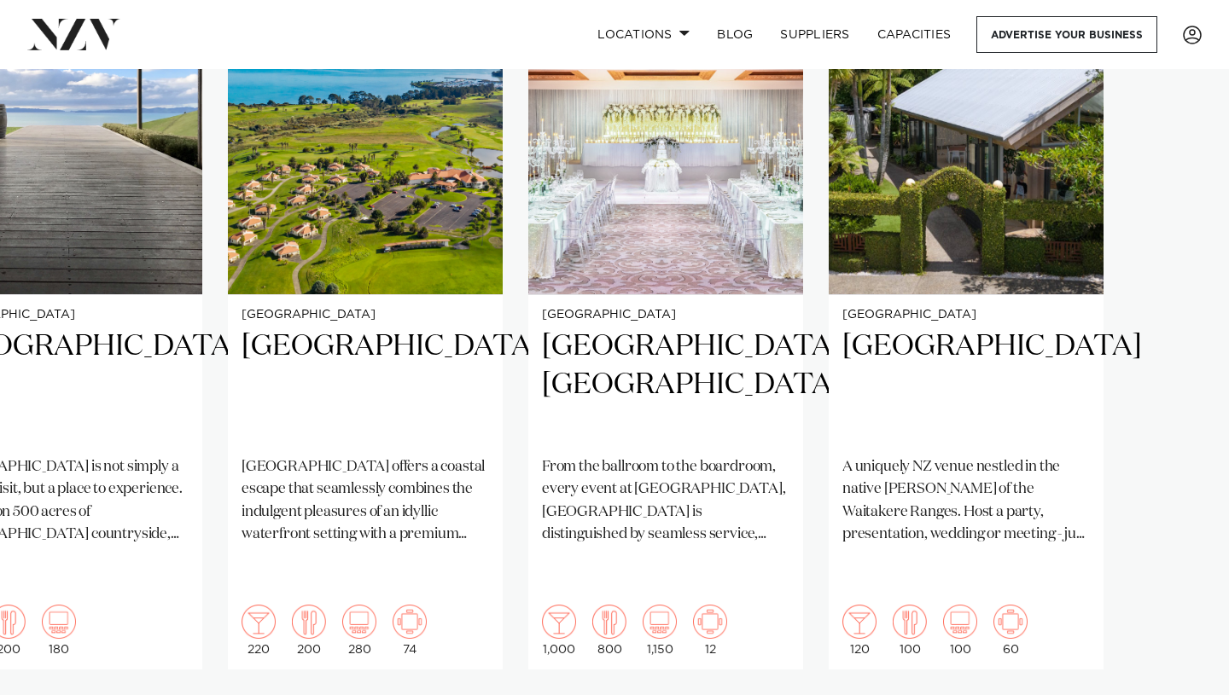
scroll to position [1383, 0]
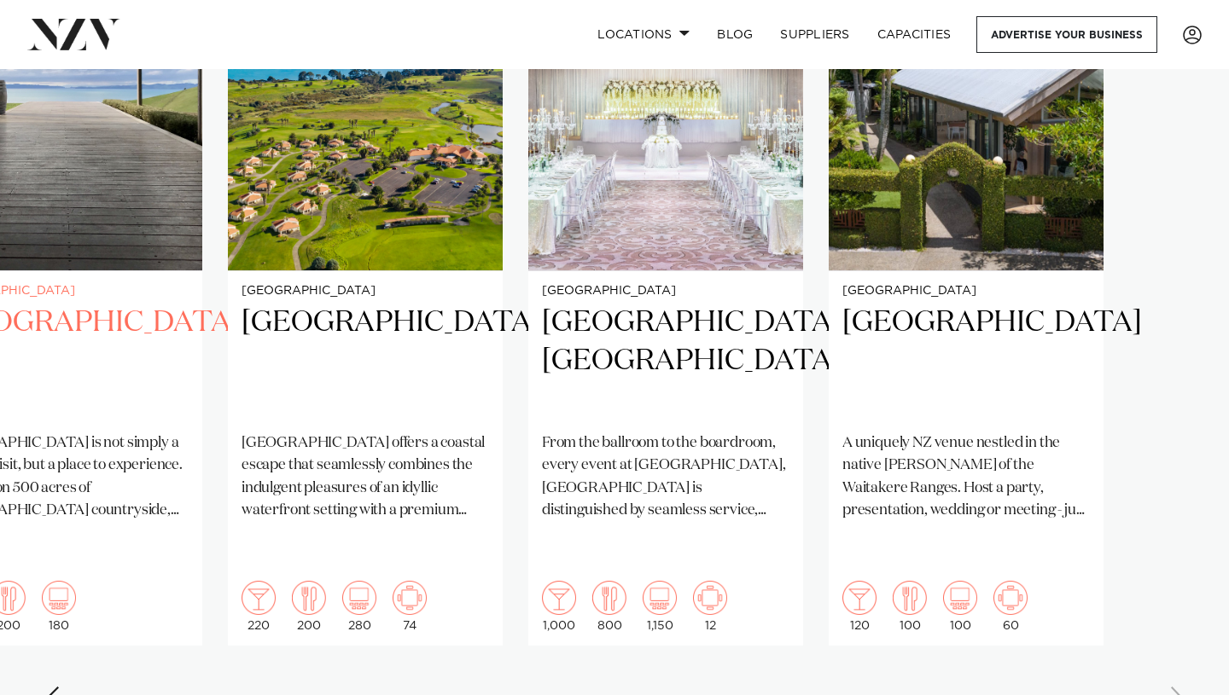
click at [108, 197] on img "35 / 38" at bounding box center [64, 86] width 275 height 369
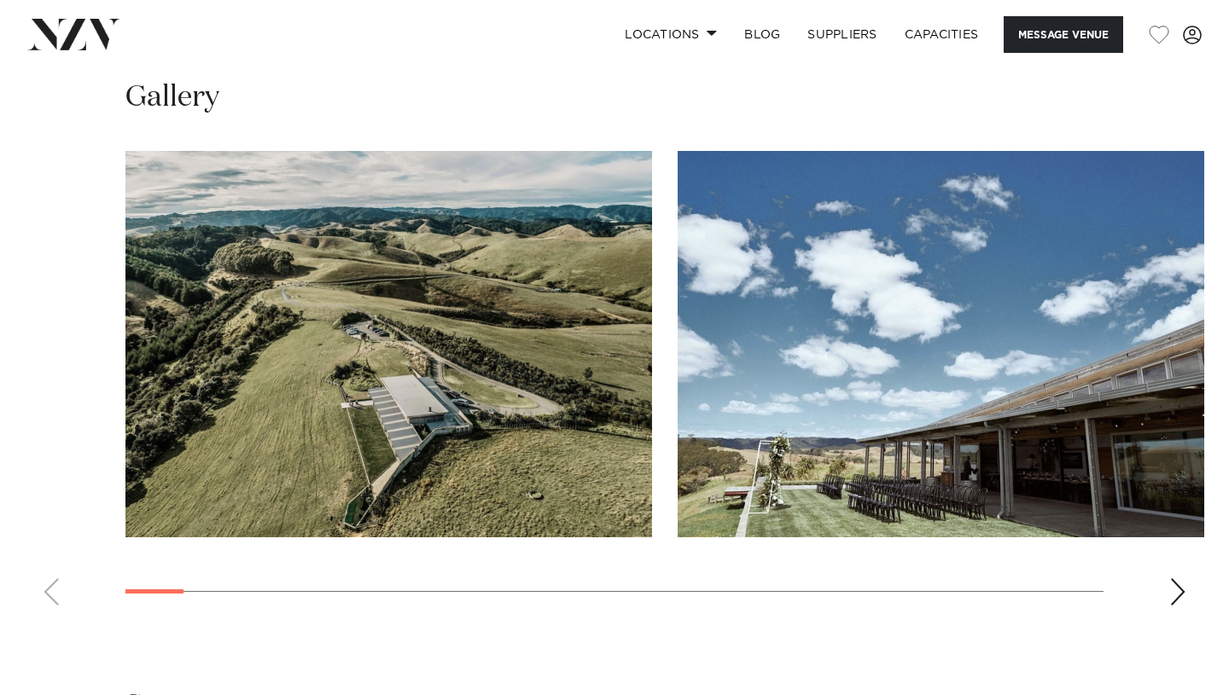
scroll to position [1645, 0]
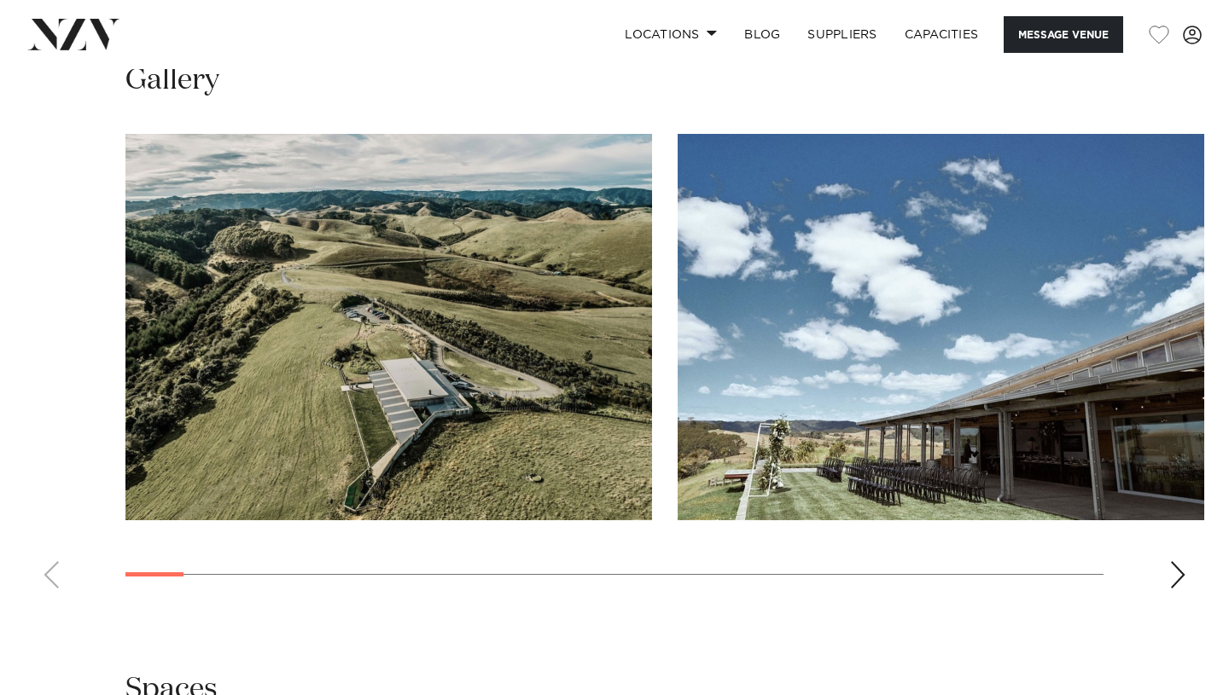
click at [1175, 562] on div "Next slide" at bounding box center [1177, 575] width 17 height 27
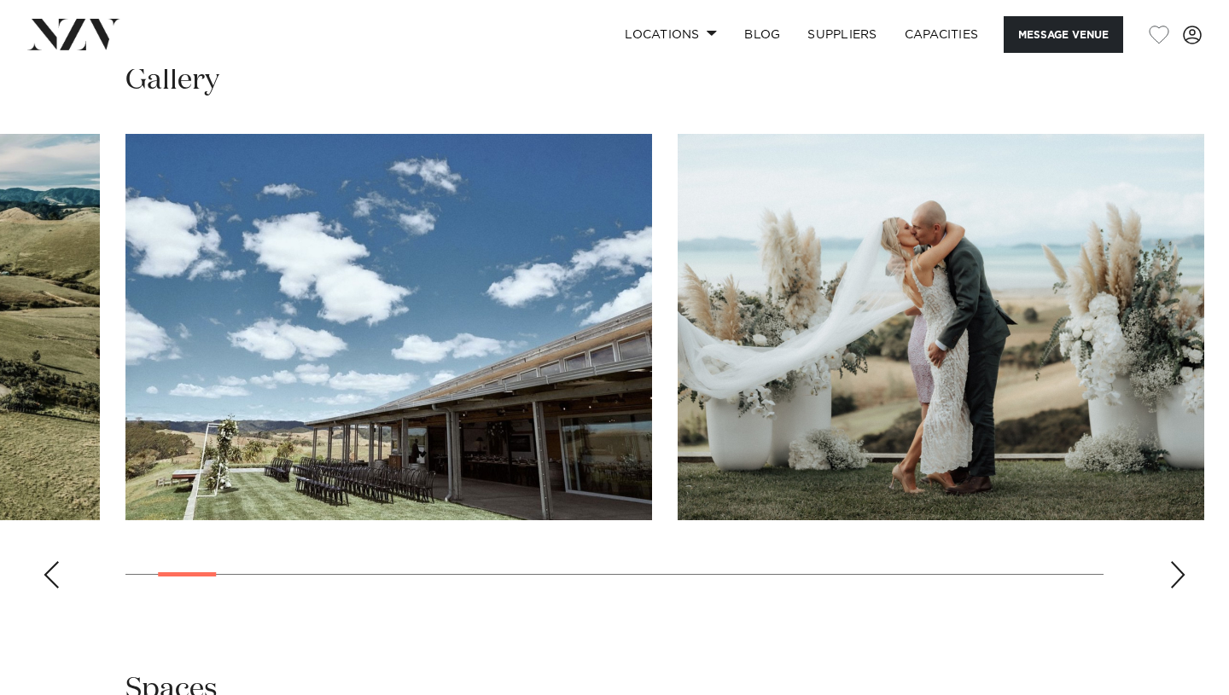
click at [1175, 562] on div "Next slide" at bounding box center [1177, 575] width 17 height 27
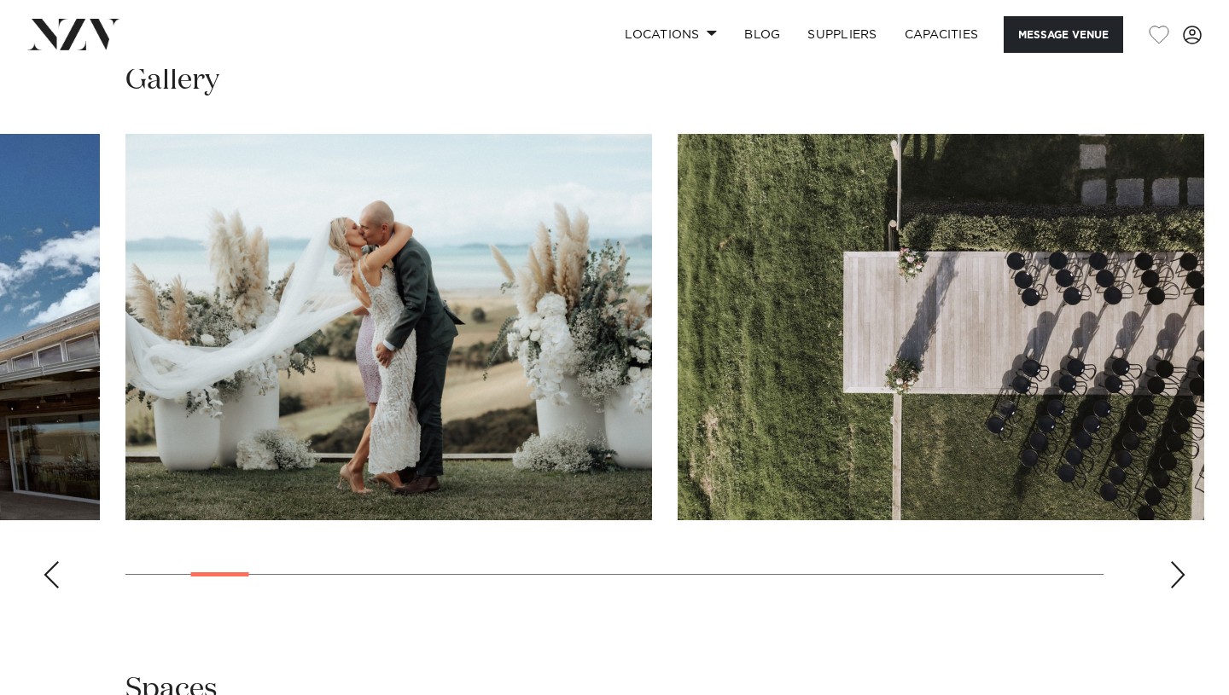
click at [1175, 562] on div "Next slide" at bounding box center [1177, 575] width 17 height 27
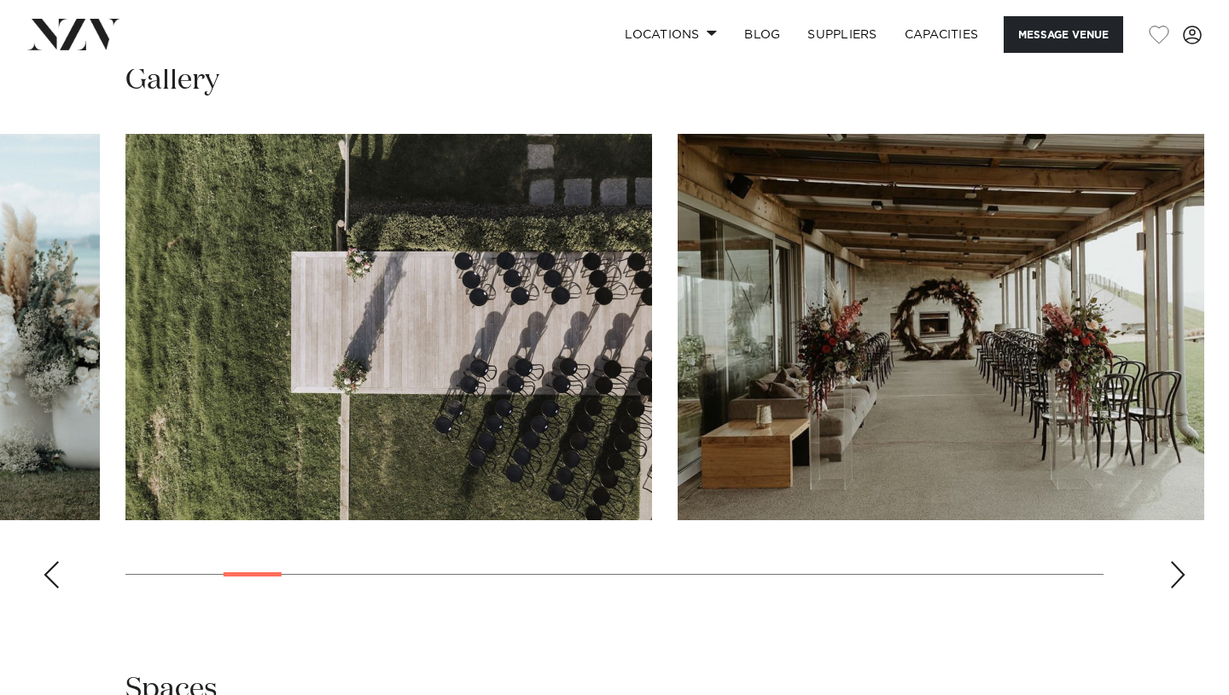
click at [1176, 562] on div "Next slide" at bounding box center [1177, 575] width 17 height 27
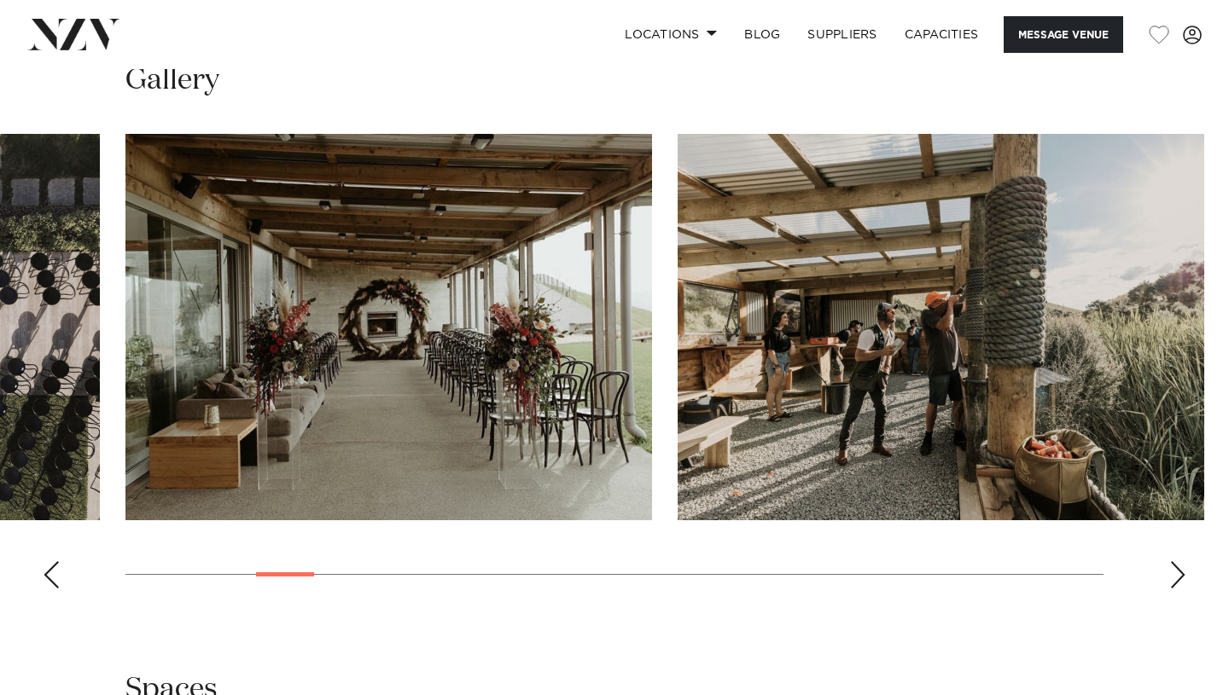
click at [1176, 562] on div "Next slide" at bounding box center [1177, 575] width 17 height 27
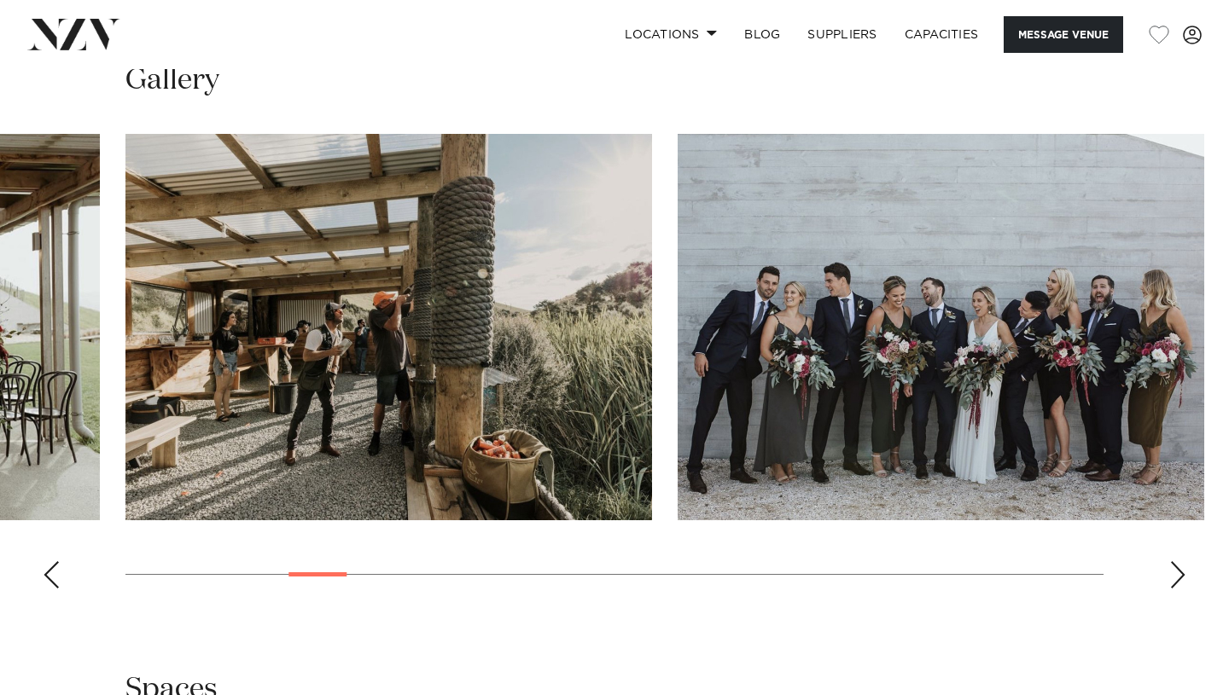
click at [1176, 562] on div "Next slide" at bounding box center [1177, 575] width 17 height 27
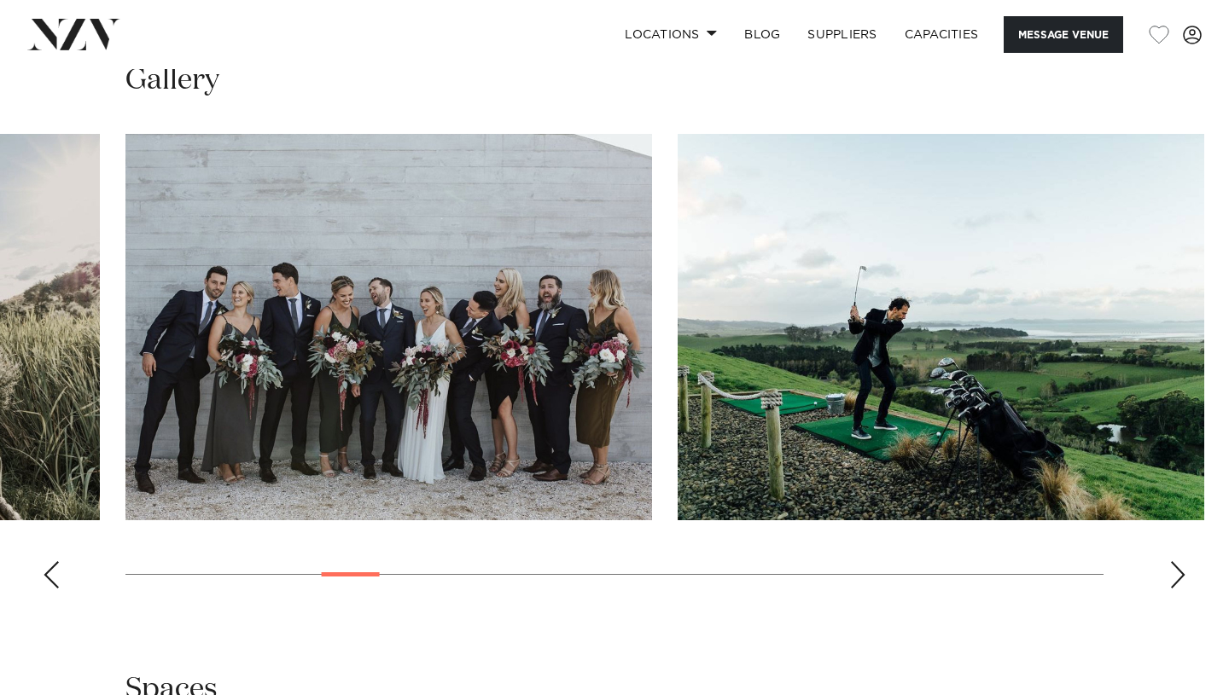
click at [1176, 562] on div "Next slide" at bounding box center [1177, 575] width 17 height 27
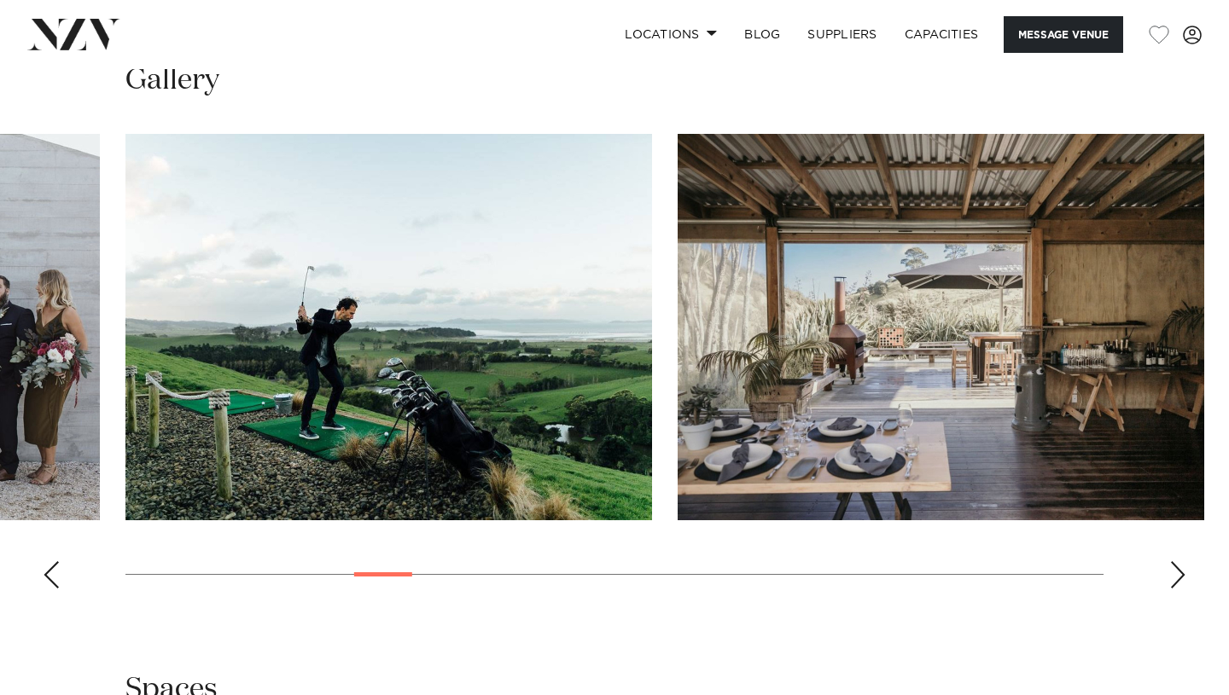
click at [1176, 562] on div "Next slide" at bounding box center [1177, 575] width 17 height 27
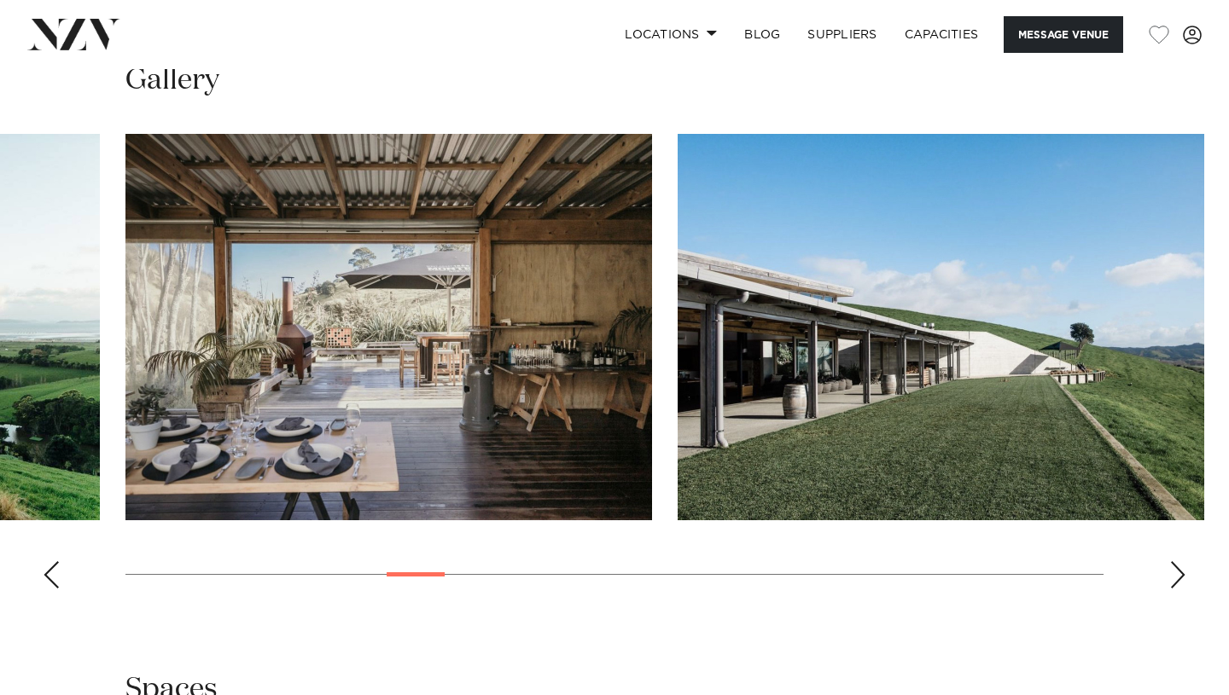
click at [1176, 562] on div "Next slide" at bounding box center [1177, 575] width 17 height 27
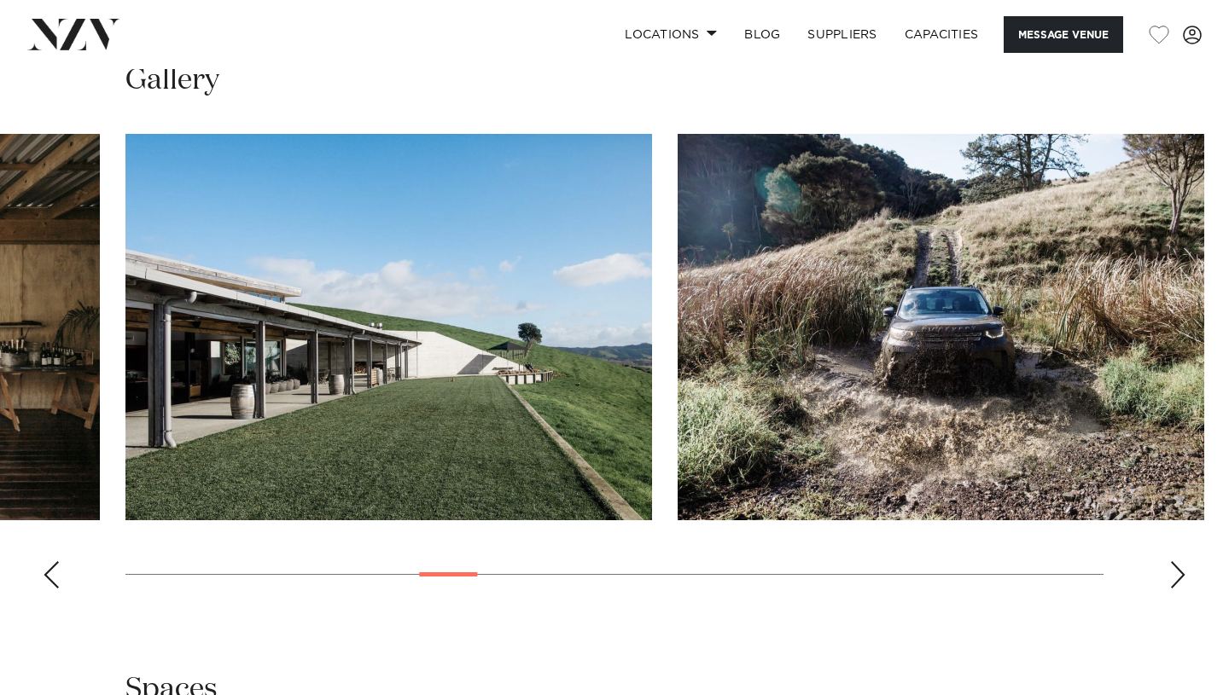
click at [1176, 562] on div "Next slide" at bounding box center [1177, 575] width 17 height 27
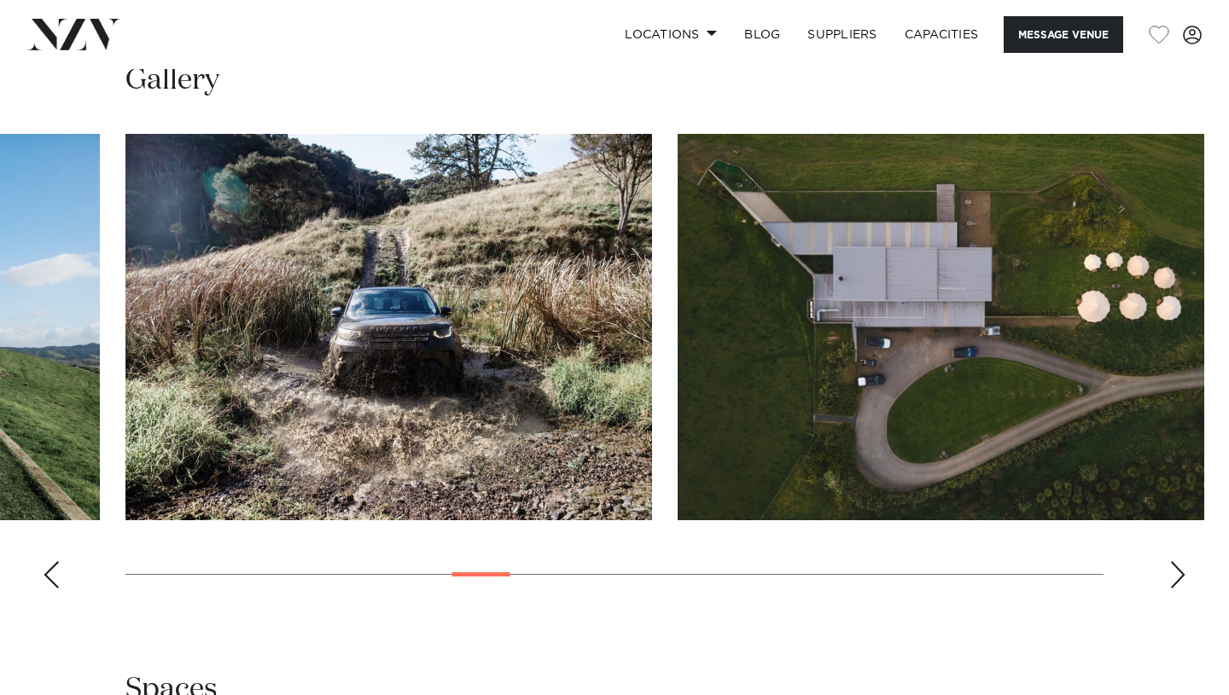
click at [1176, 562] on div "Next slide" at bounding box center [1177, 575] width 17 height 27
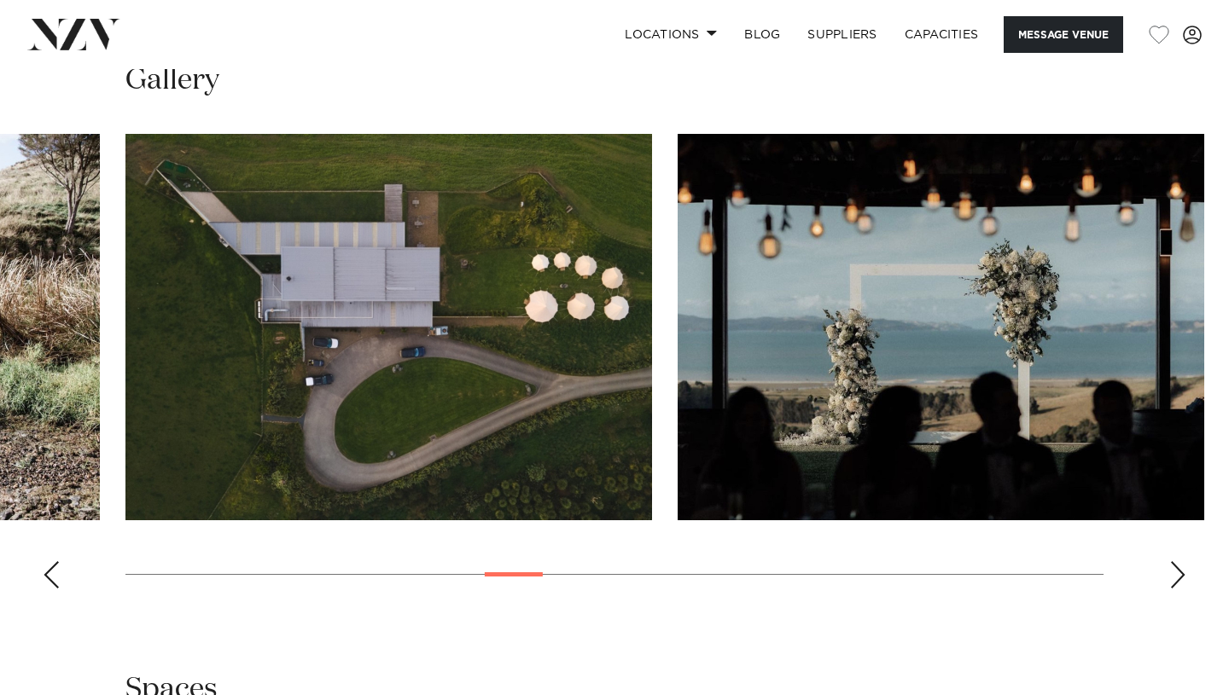
click at [1176, 562] on div "Next slide" at bounding box center [1177, 575] width 17 height 27
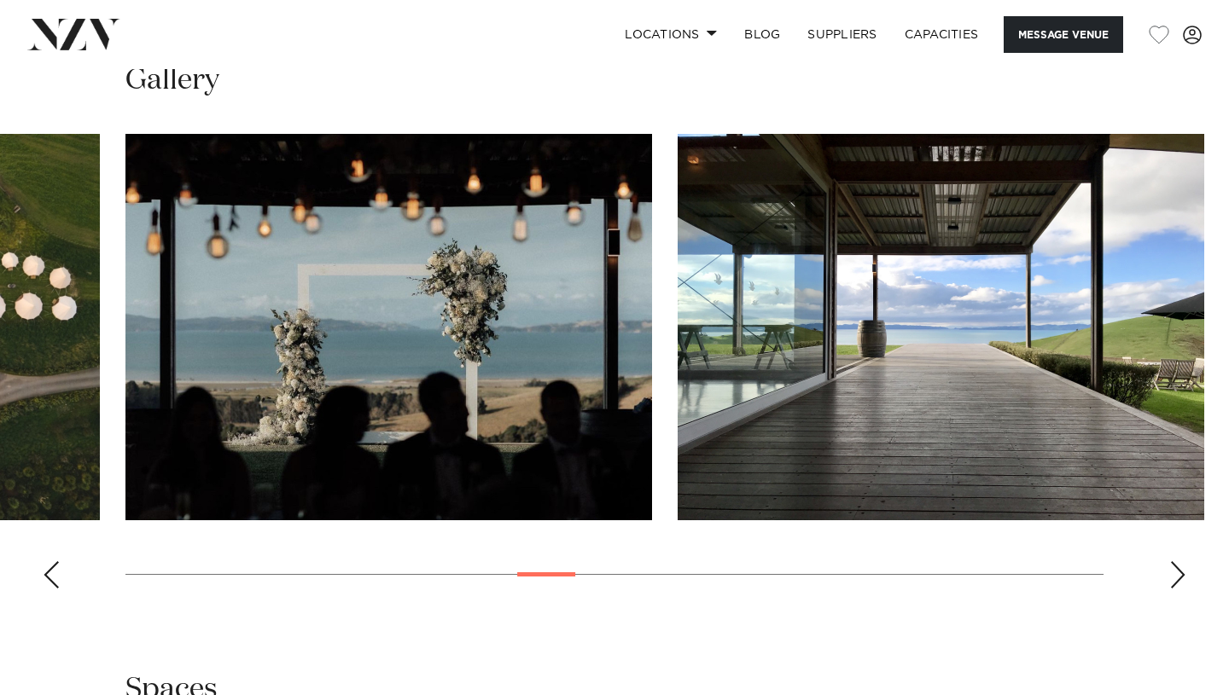
click at [1176, 562] on div "Next slide" at bounding box center [1177, 575] width 17 height 27
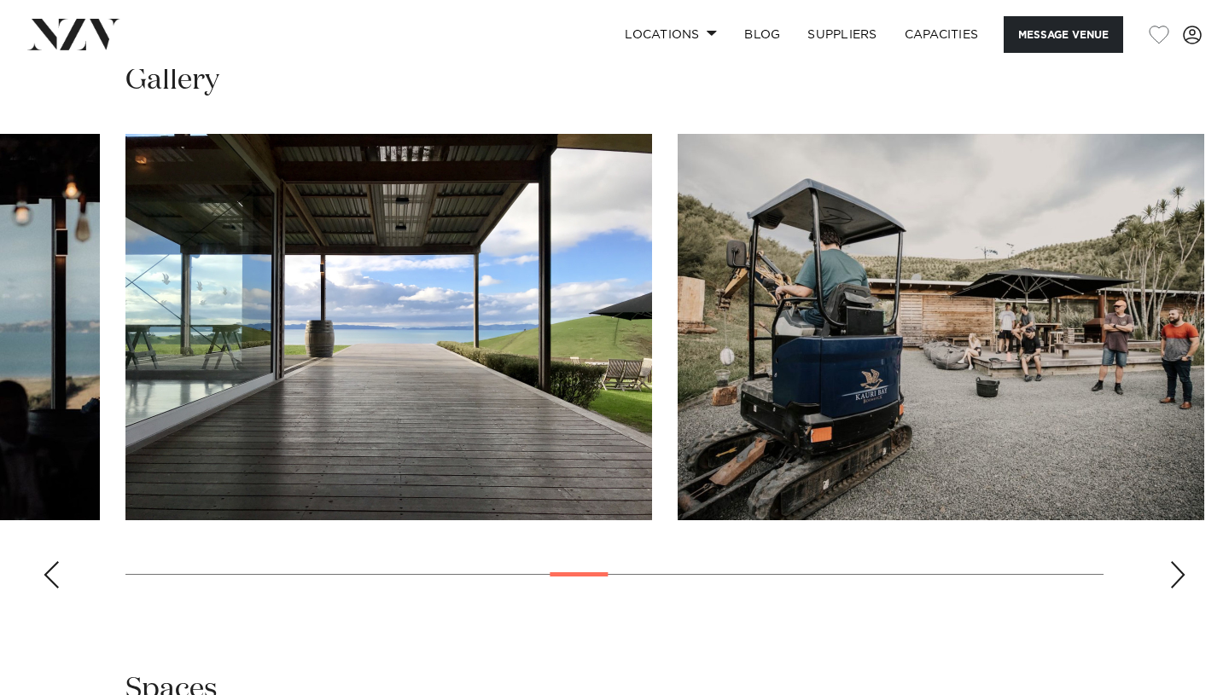
click at [1176, 562] on div "Next slide" at bounding box center [1177, 575] width 17 height 27
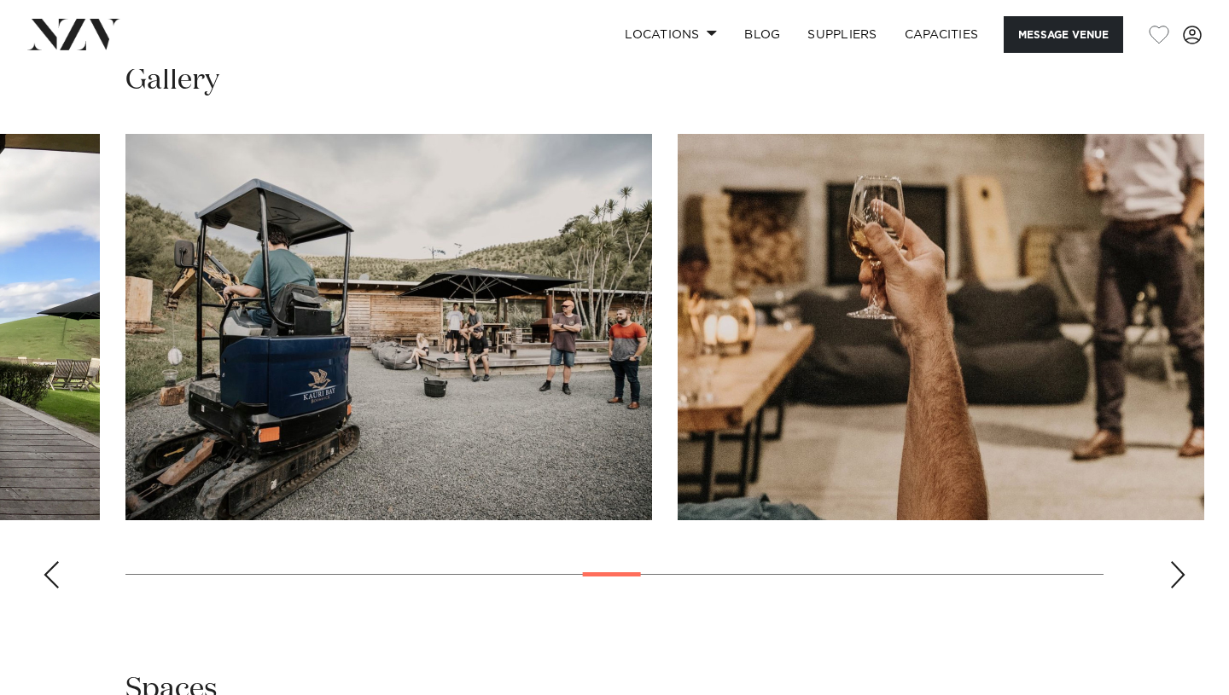
click at [1176, 562] on div "Next slide" at bounding box center [1177, 575] width 17 height 27
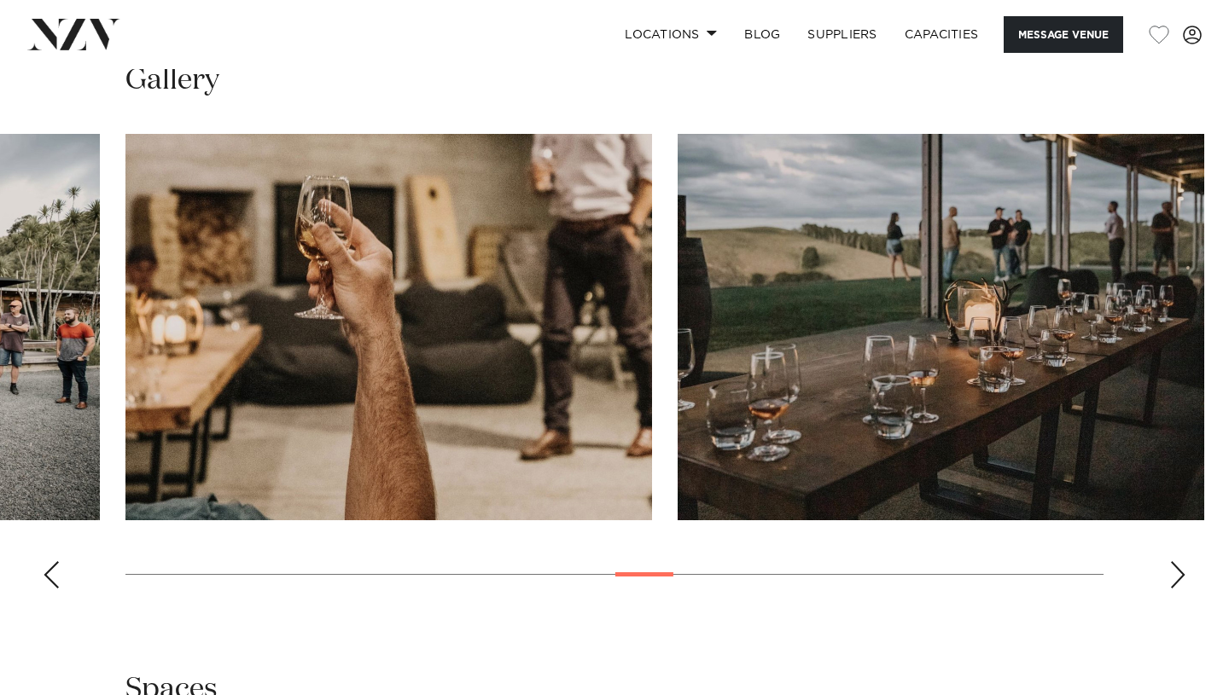
click at [1176, 562] on div "Next slide" at bounding box center [1177, 575] width 17 height 27
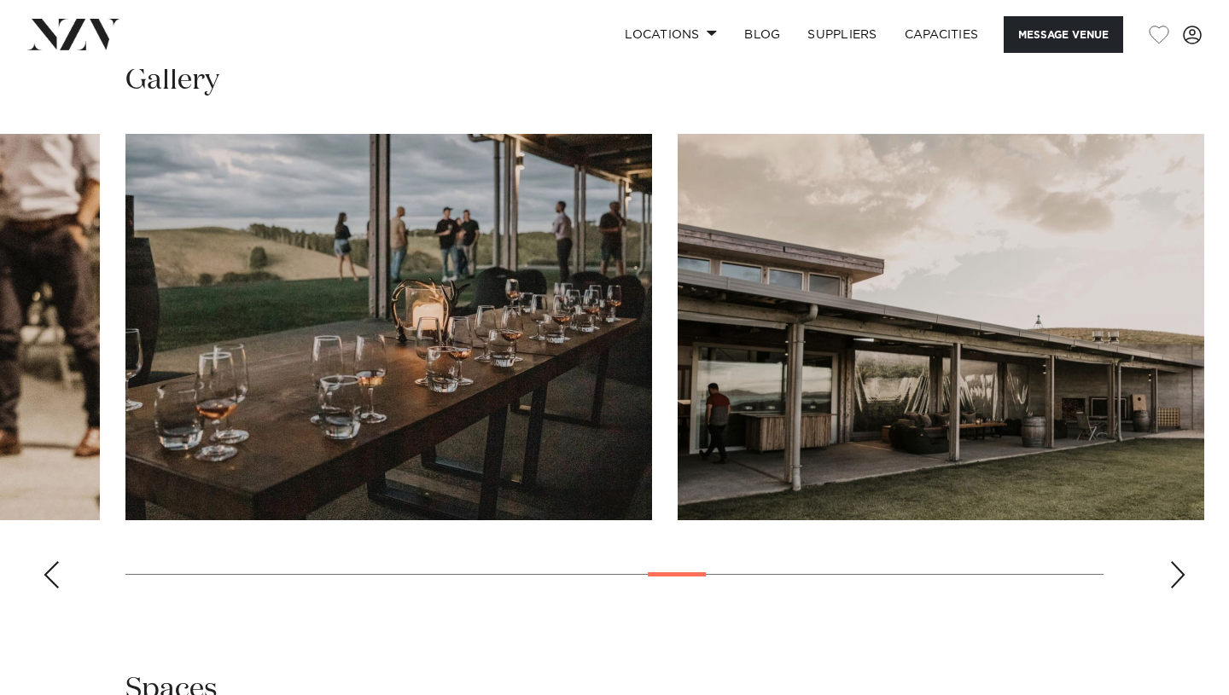
click at [1176, 562] on div "Next slide" at bounding box center [1177, 575] width 17 height 27
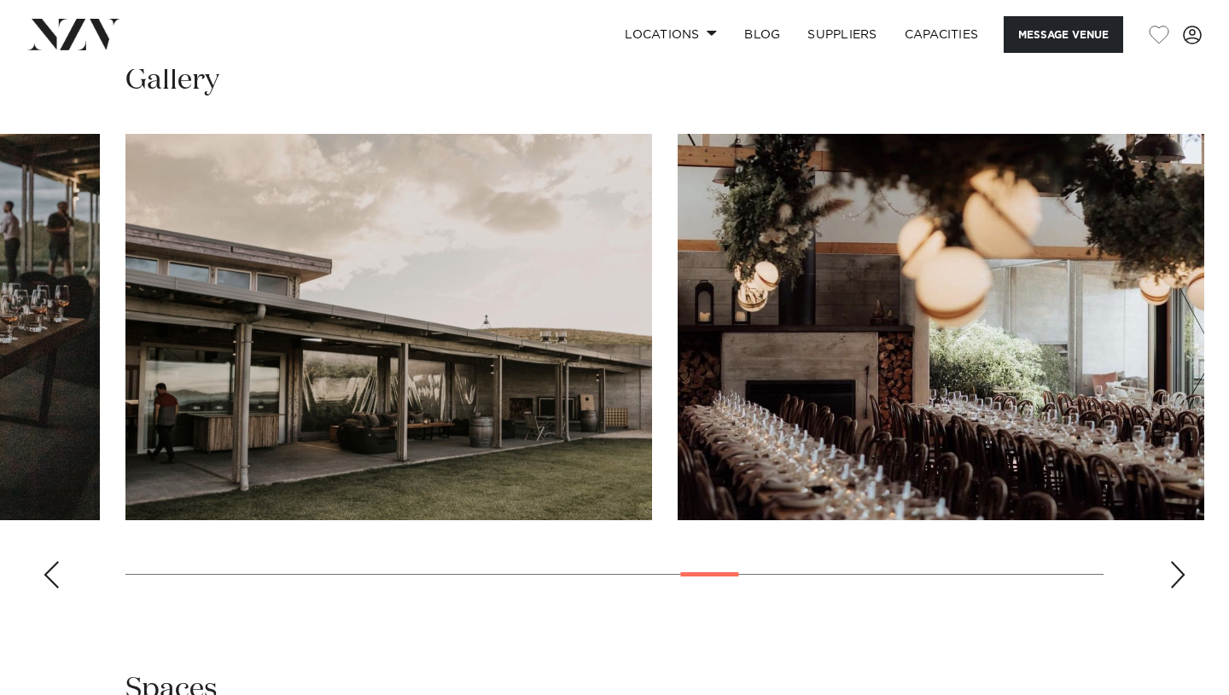
click at [1176, 562] on div "Next slide" at bounding box center [1177, 575] width 17 height 27
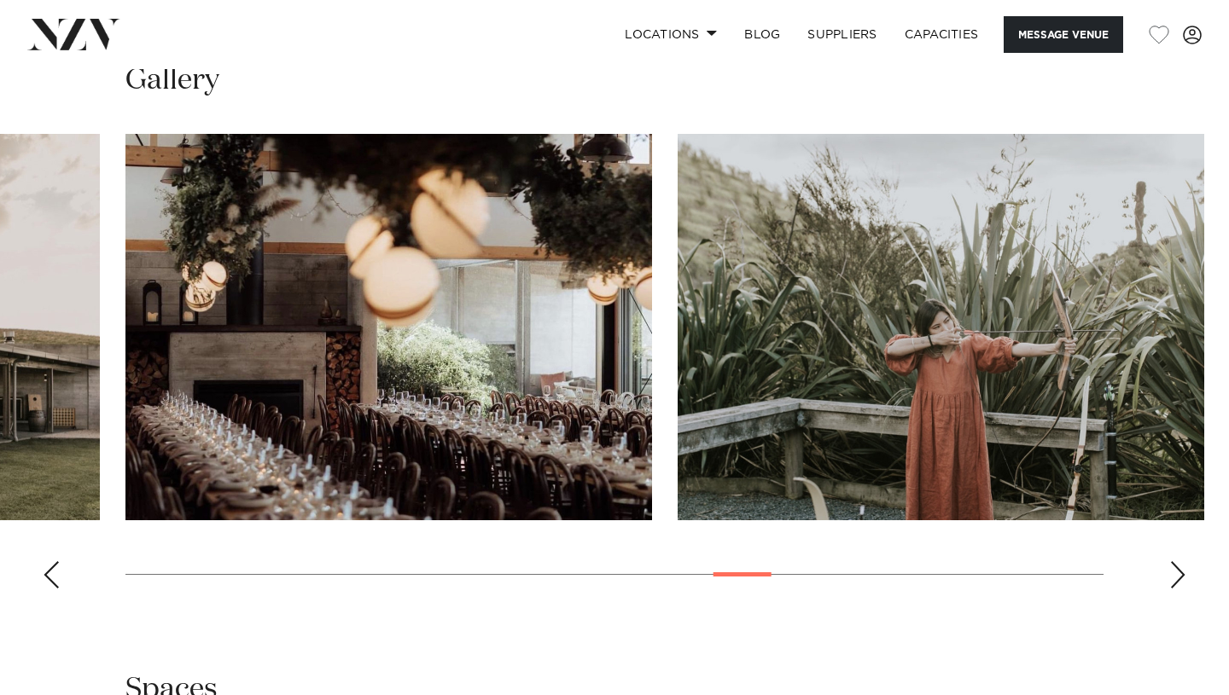
click at [1176, 562] on div "Next slide" at bounding box center [1177, 575] width 17 height 27
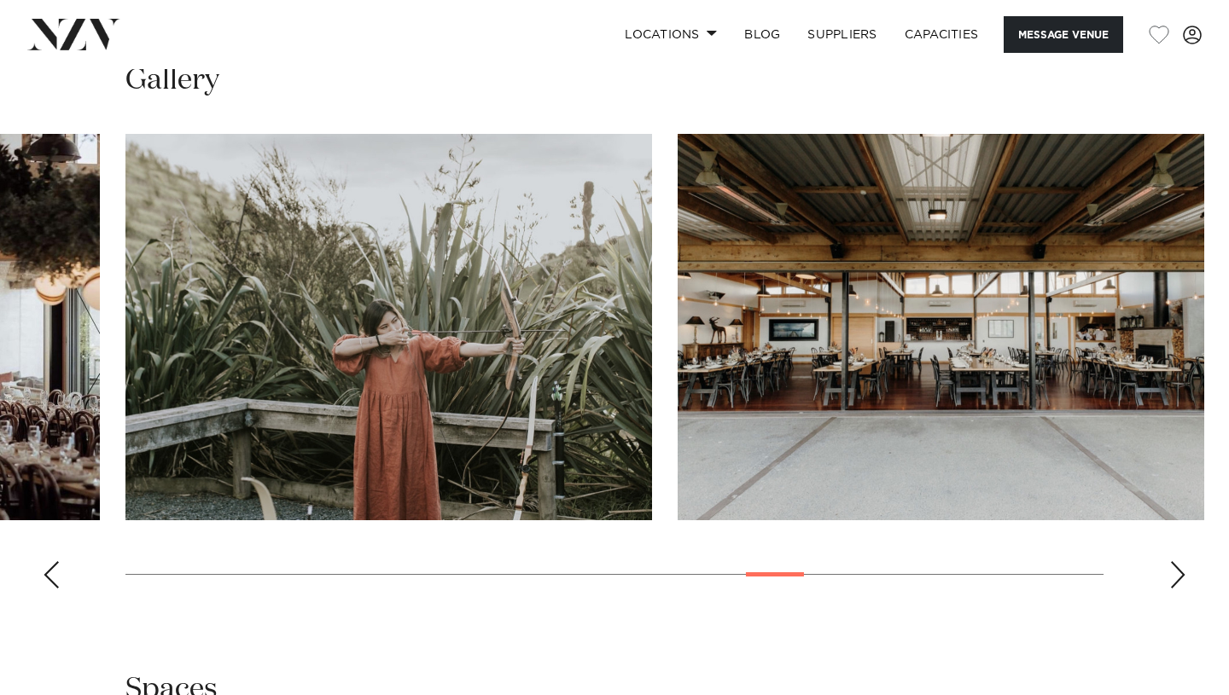
click at [1176, 562] on div "Next slide" at bounding box center [1177, 575] width 17 height 27
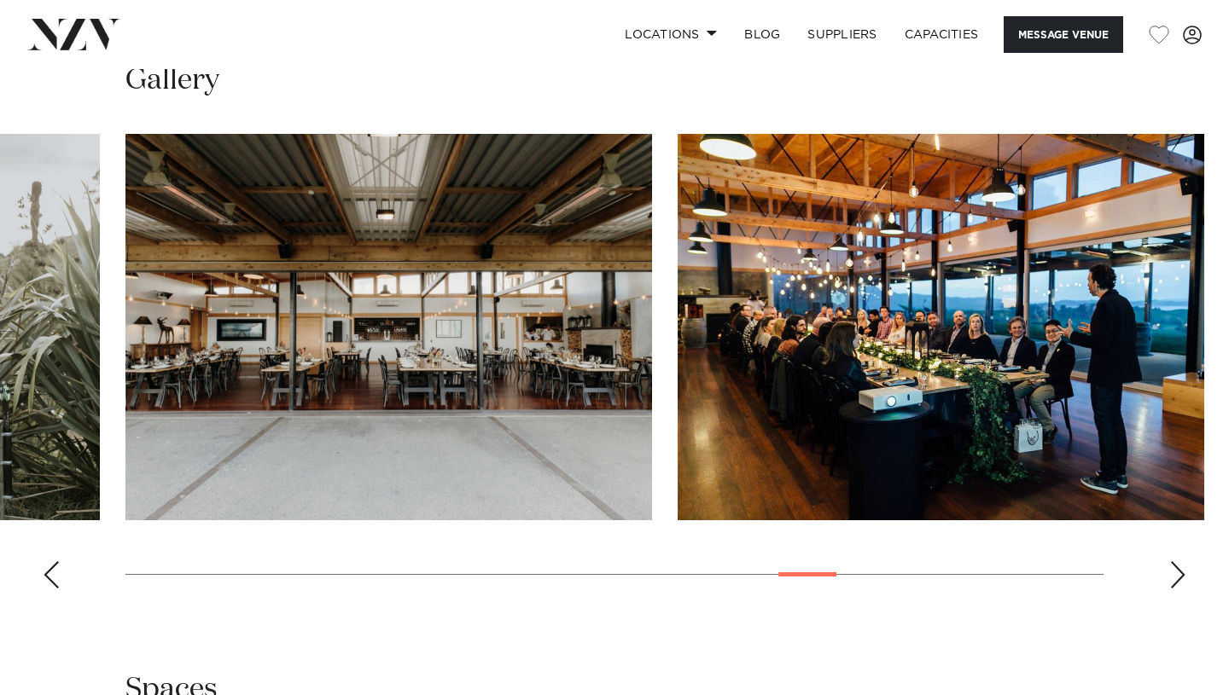
click at [1176, 562] on div "Next slide" at bounding box center [1177, 575] width 17 height 27
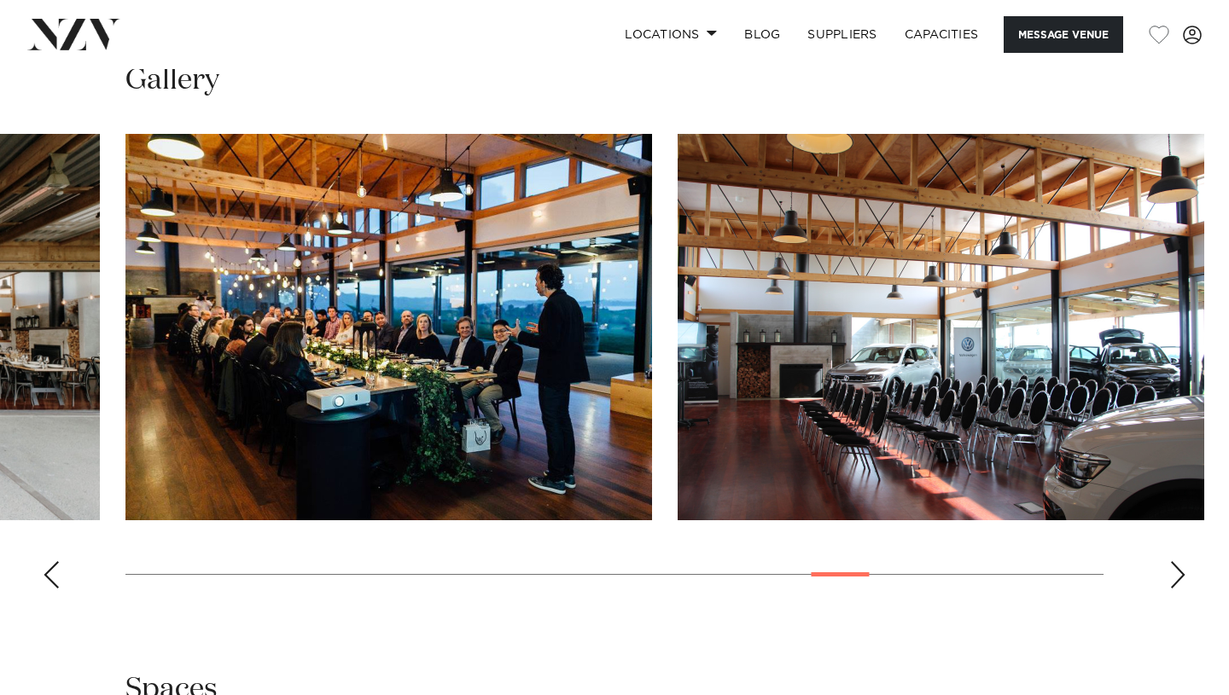
click at [1176, 562] on div "Next slide" at bounding box center [1177, 575] width 17 height 27
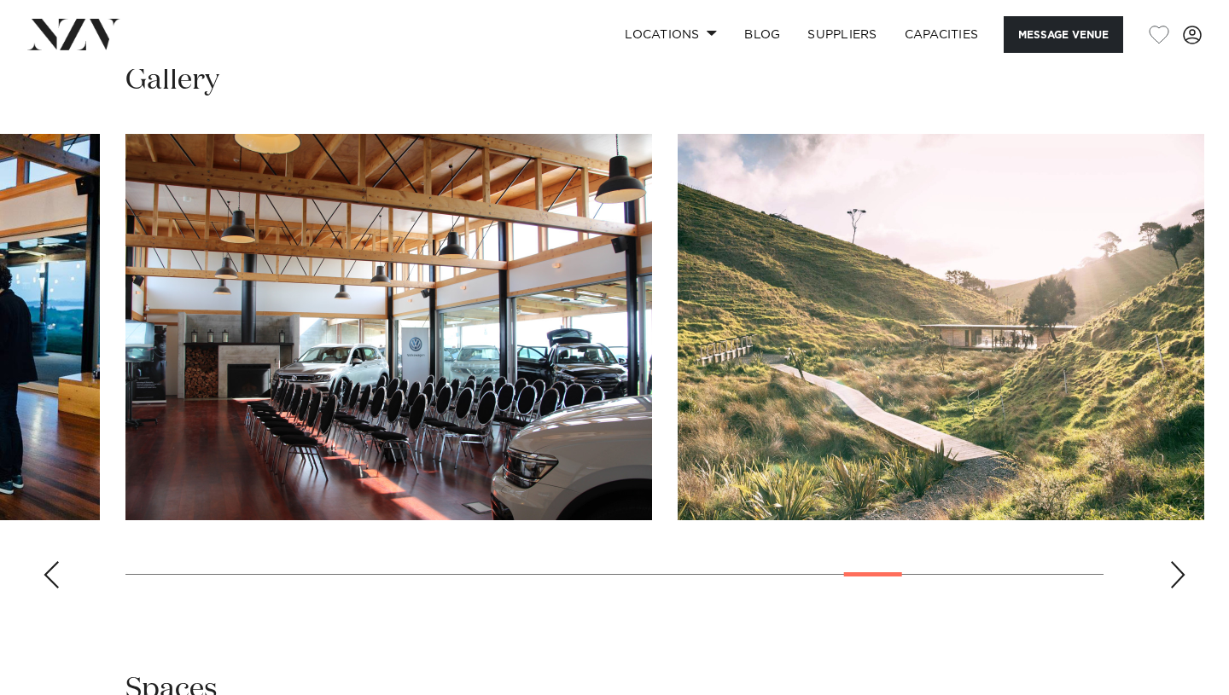
click at [1176, 562] on div "Next slide" at bounding box center [1177, 575] width 17 height 27
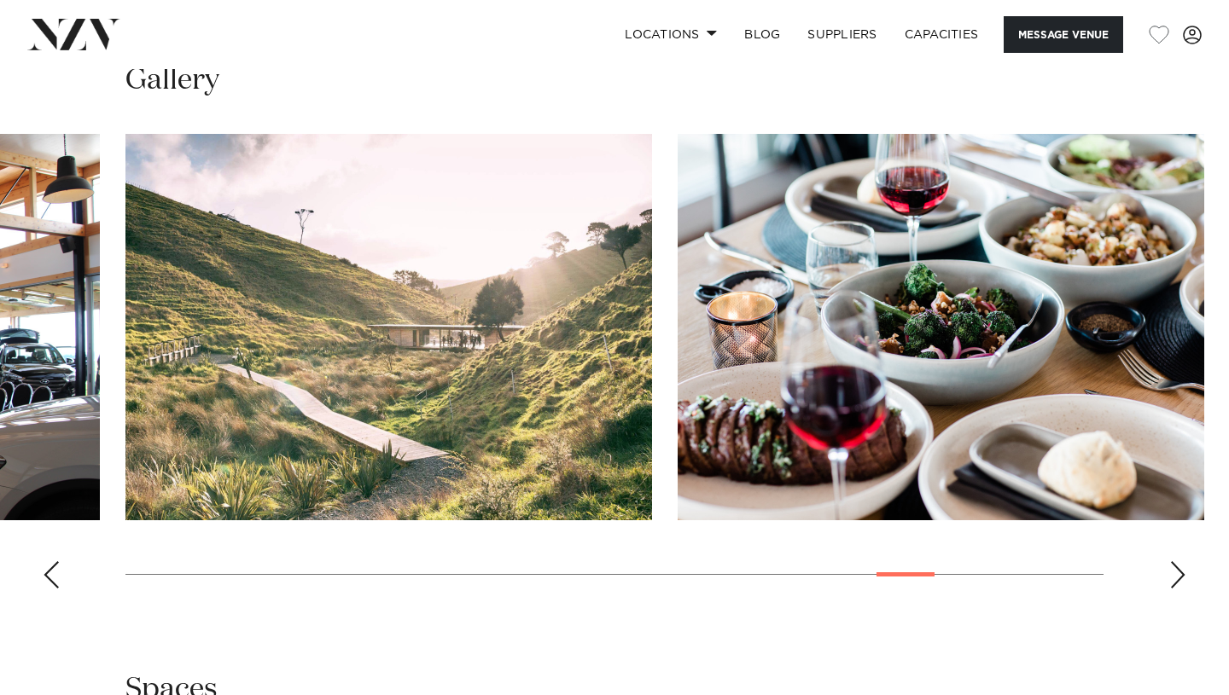
click at [1176, 562] on div "Next slide" at bounding box center [1177, 575] width 17 height 27
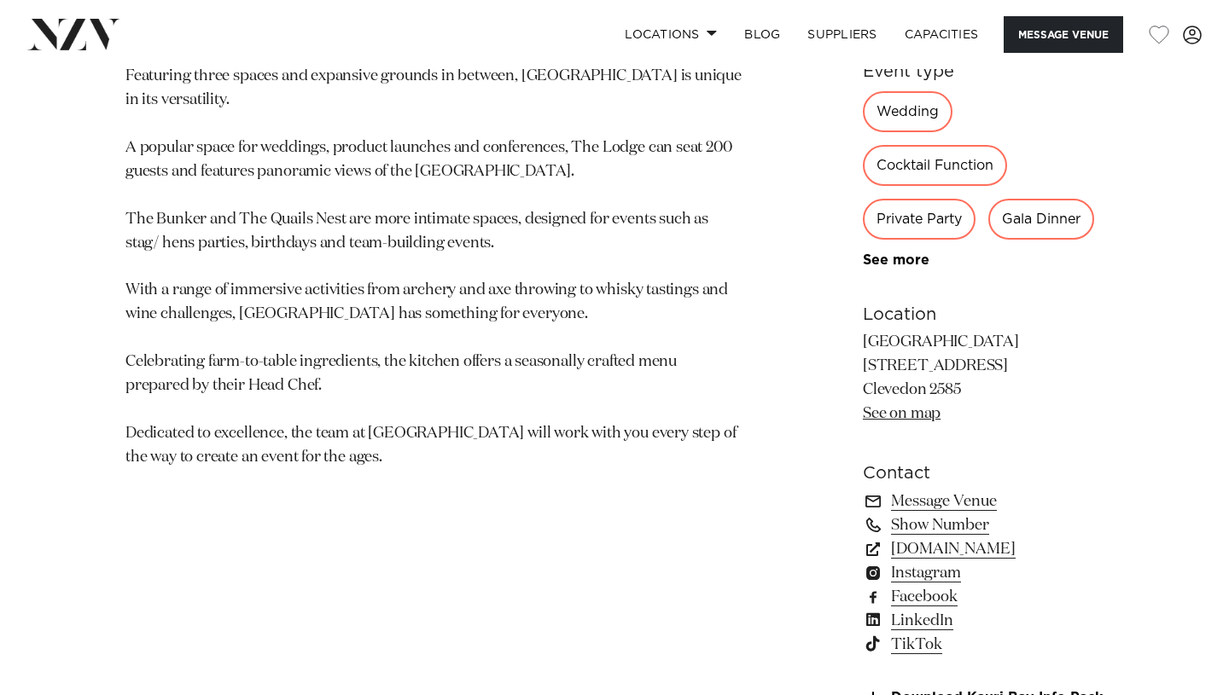
scroll to position [954, 0]
click at [913, 538] on link "kauribay.co.nz" at bounding box center [983, 550] width 241 height 24
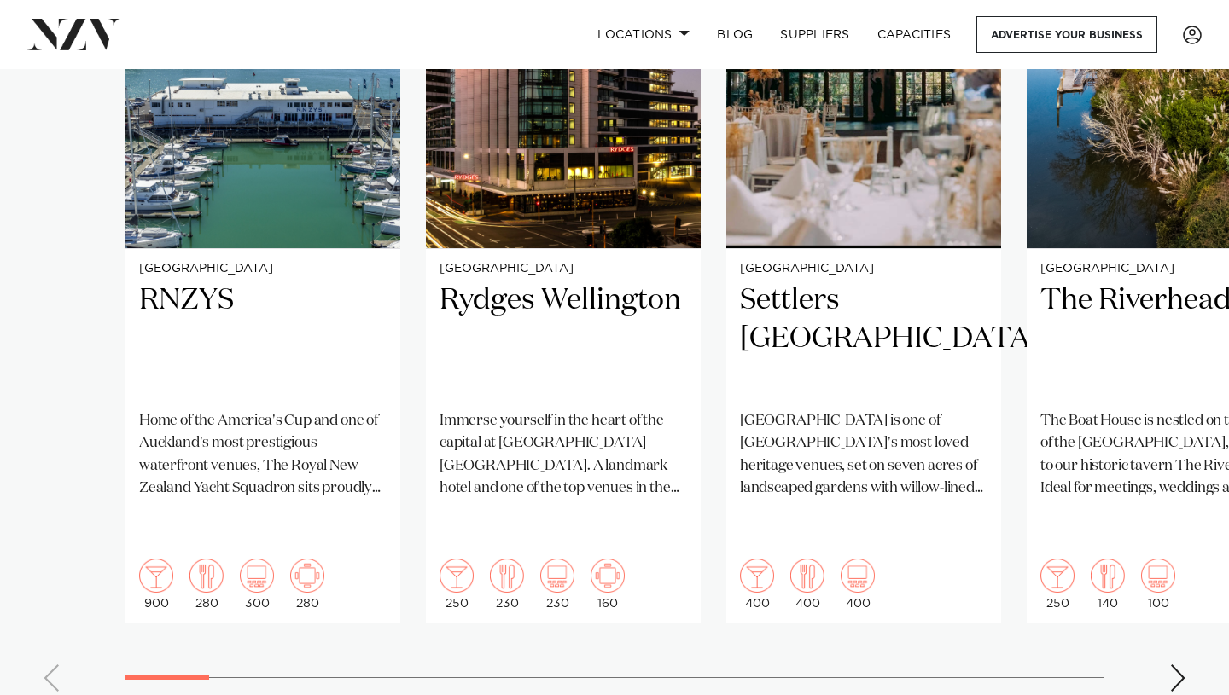
click at [1175, 665] on div "Next slide" at bounding box center [1177, 678] width 17 height 27
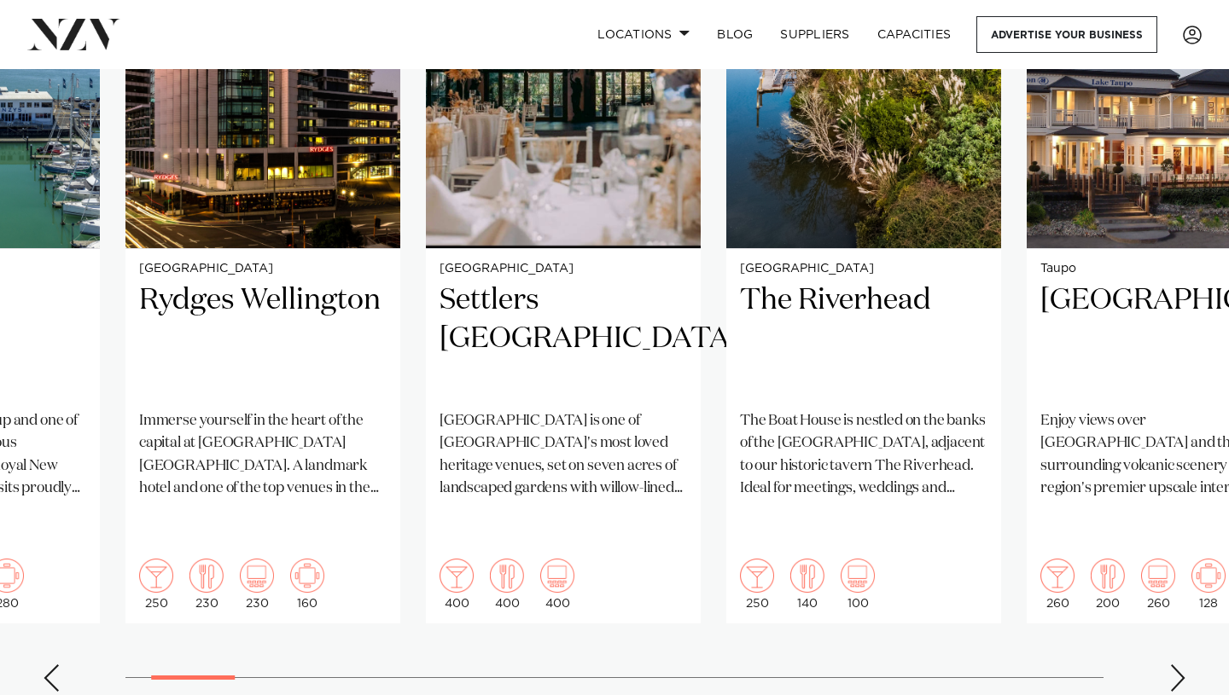
click at [1175, 665] on div "Next slide" at bounding box center [1177, 678] width 17 height 27
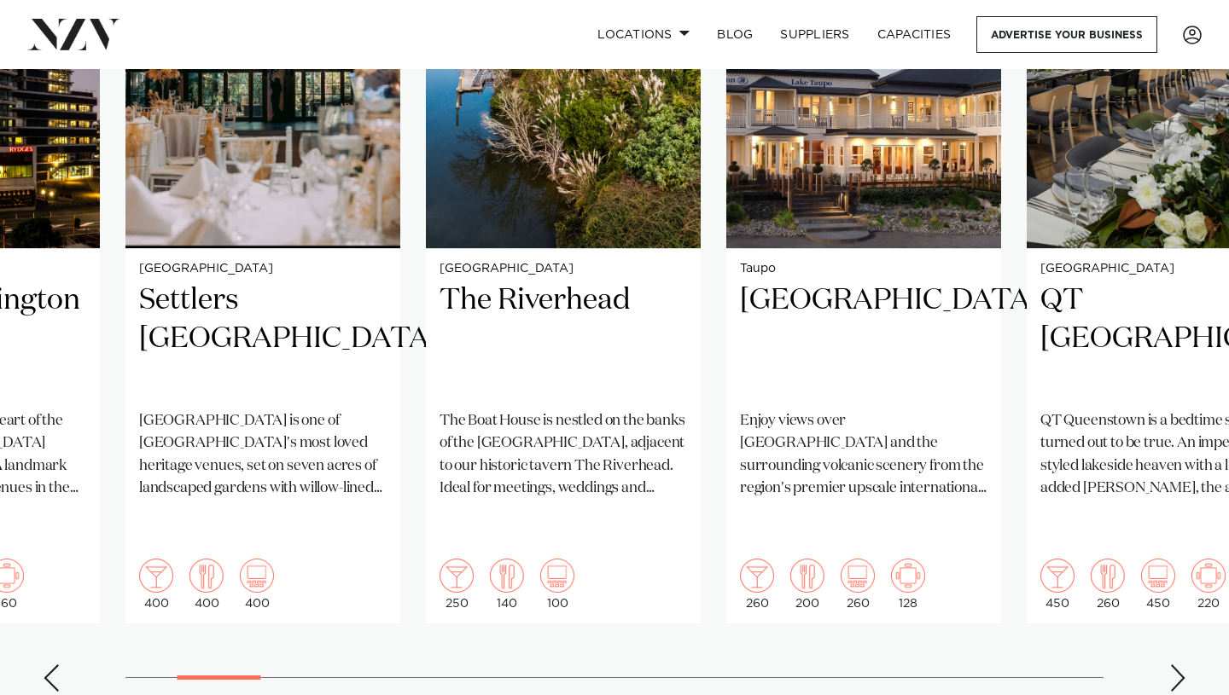
click at [1175, 665] on div "Next slide" at bounding box center [1177, 678] width 17 height 27
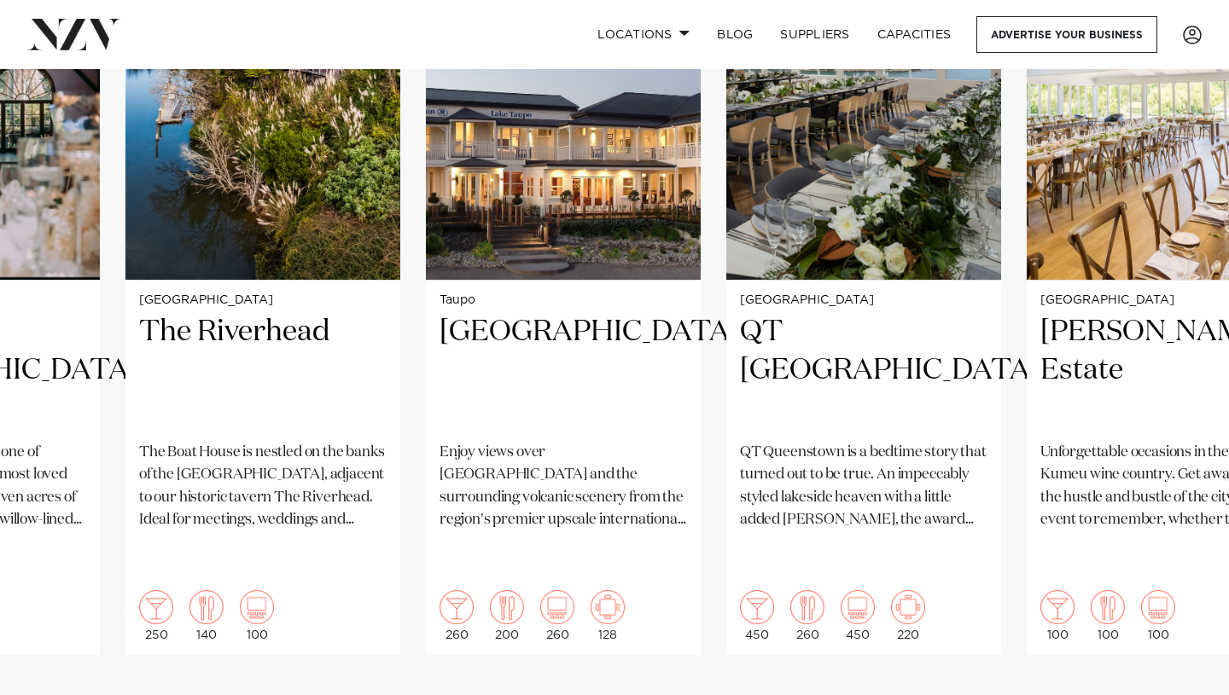
scroll to position [1376, 0]
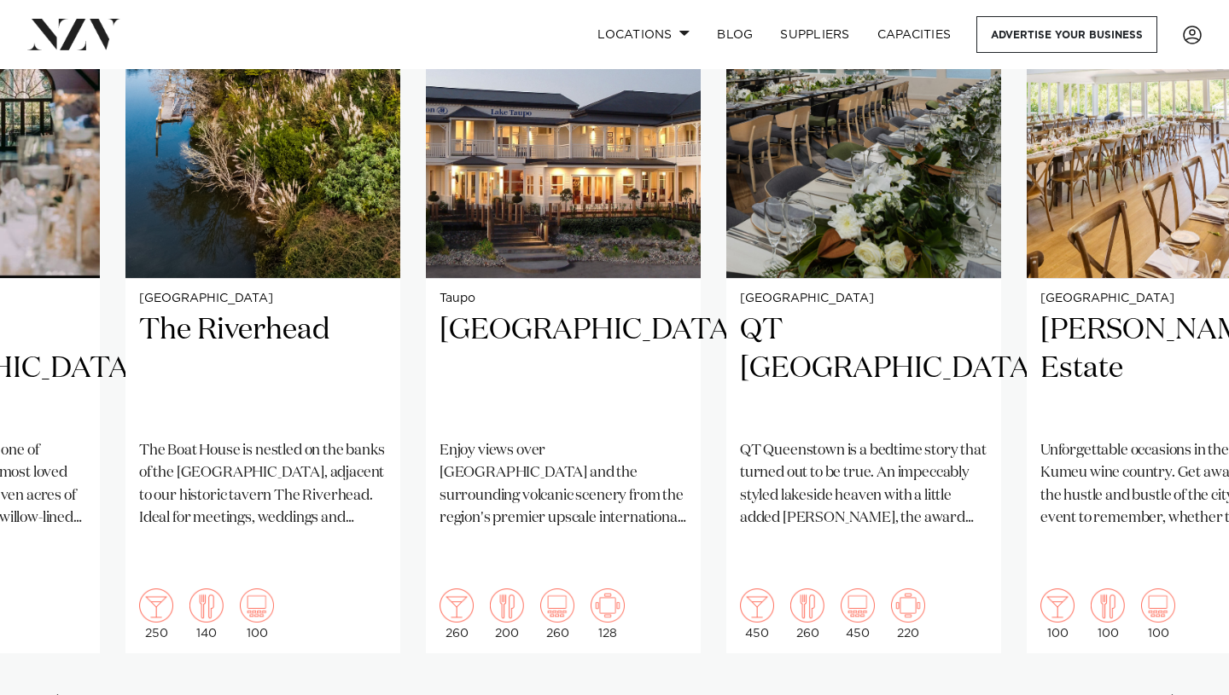
click at [1178, 695] on div "Next slide" at bounding box center [1177, 708] width 17 height 27
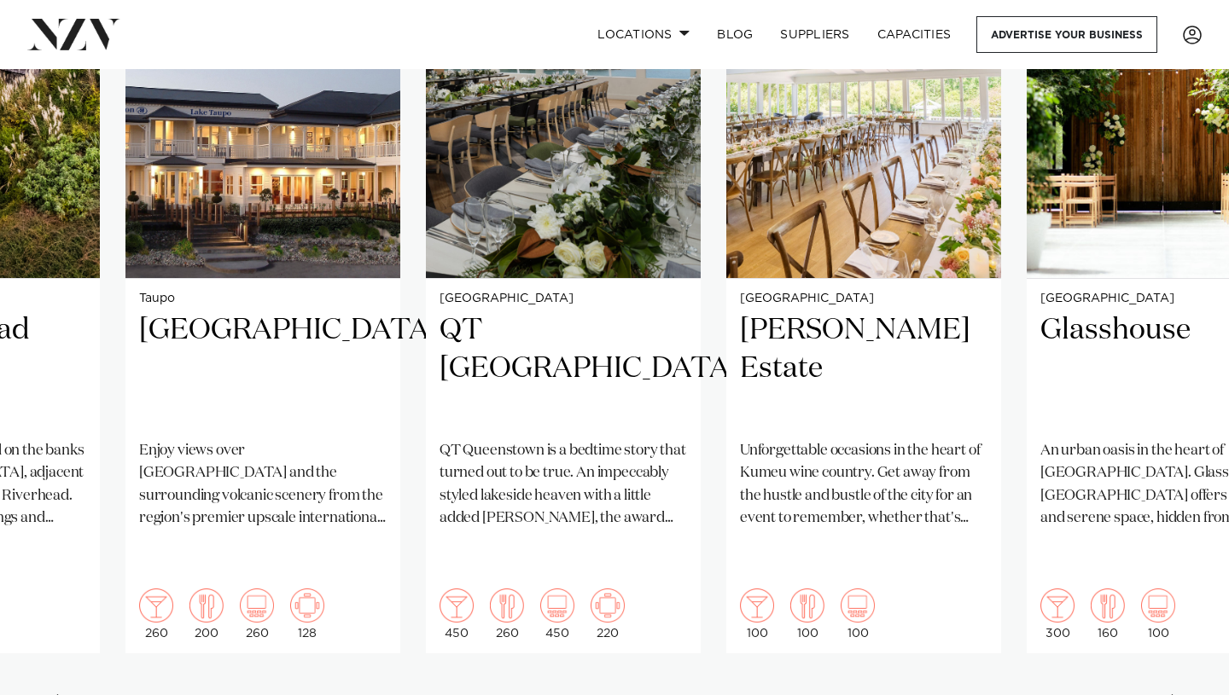
click at [1178, 695] on div "Next slide" at bounding box center [1177, 708] width 17 height 27
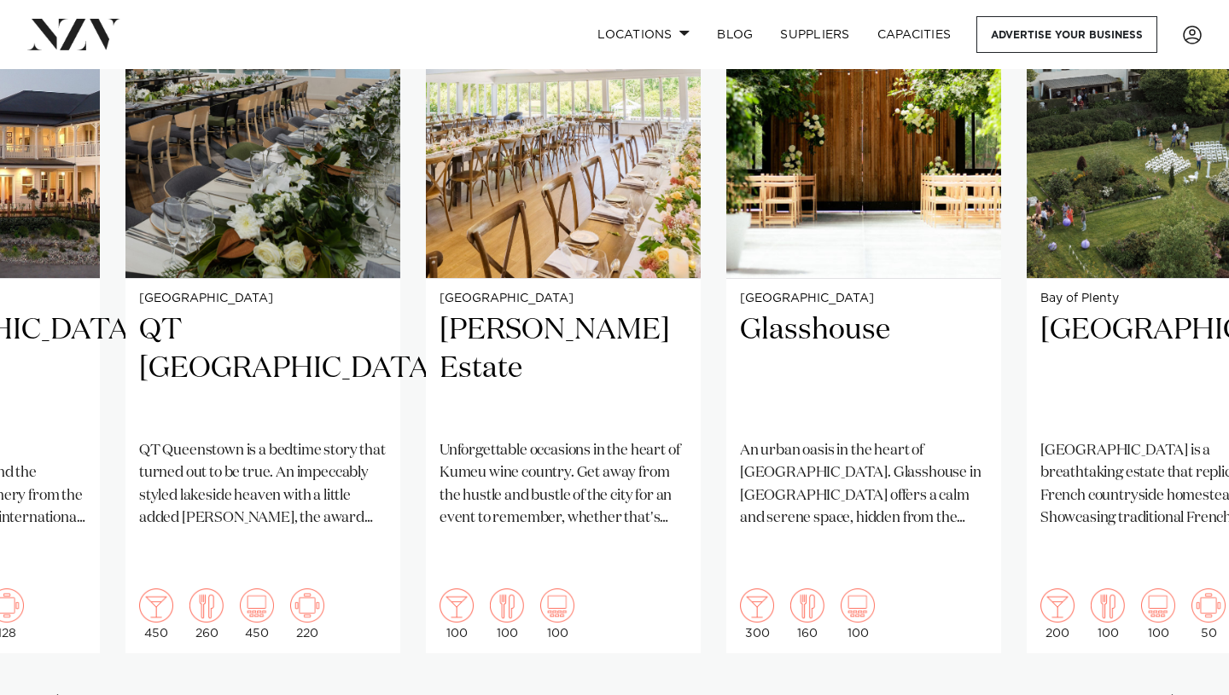
click at [1178, 695] on div "Next slide" at bounding box center [1177, 708] width 17 height 27
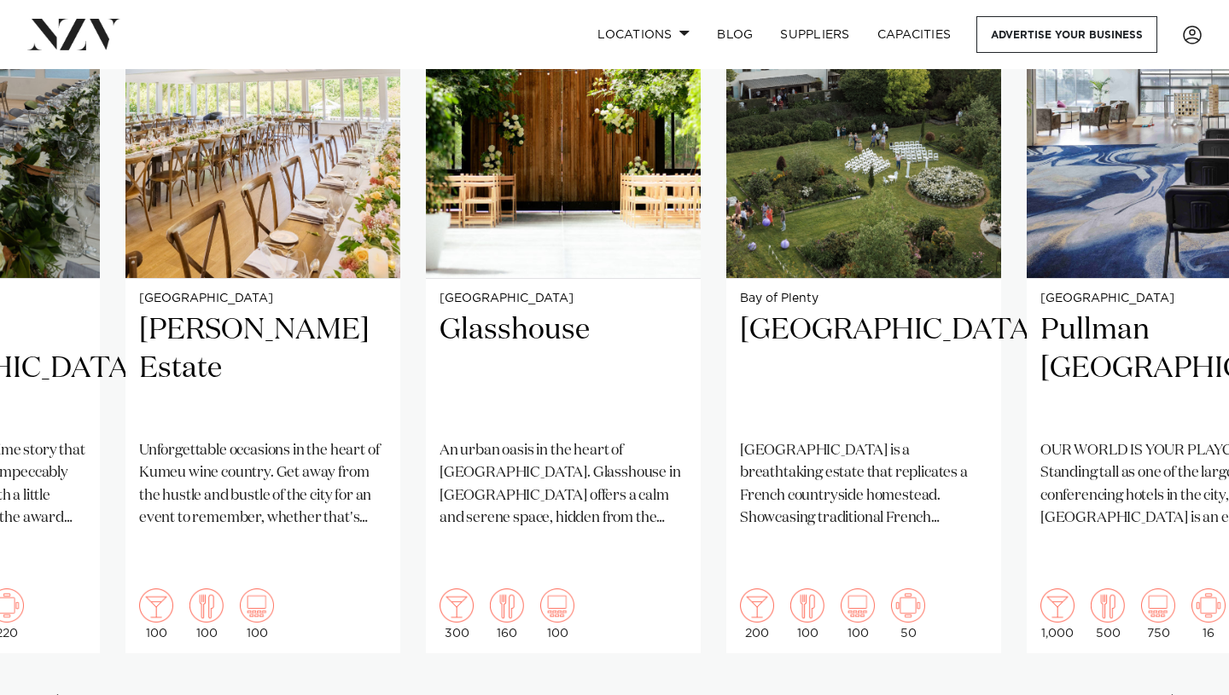
click at [1178, 695] on div "Next slide" at bounding box center [1177, 708] width 17 height 27
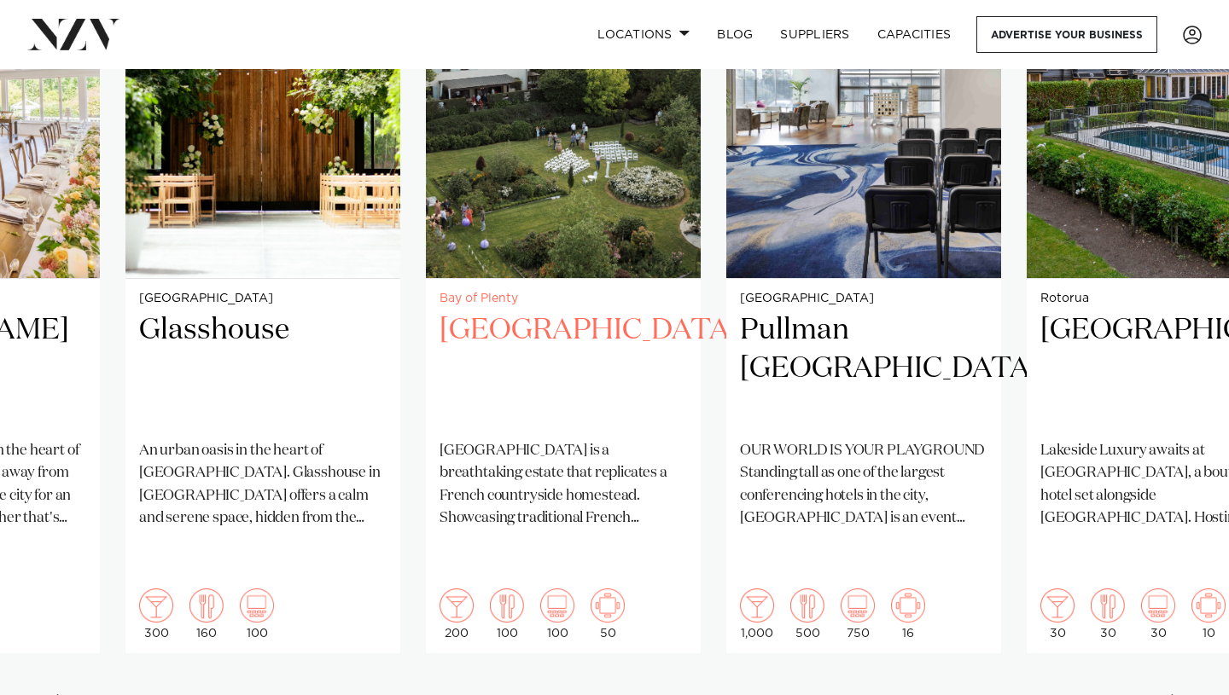
click at [631, 279] on div "Bay of Plenty Villa Vie Villa Vie is a breathtaking estate that replicates a Fr…" at bounding box center [563, 466] width 275 height 375
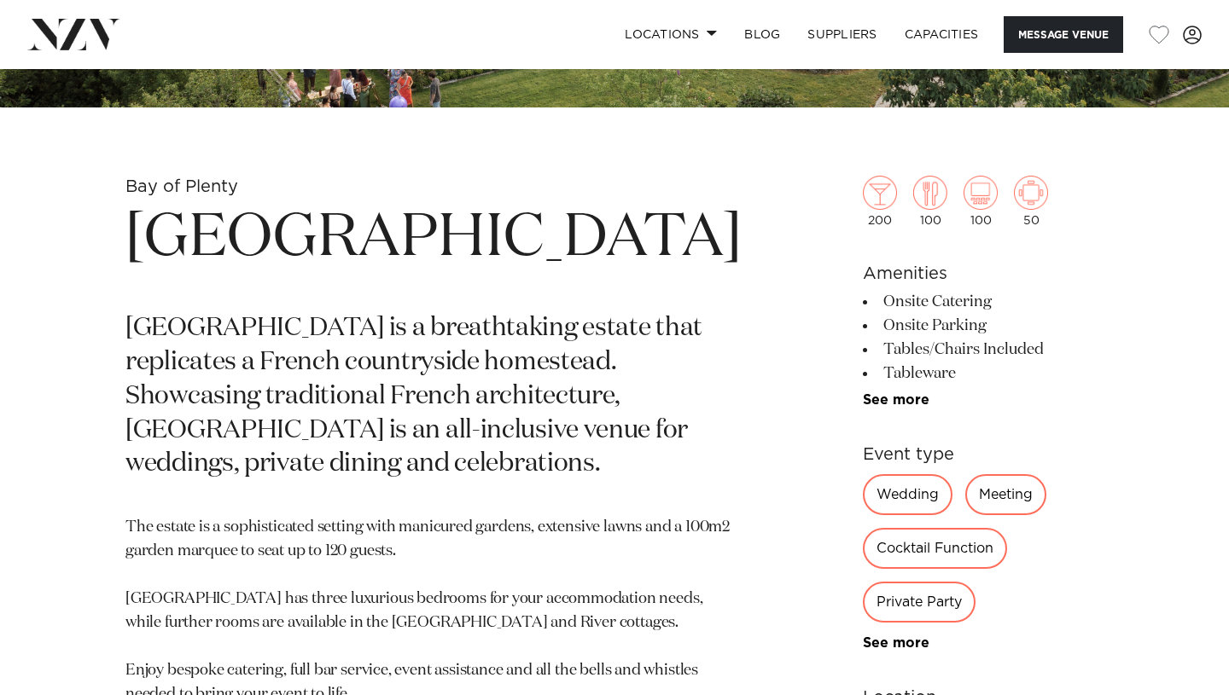
scroll to position [526, 0]
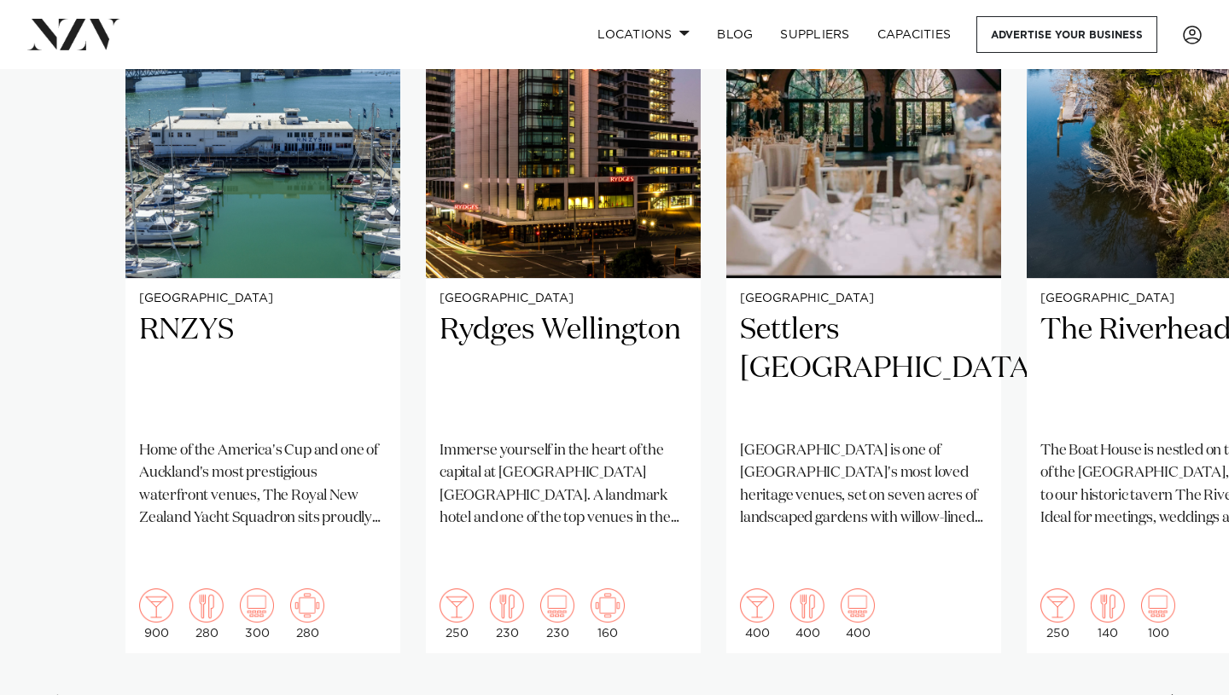
click at [1170, 695] on div "Next slide" at bounding box center [1177, 708] width 17 height 27
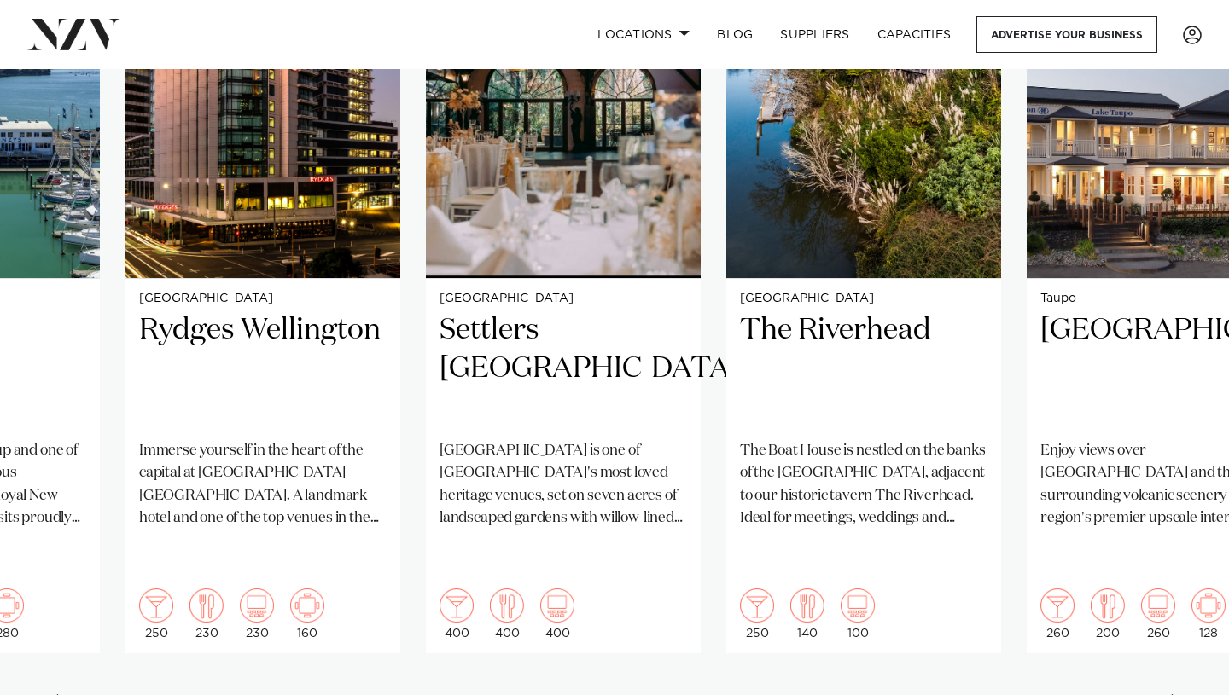
click at [1170, 695] on div "Next slide" at bounding box center [1177, 708] width 17 height 27
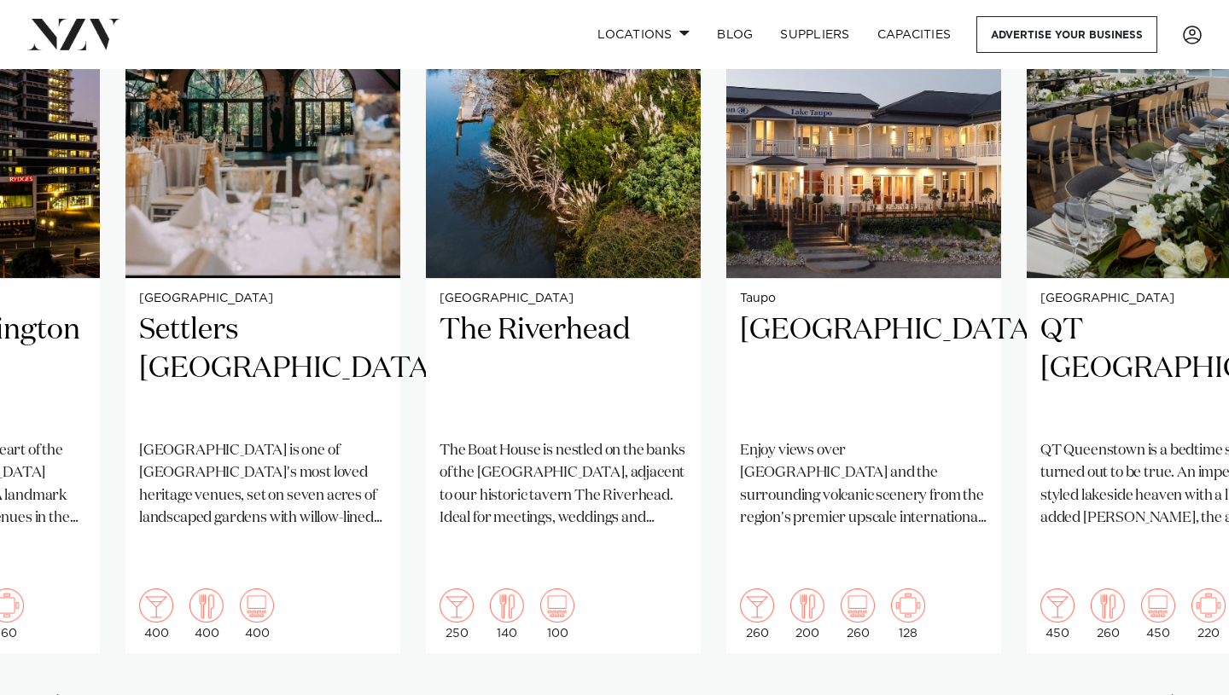
click at [1170, 695] on div "Next slide" at bounding box center [1177, 708] width 17 height 27
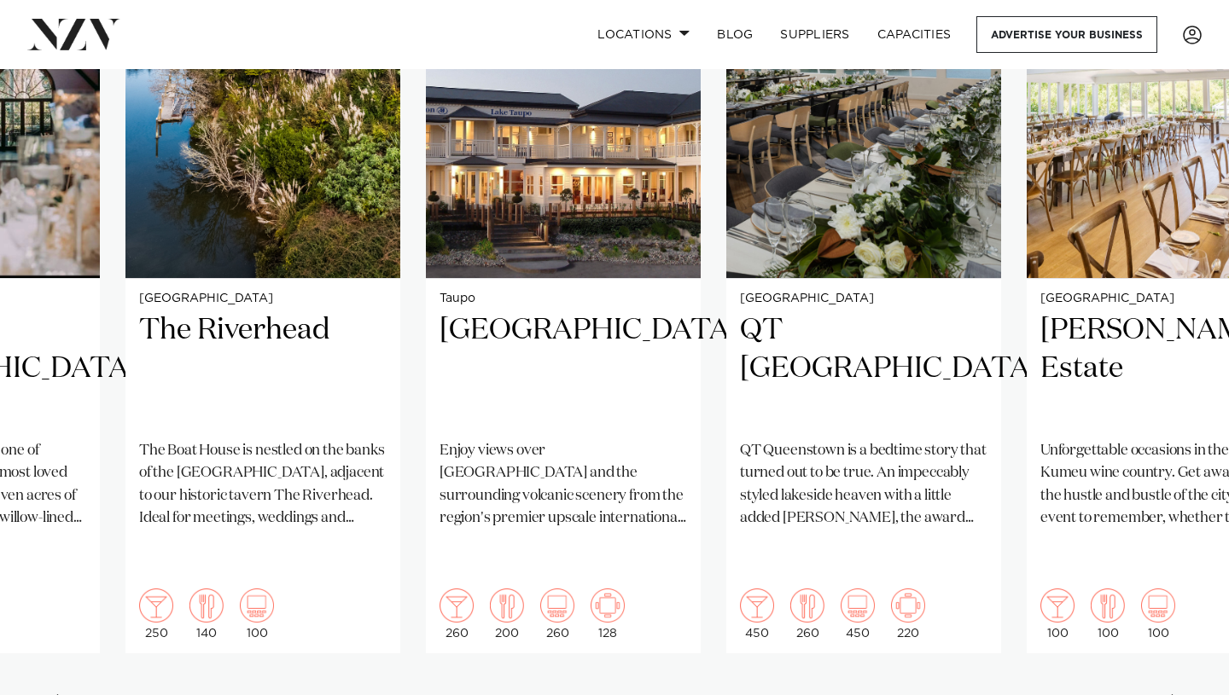
click at [1170, 695] on div "Next slide" at bounding box center [1177, 708] width 17 height 27
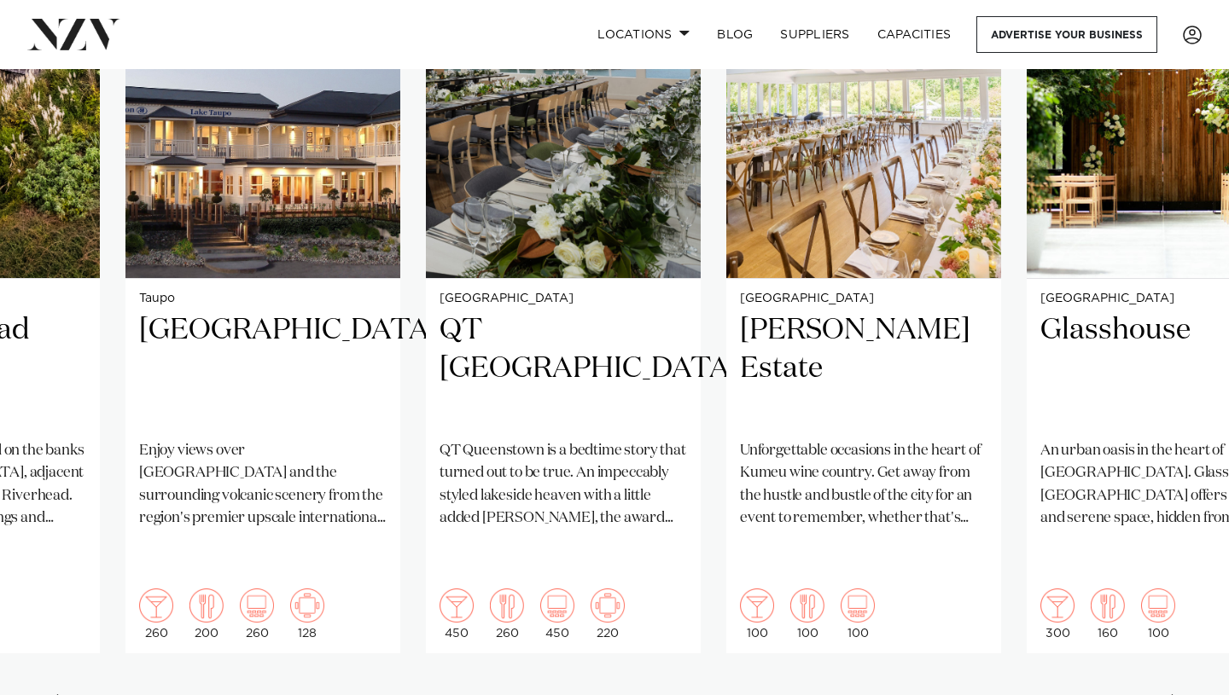
click at [1172, 695] on div "Next slide" at bounding box center [1177, 708] width 17 height 27
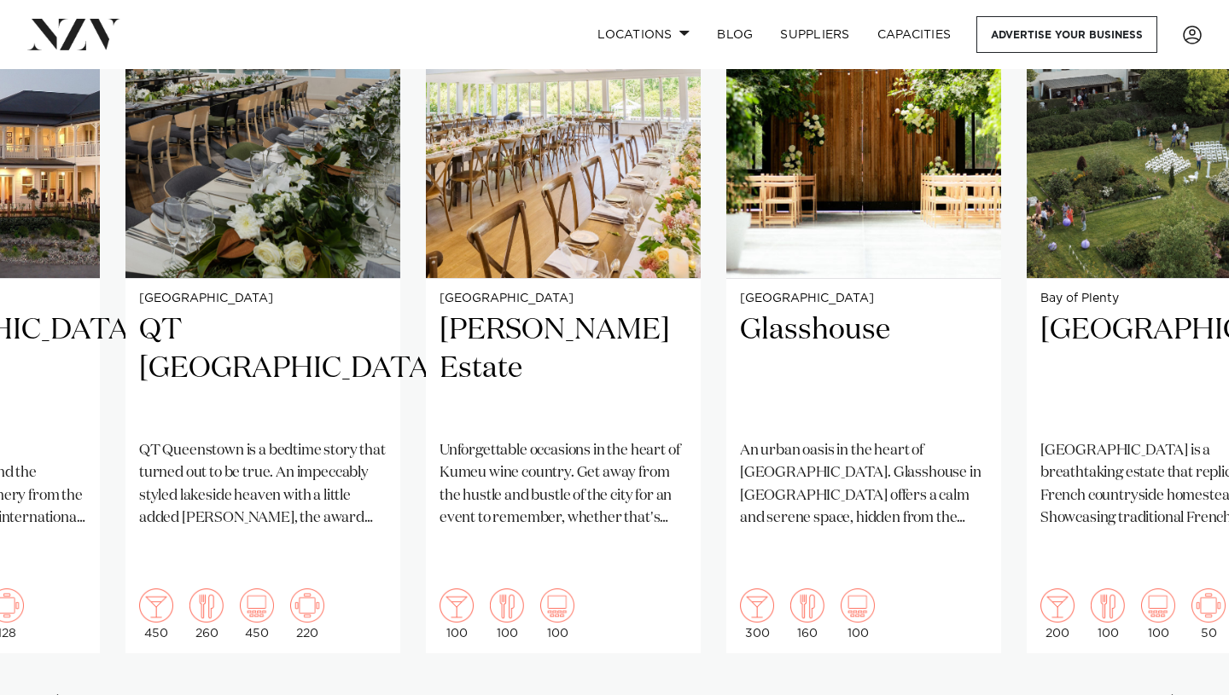
click at [1172, 695] on div "Next slide" at bounding box center [1177, 708] width 17 height 27
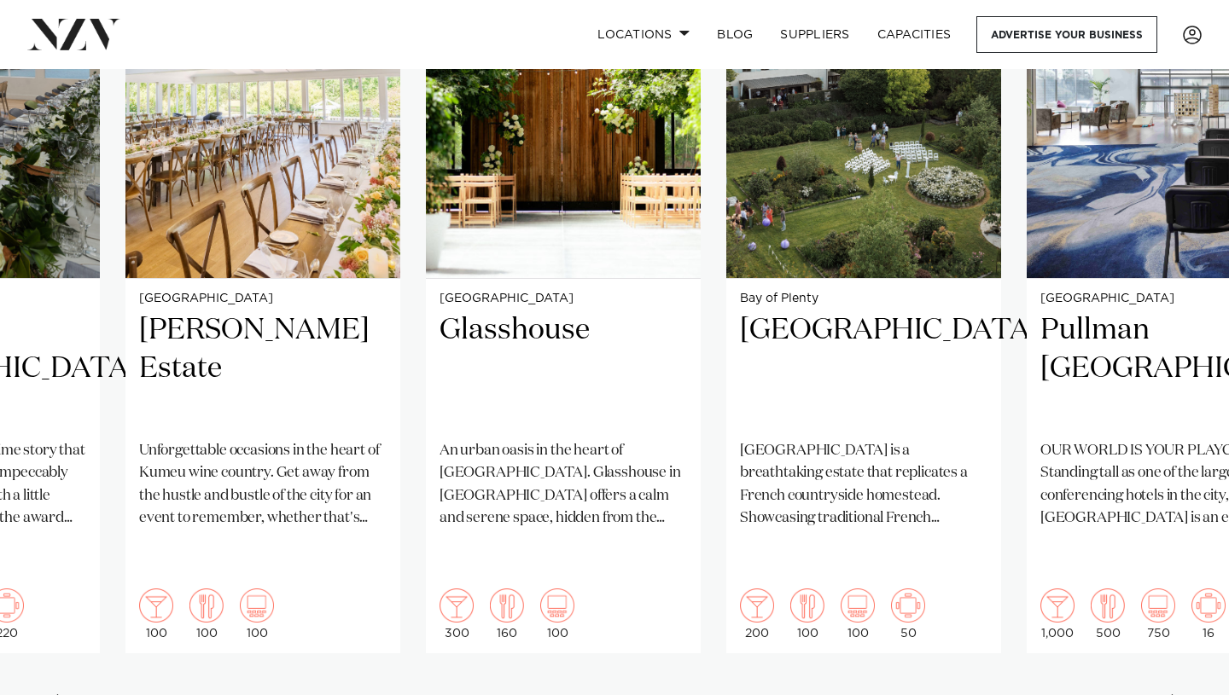
click at [1172, 695] on div "Next slide" at bounding box center [1177, 708] width 17 height 27
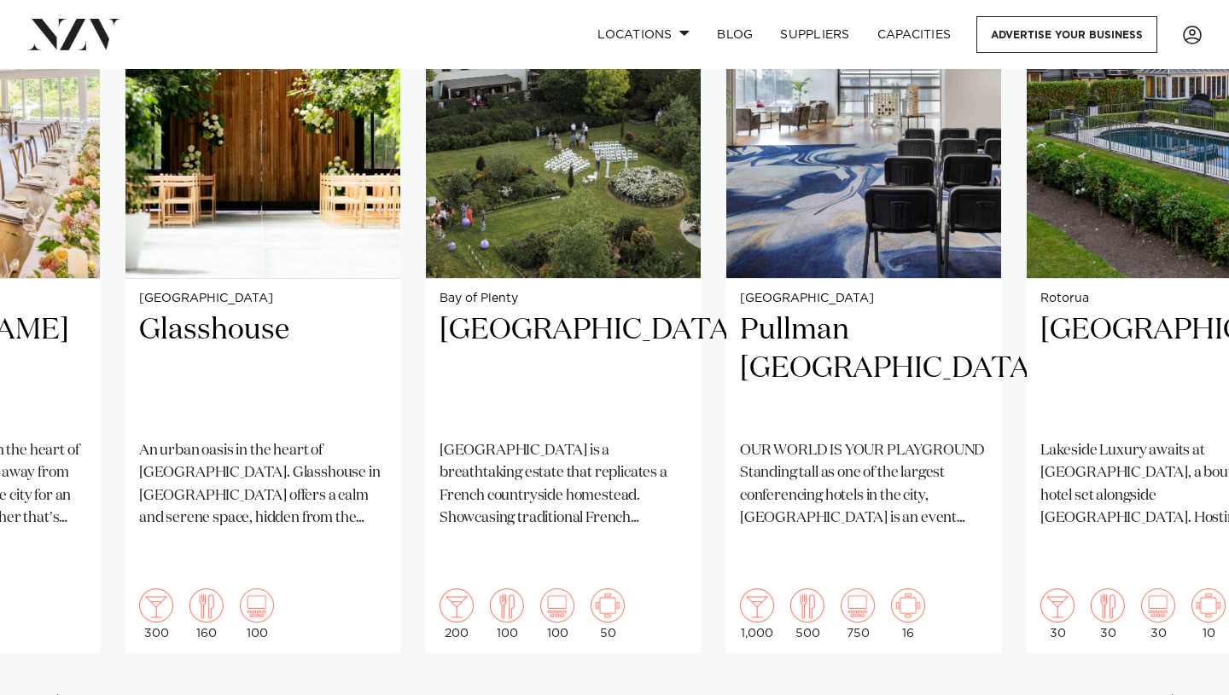
click at [1172, 695] on div "Next slide" at bounding box center [1177, 708] width 17 height 27
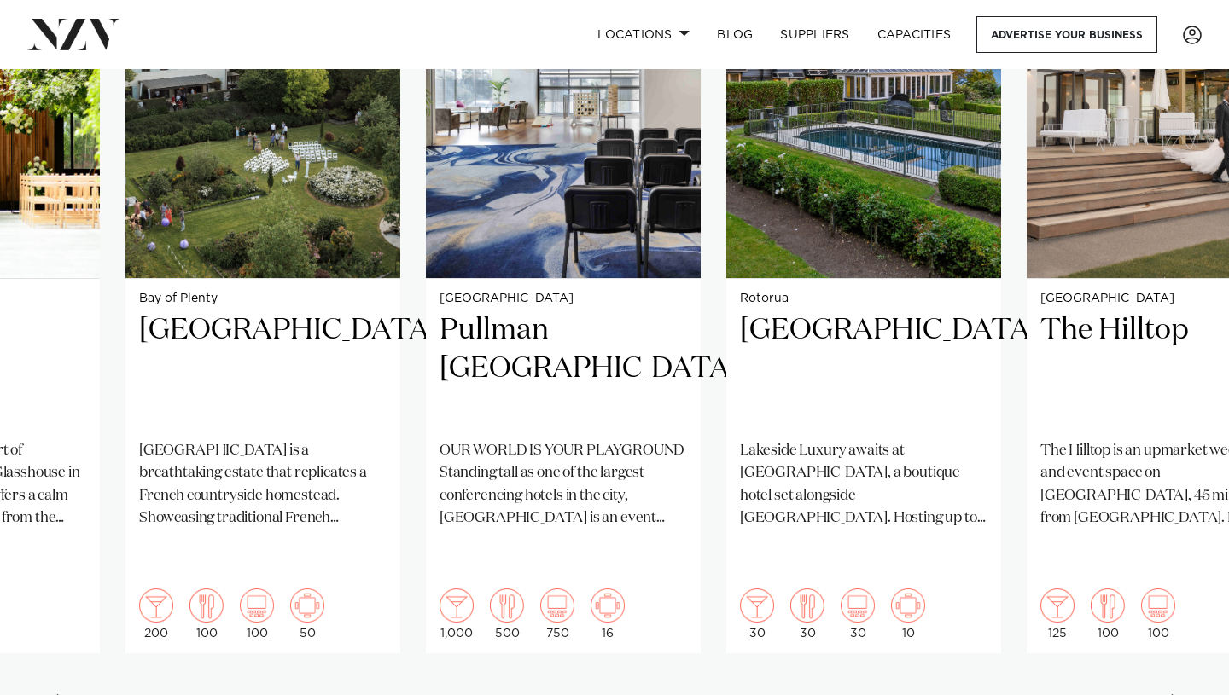
click at [1172, 695] on div "Next slide" at bounding box center [1177, 708] width 17 height 27
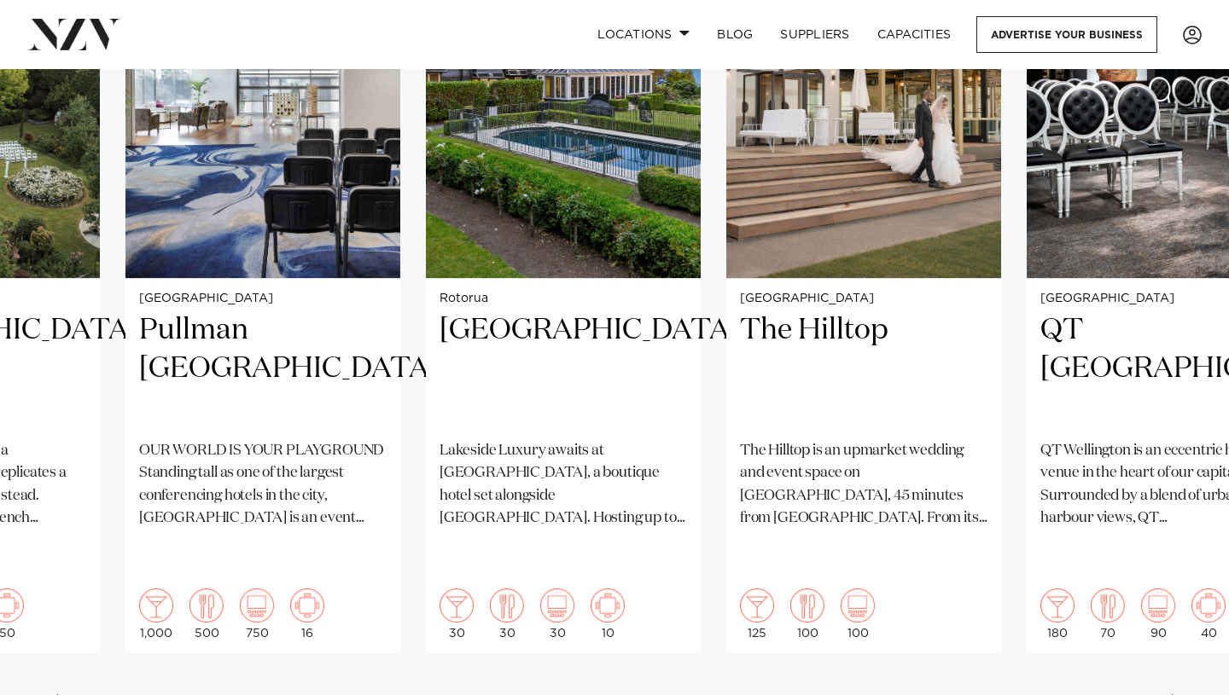
click at [1172, 695] on div "Next slide" at bounding box center [1177, 708] width 17 height 27
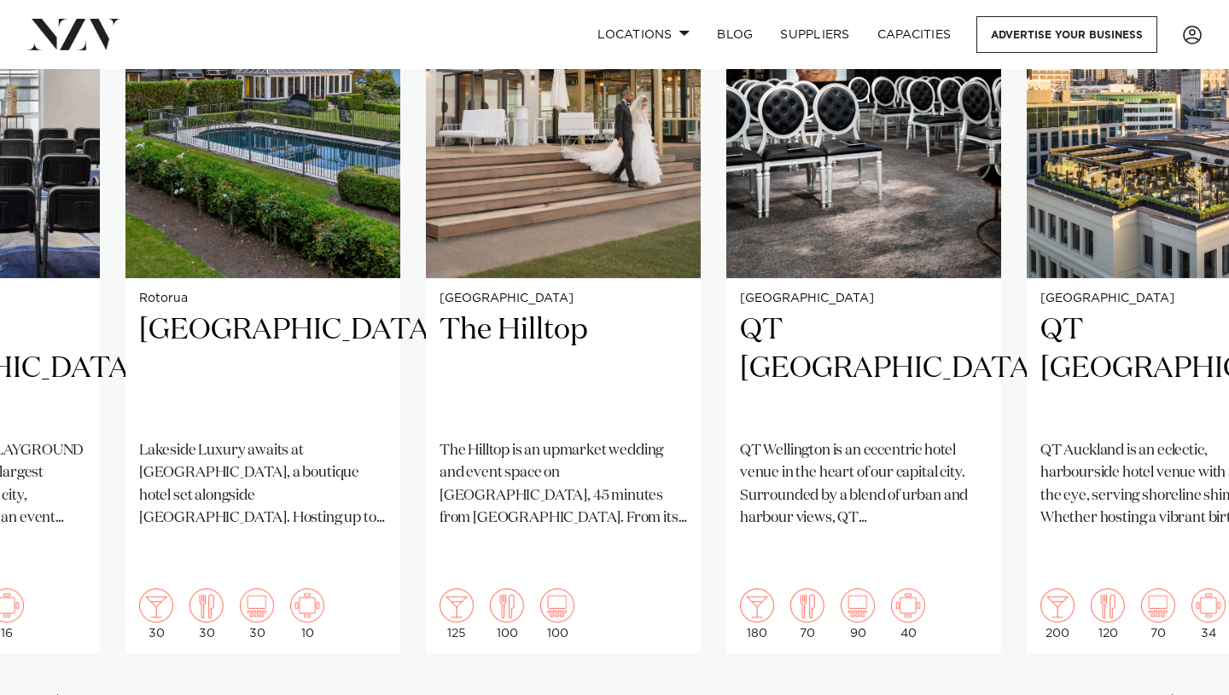
click at [1172, 695] on div "Next slide" at bounding box center [1177, 708] width 17 height 27
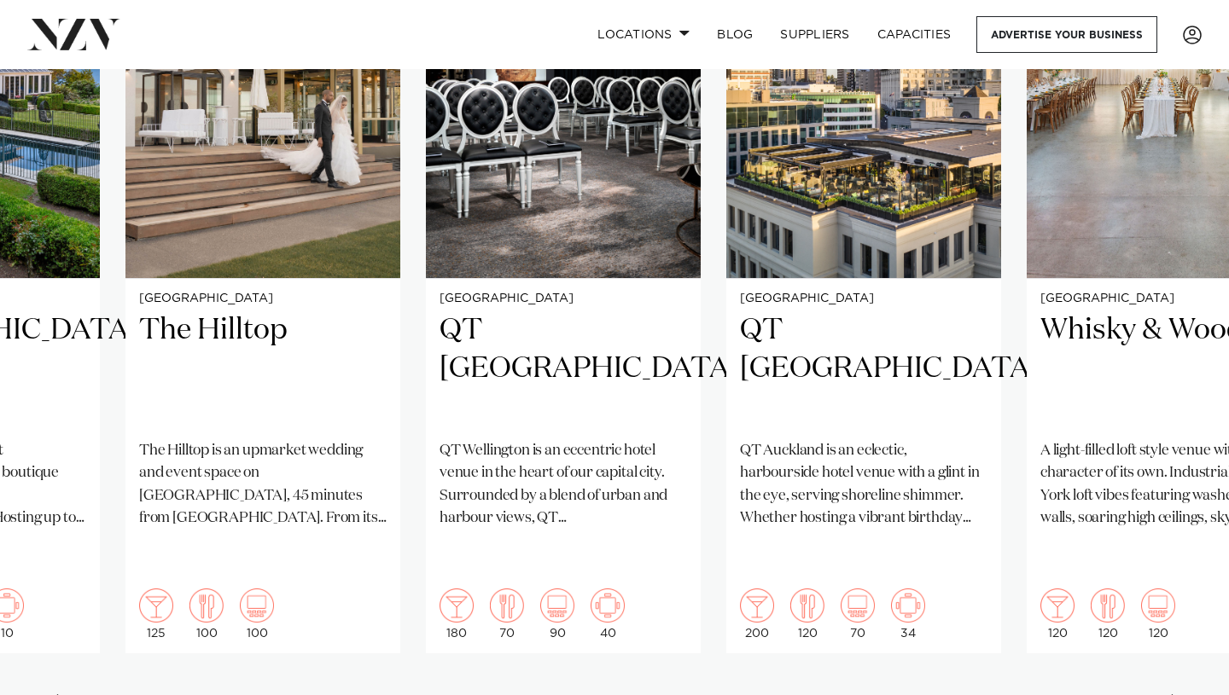
click at [1173, 695] on div "Next slide" at bounding box center [1177, 708] width 17 height 27
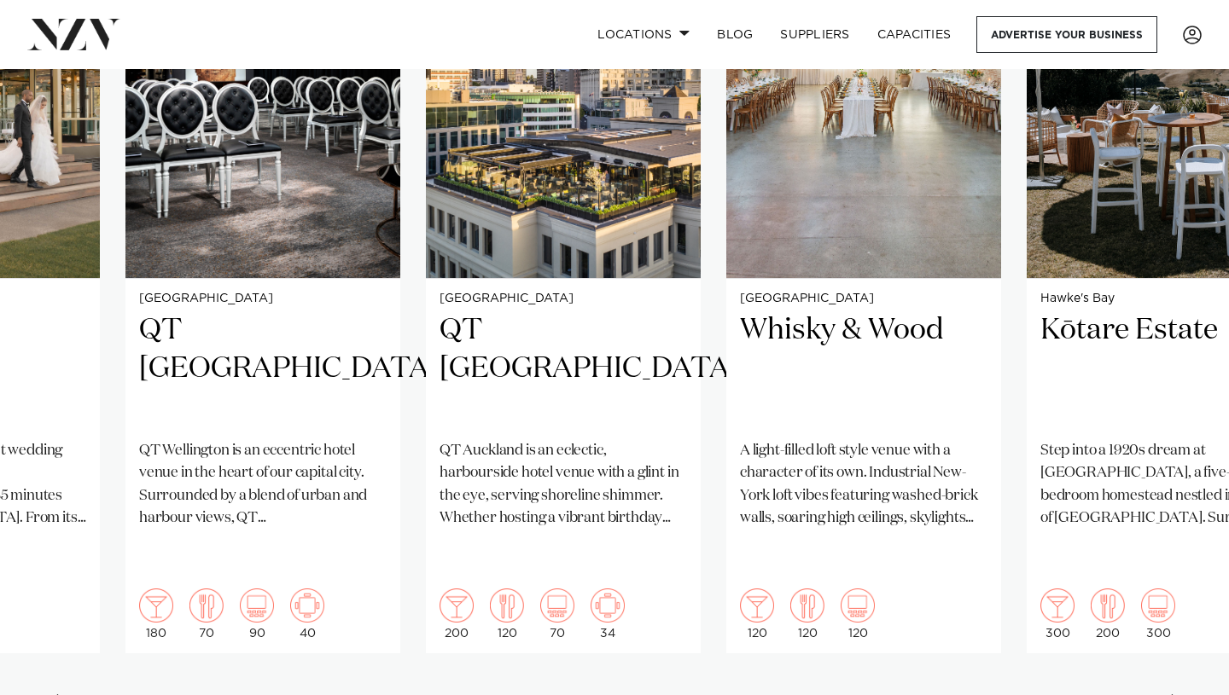
click at [1173, 695] on div "Next slide" at bounding box center [1177, 708] width 17 height 27
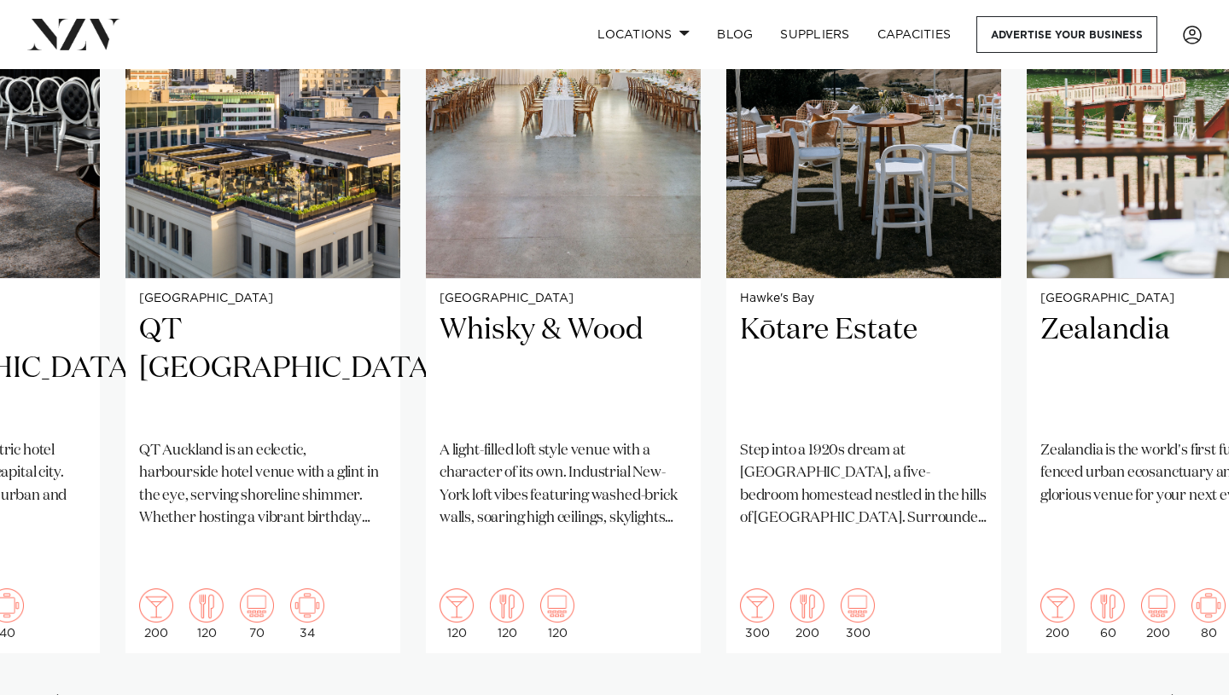
click at [1172, 695] on div "Next slide" at bounding box center [1177, 708] width 17 height 27
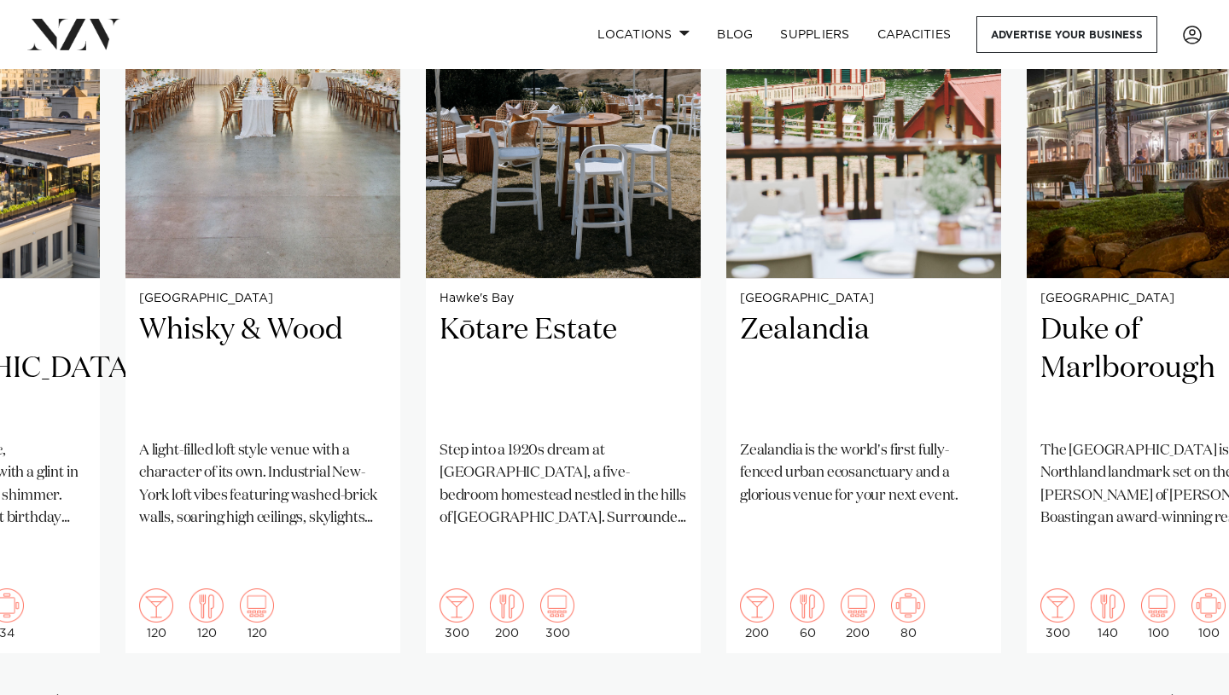
click at [1172, 695] on div "Next slide" at bounding box center [1177, 708] width 17 height 27
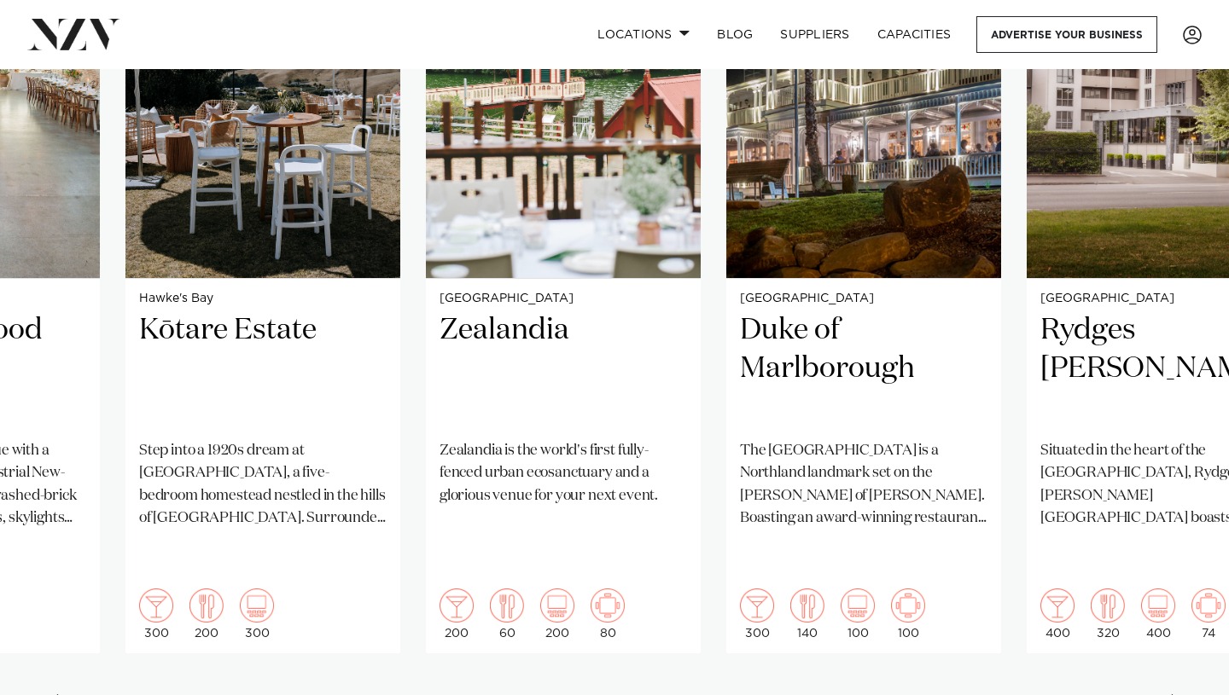
click at [1172, 695] on div "Next slide" at bounding box center [1177, 708] width 17 height 27
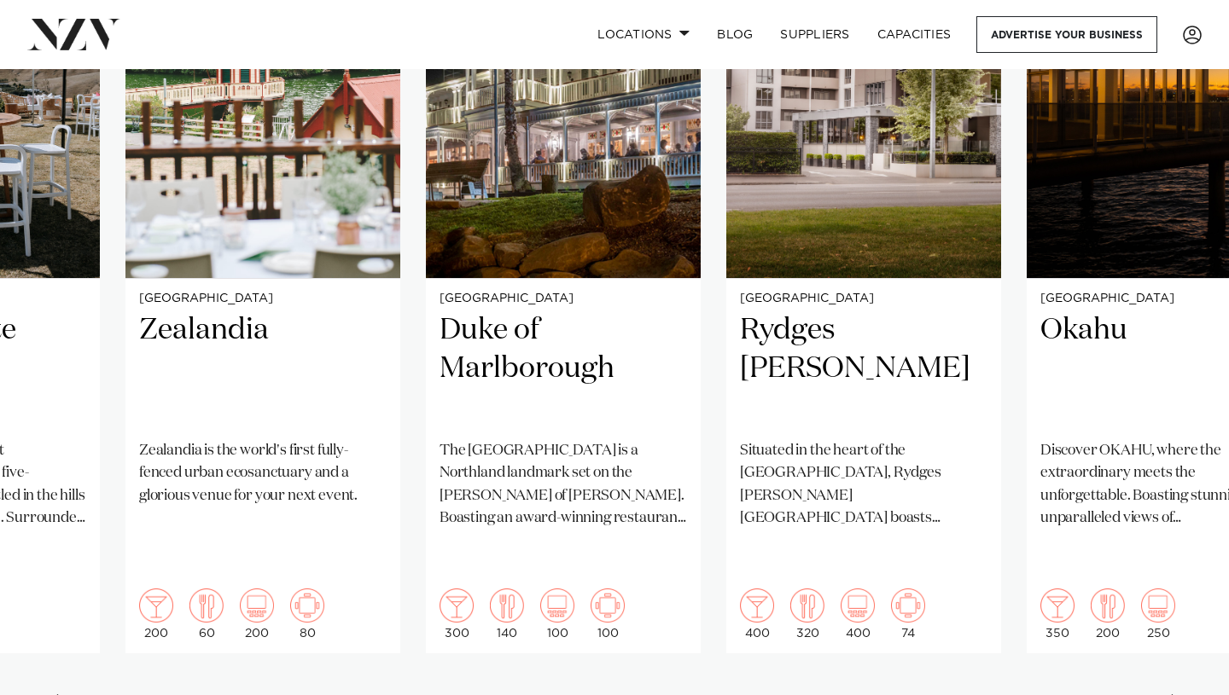
click at [1172, 695] on div "Next slide" at bounding box center [1177, 708] width 17 height 27
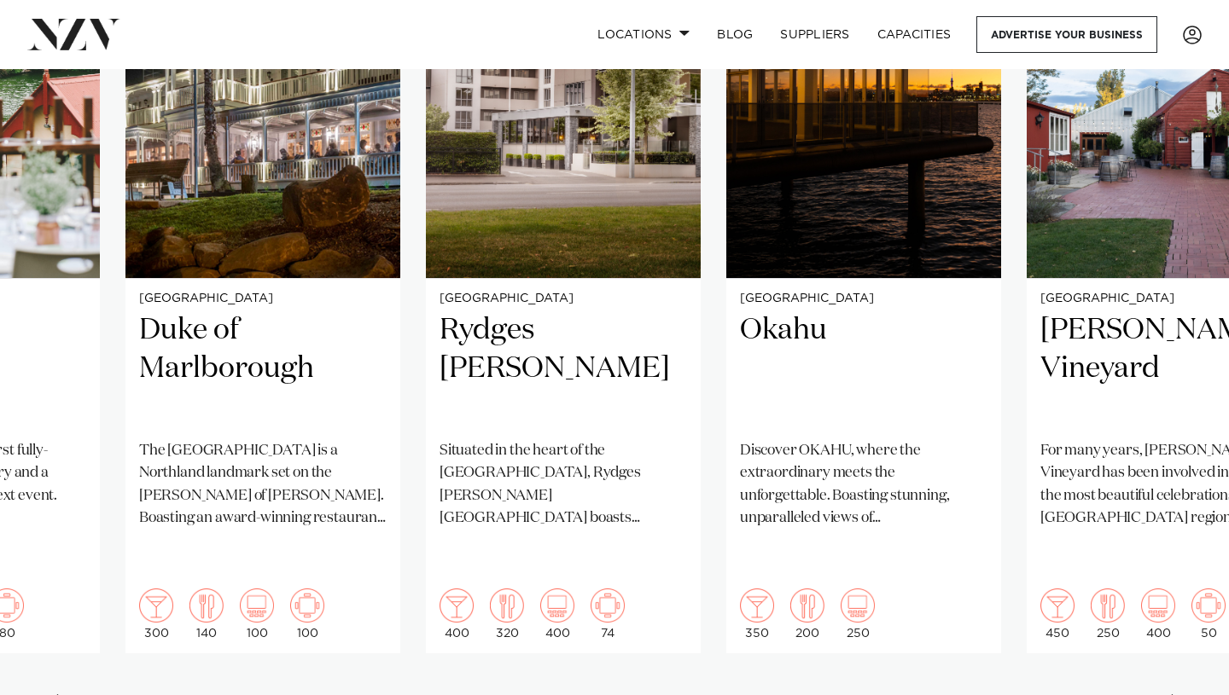
click at [1172, 695] on div "Next slide" at bounding box center [1177, 708] width 17 height 27
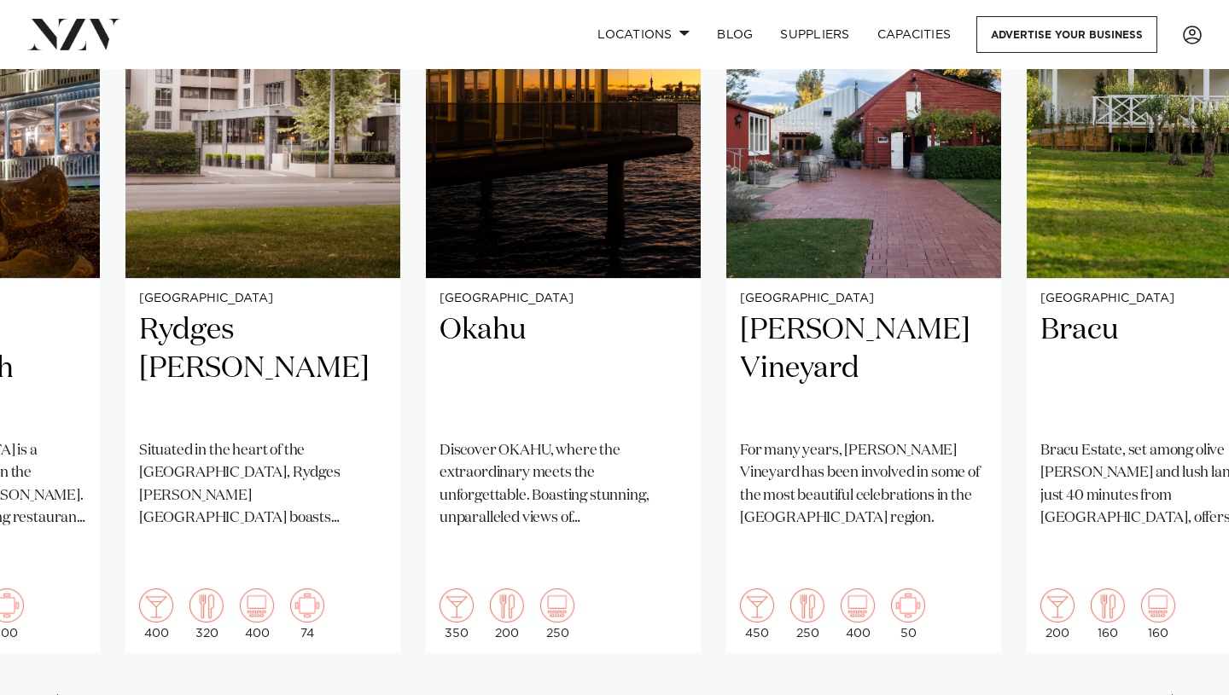
click at [1172, 695] on div "Next slide" at bounding box center [1177, 708] width 17 height 27
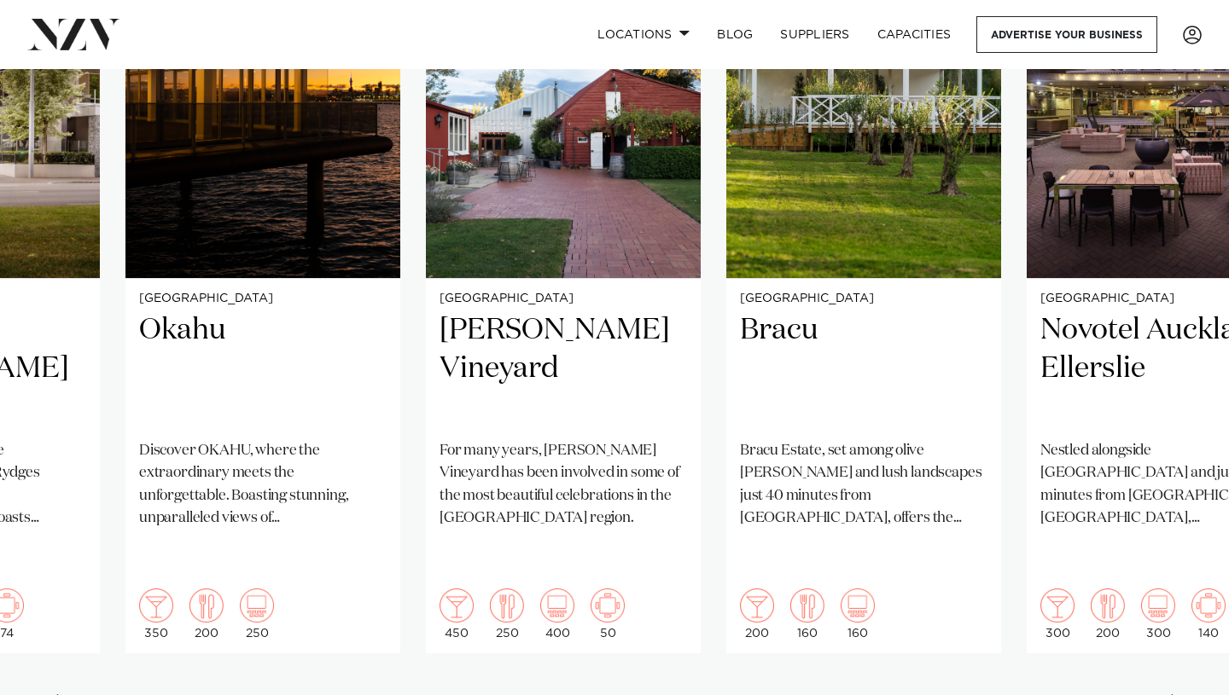
click at [1172, 695] on div "Next slide" at bounding box center [1177, 708] width 17 height 27
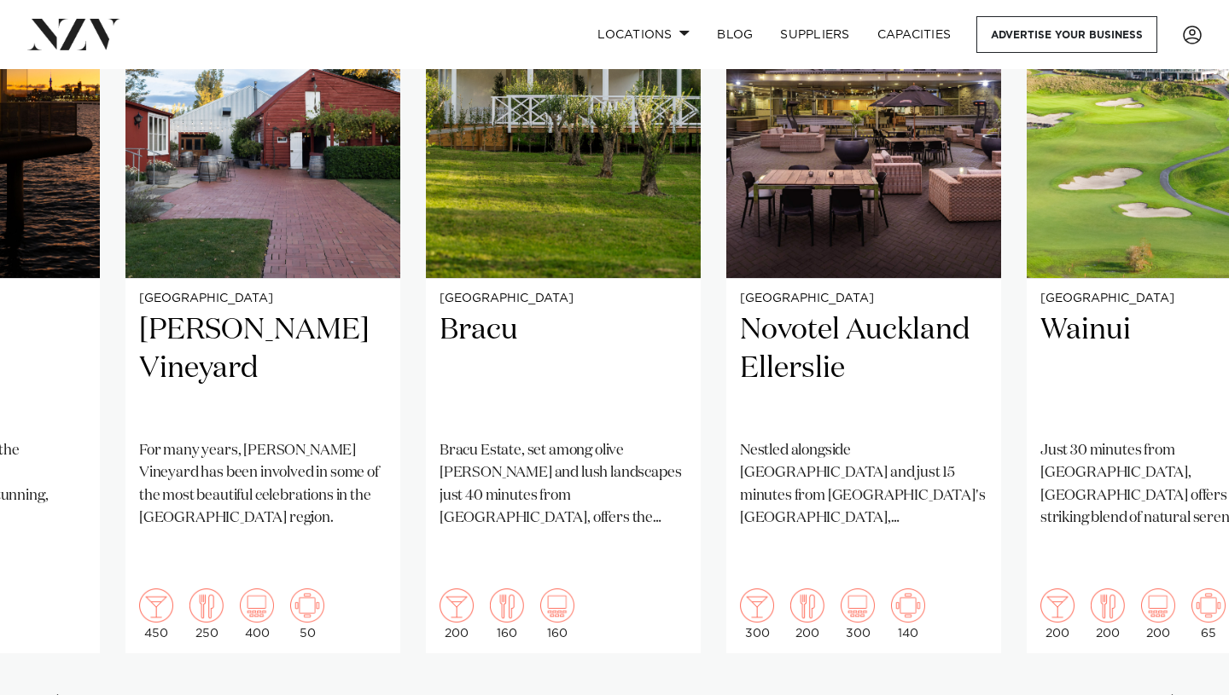
click at [1178, 695] on div "Next slide" at bounding box center [1177, 708] width 17 height 27
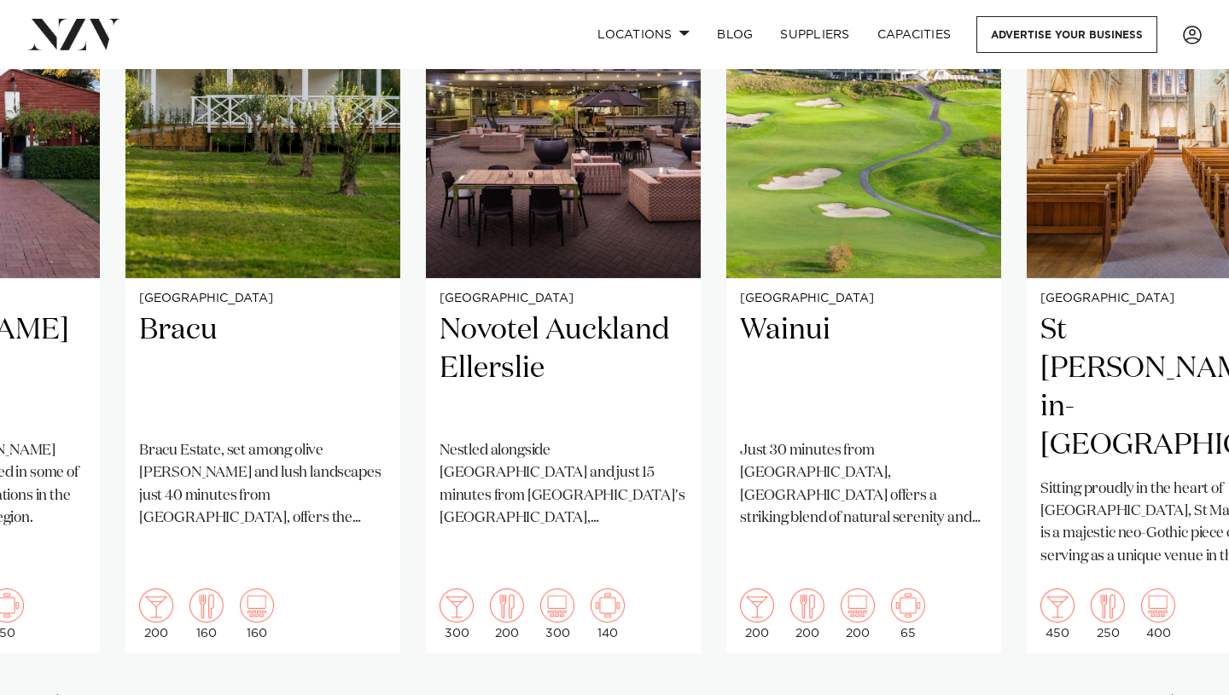
click at [1178, 695] on div "Next slide" at bounding box center [1177, 708] width 17 height 27
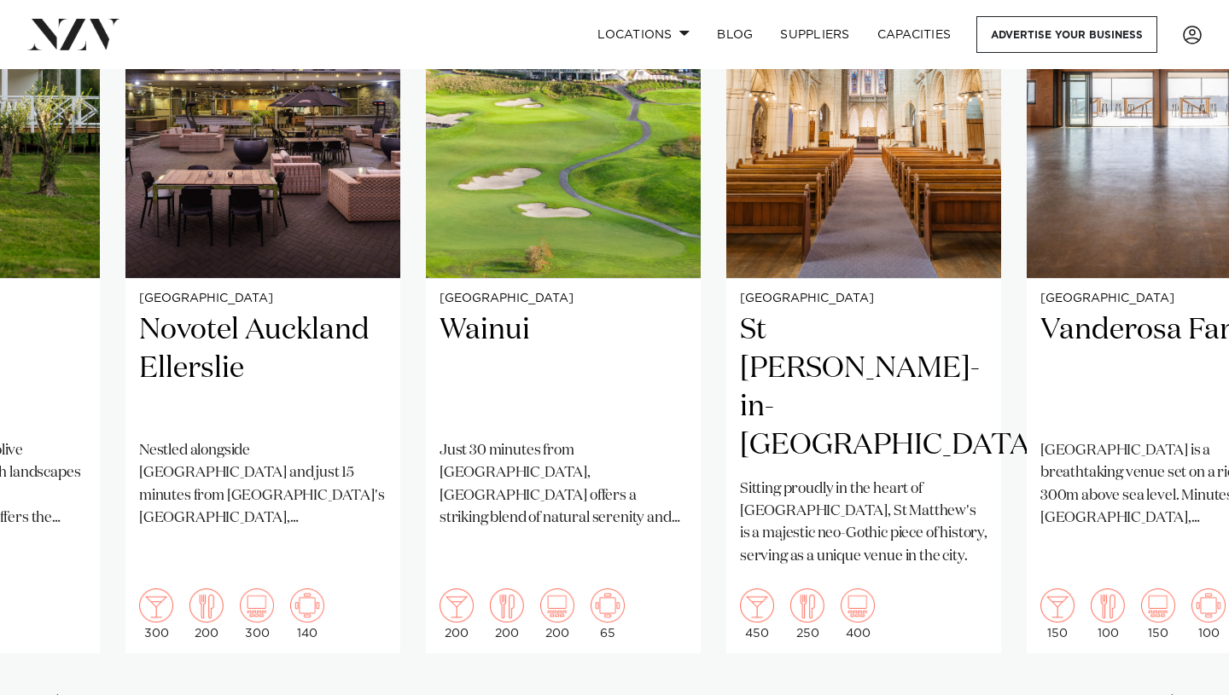
click at [1178, 695] on div "Next slide" at bounding box center [1177, 708] width 17 height 27
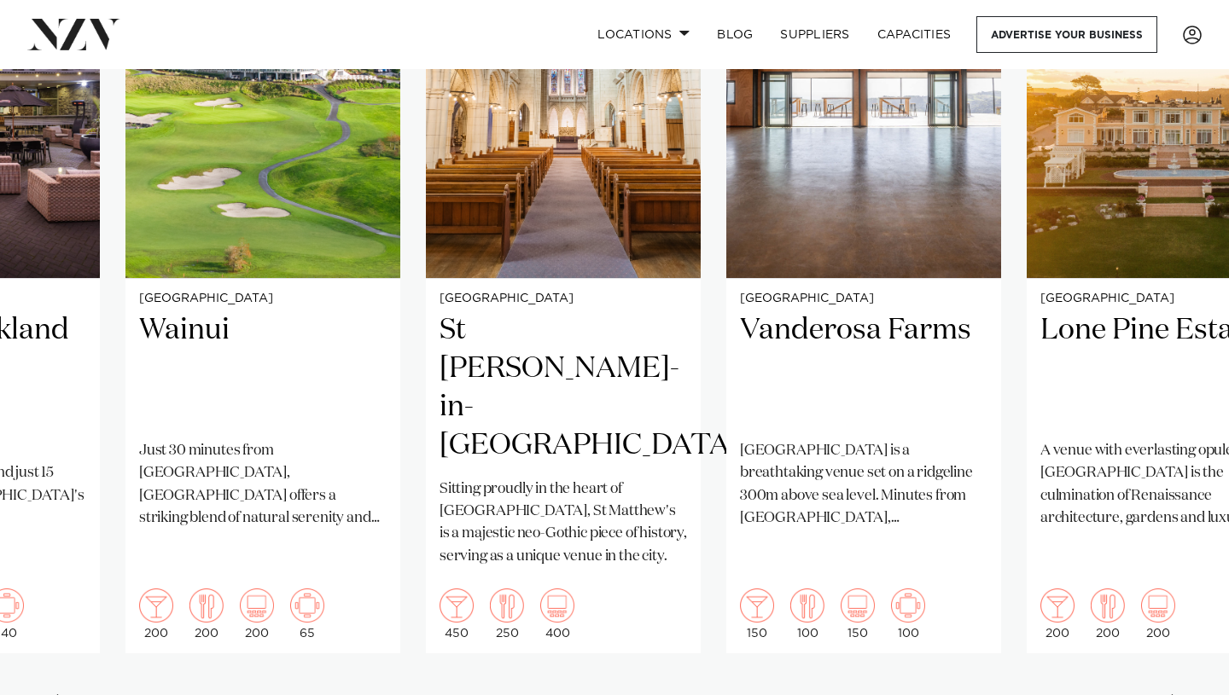
click at [1178, 695] on div "Next slide" at bounding box center [1177, 708] width 17 height 27
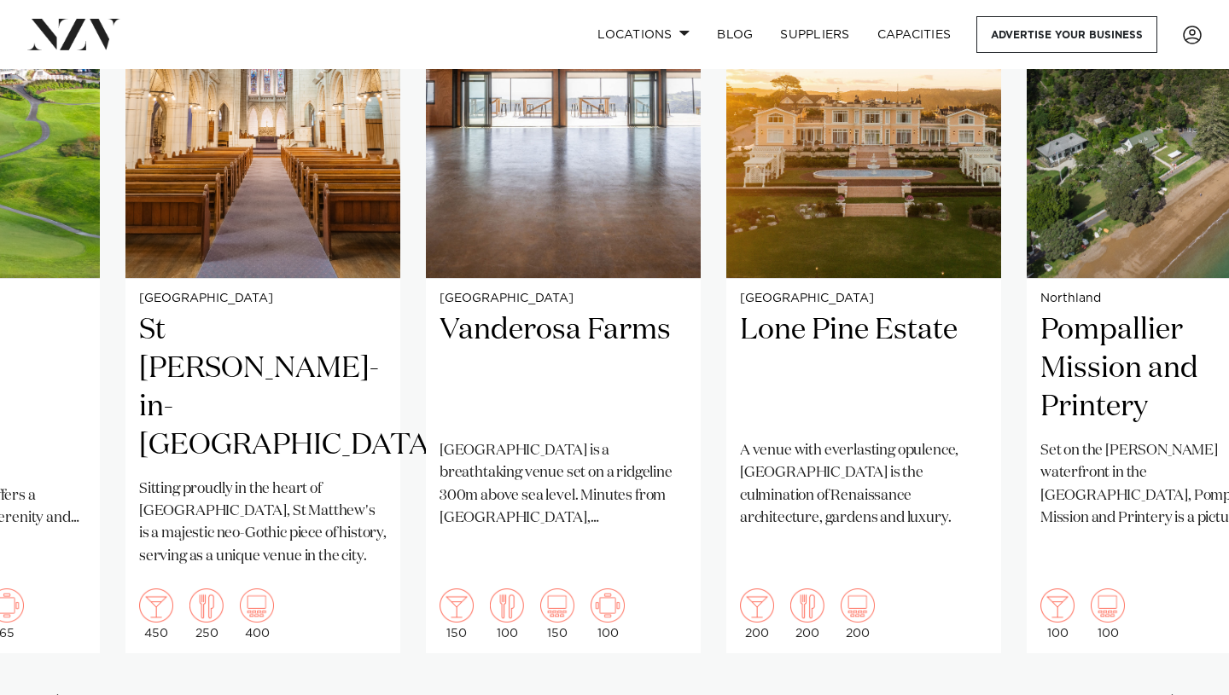
click at [1178, 695] on div "Next slide" at bounding box center [1177, 708] width 17 height 27
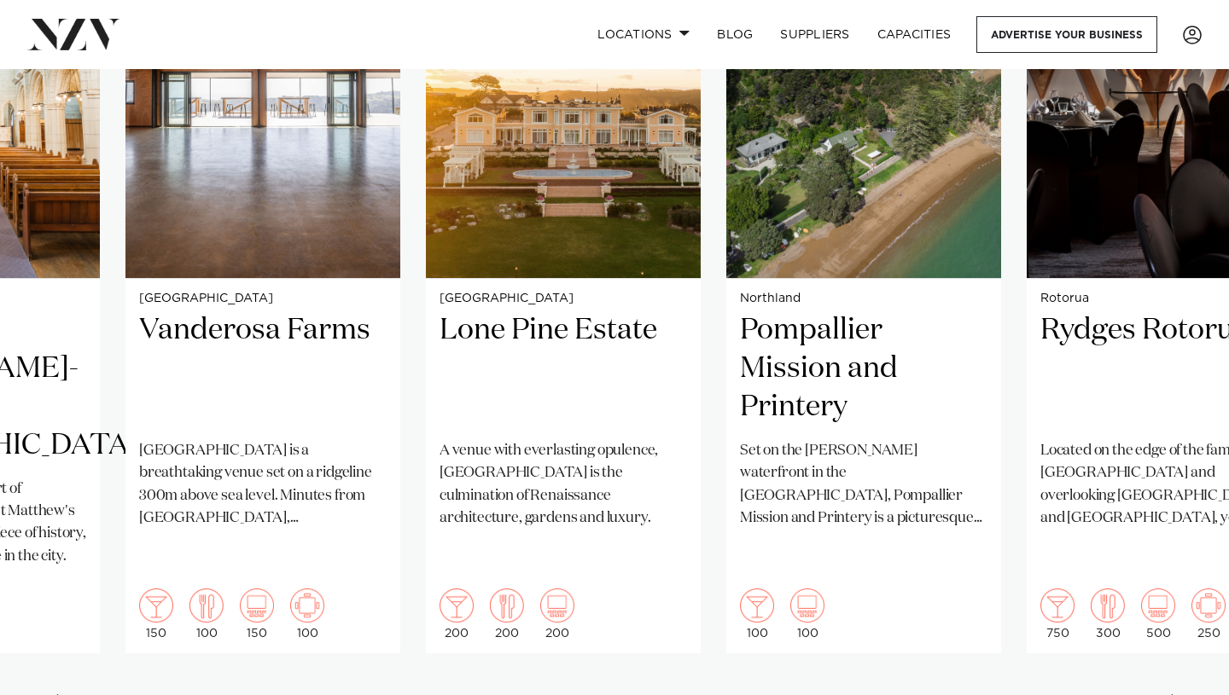
click at [1178, 655] on swiper-container "Auckland RNZYS Home of the America's Cup and one of Auckland's most prestigious…" at bounding box center [614, 323] width 1229 height 826
click at [1104, 311] on h2 "Rydges Rotorua" at bounding box center [1163, 368] width 247 height 115
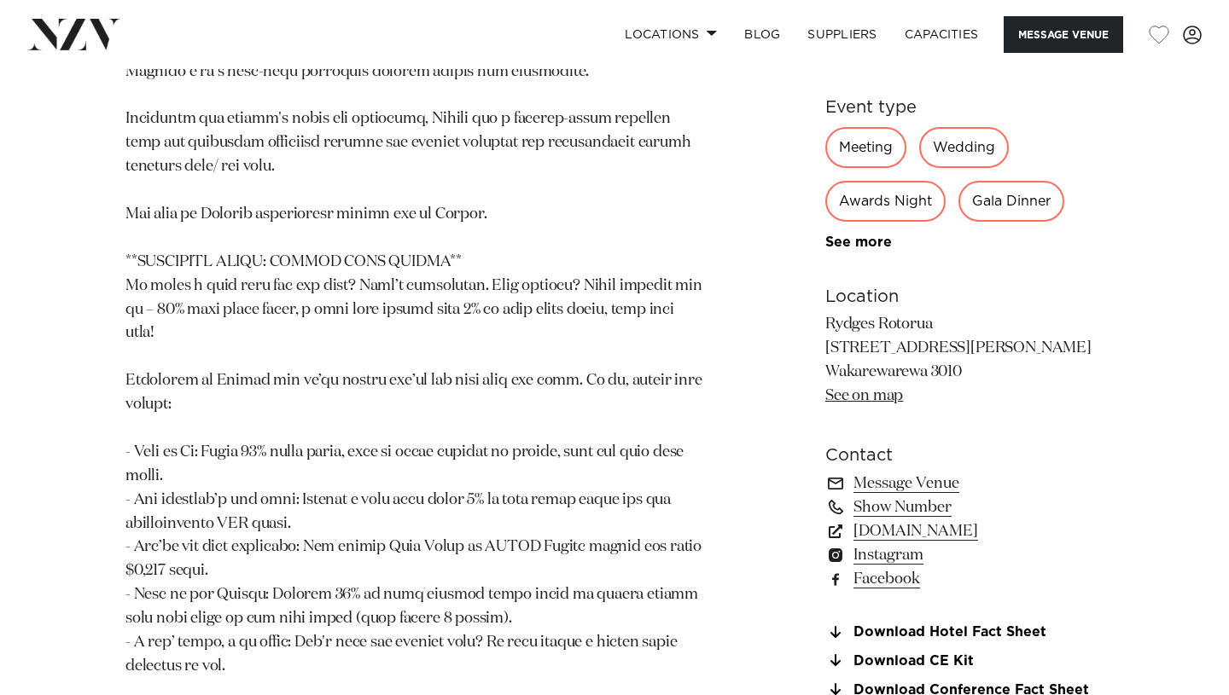
scroll to position [1155, 0]
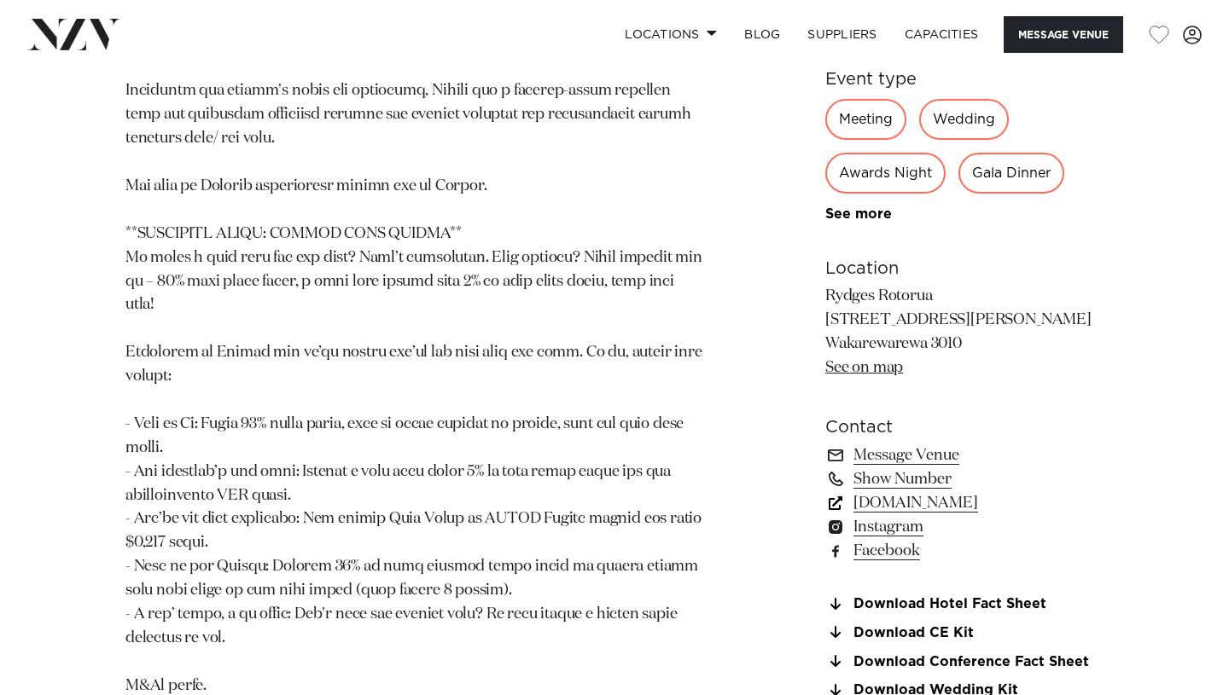
click at [921, 491] on link "[DOMAIN_NAME]" at bounding box center [964, 503] width 278 height 24
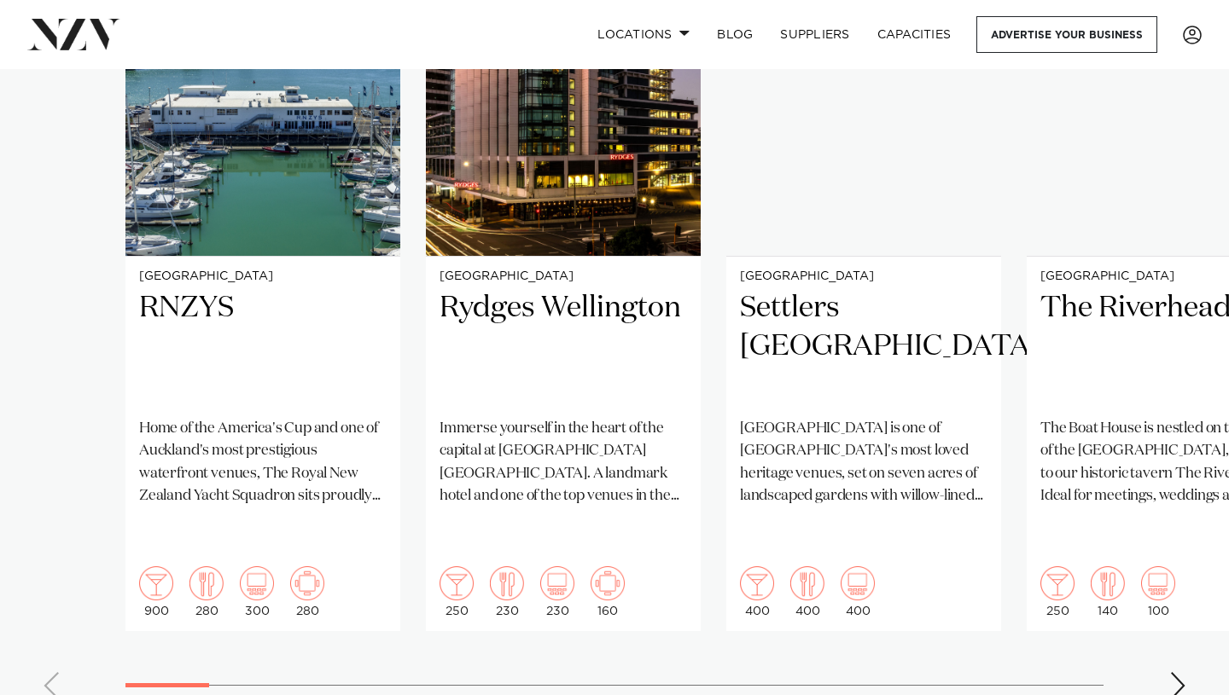
click at [1174, 661] on swiper-container "Auckland RNZYS Home of the America's Cup and one of Auckland's most prestigious…" at bounding box center [614, 300] width 1229 height 826
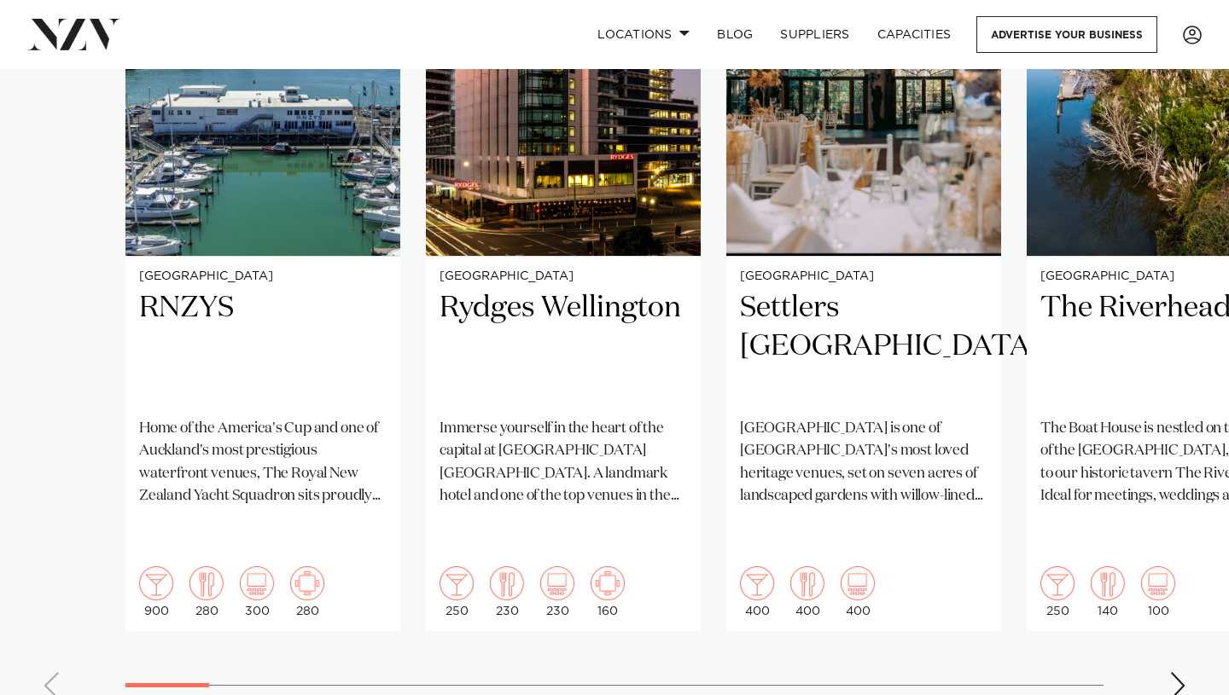
click at [1177, 672] on div "Next slide" at bounding box center [1177, 685] width 17 height 27
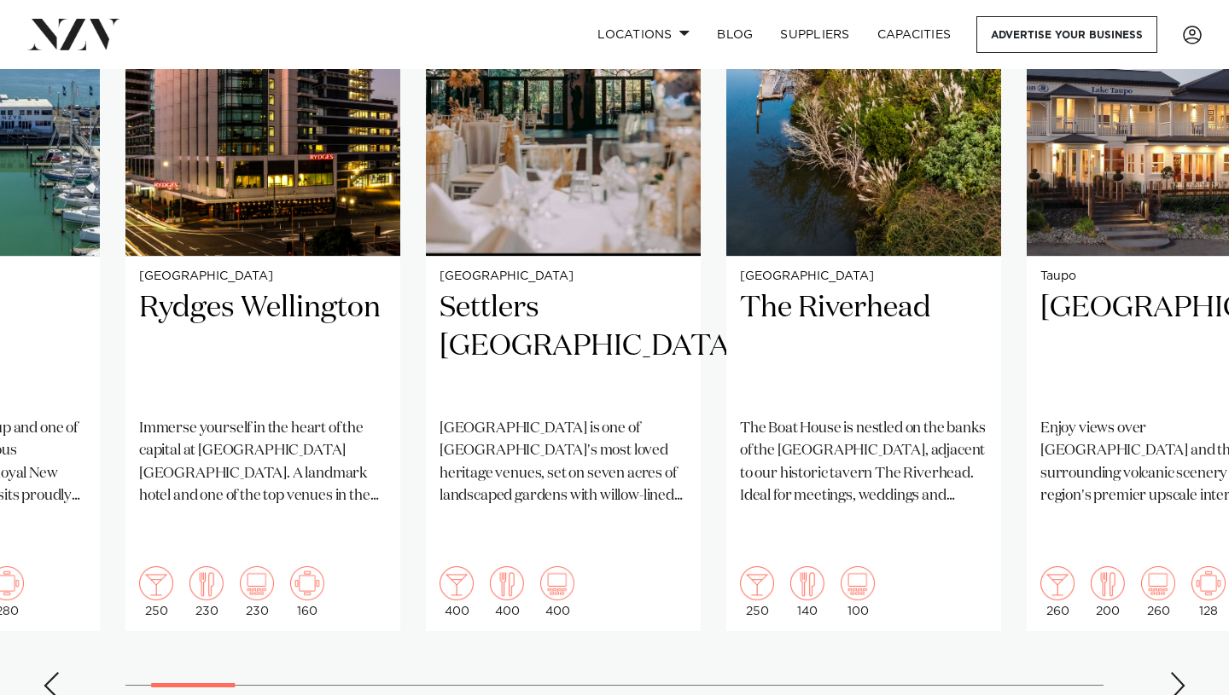
click at [1177, 672] on div "Next slide" at bounding box center [1177, 685] width 17 height 27
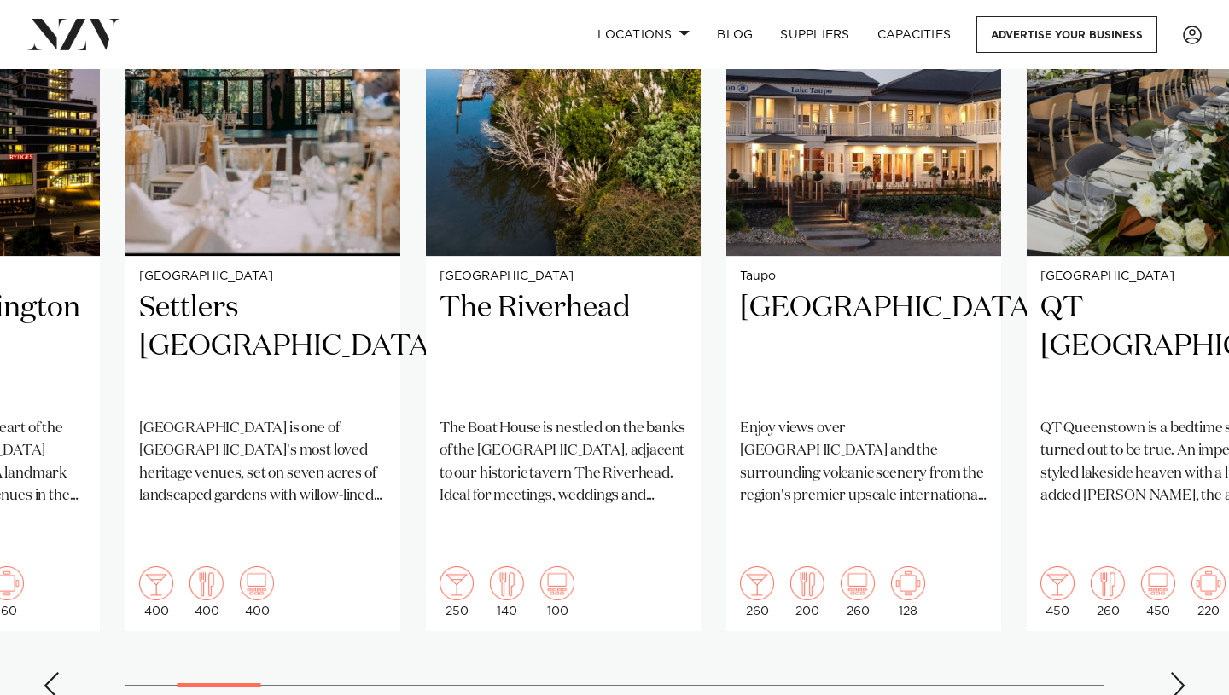
click at [1177, 672] on div "Next slide" at bounding box center [1177, 685] width 17 height 27
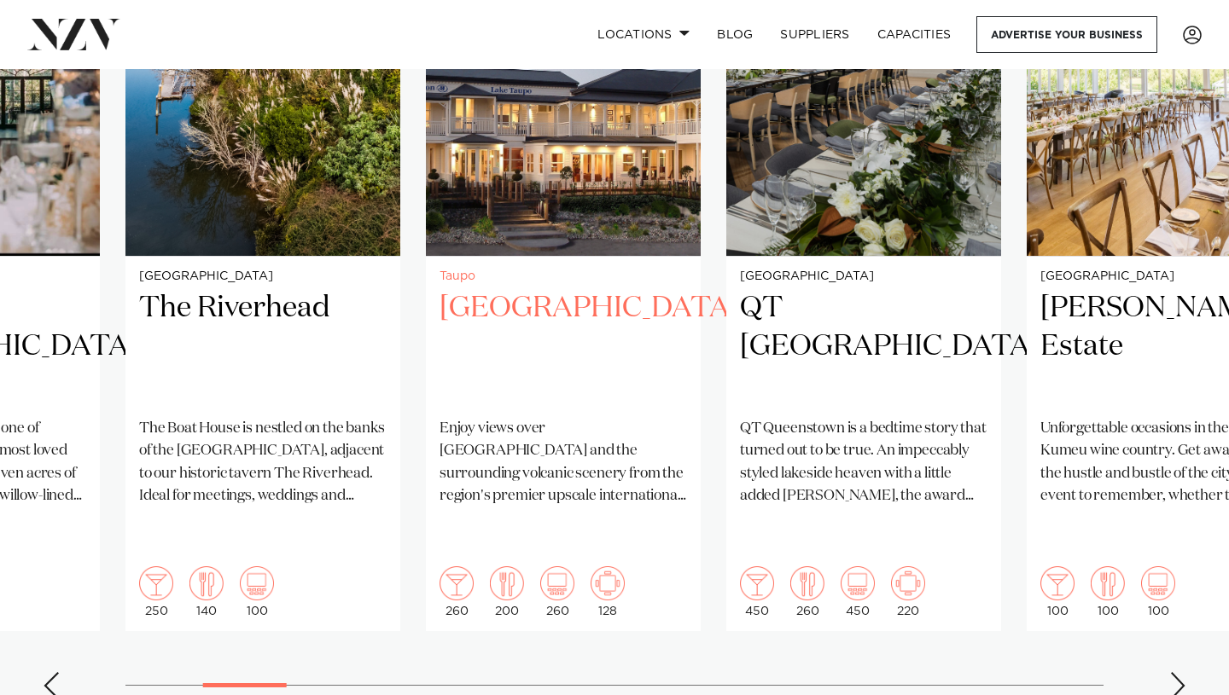
click at [664, 289] on h2 "[GEOGRAPHIC_DATA]" at bounding box center [562, 346] width 247 height 115
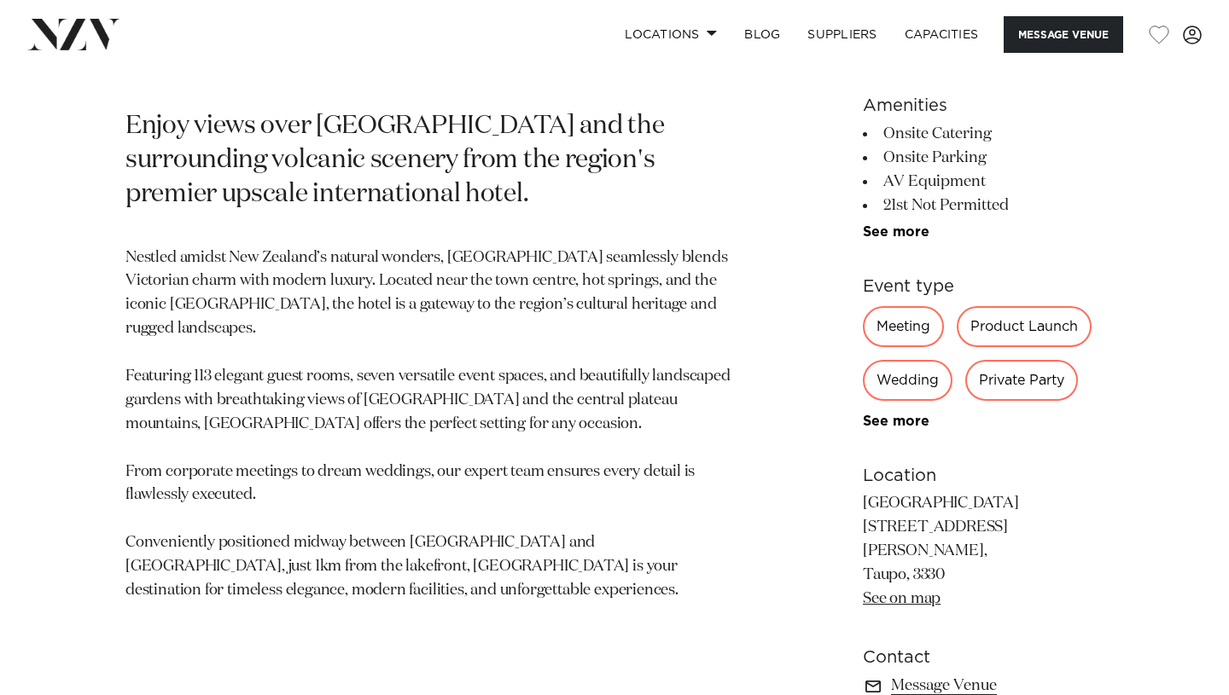
scroll to position [750, 0]
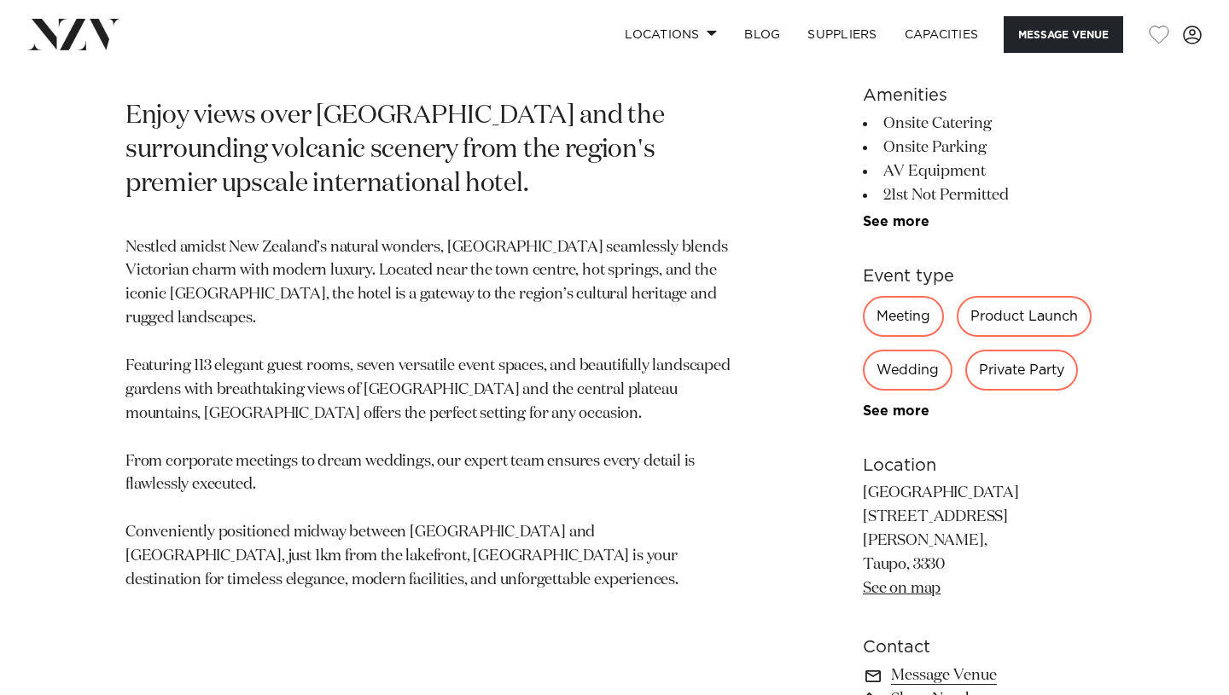
click at [864, 381] on div "Wedding" at bounding box center [908, 370] width 90 height 41
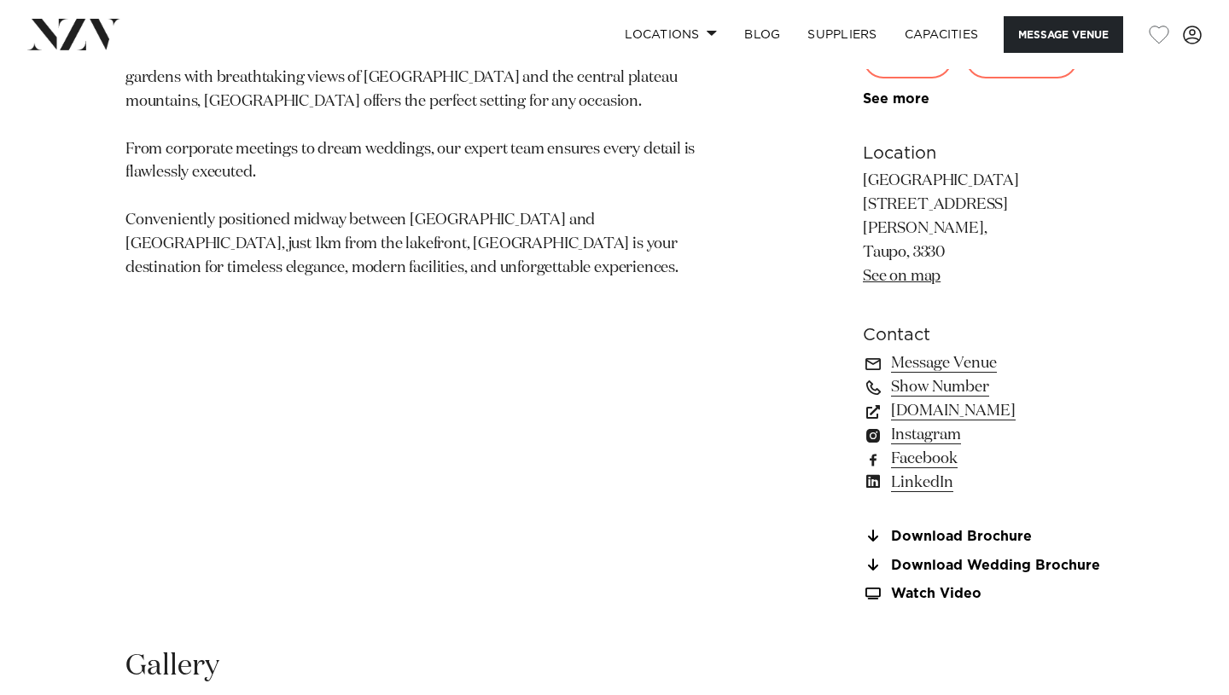
scroll to position [1080, 0]
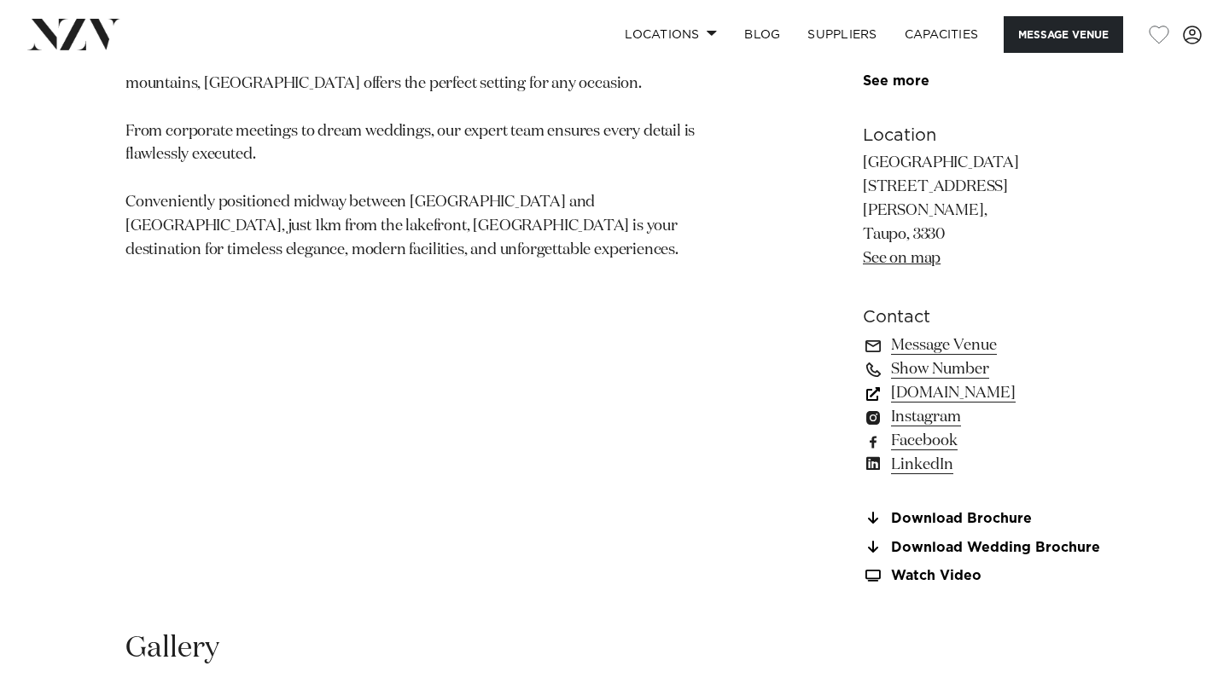
click at [948, 381] on link "[DOMAIN_NAME]" at bounding box center [983, 393] width 241 height 24
